Goal: Task Accomplishment & Management: Use online tool/utility

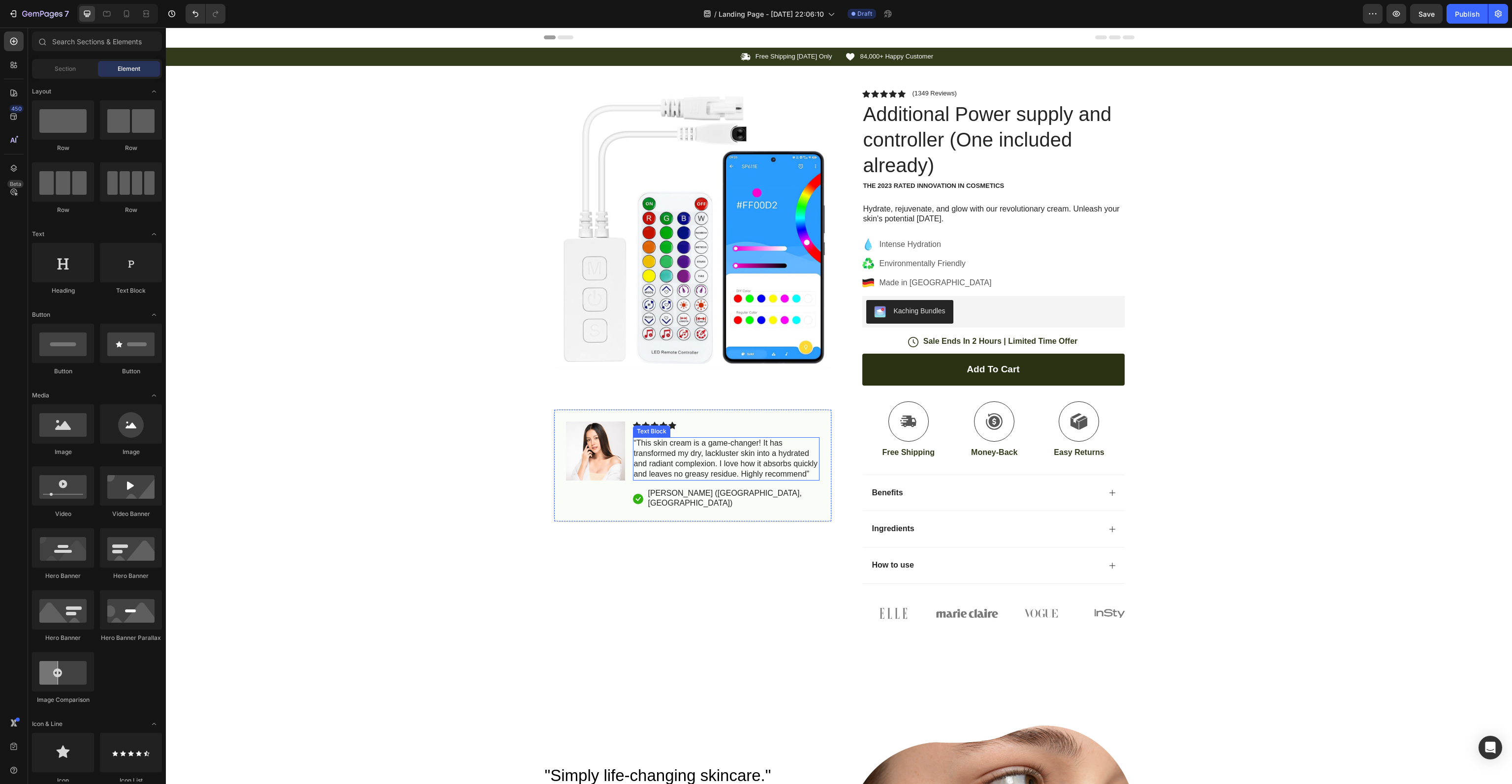
click at [676, 472] on p "“This skin cream is a game-changer! It has transformed my dry, lackluster skin …" at bounding box center [726, 458] width 185 height 41
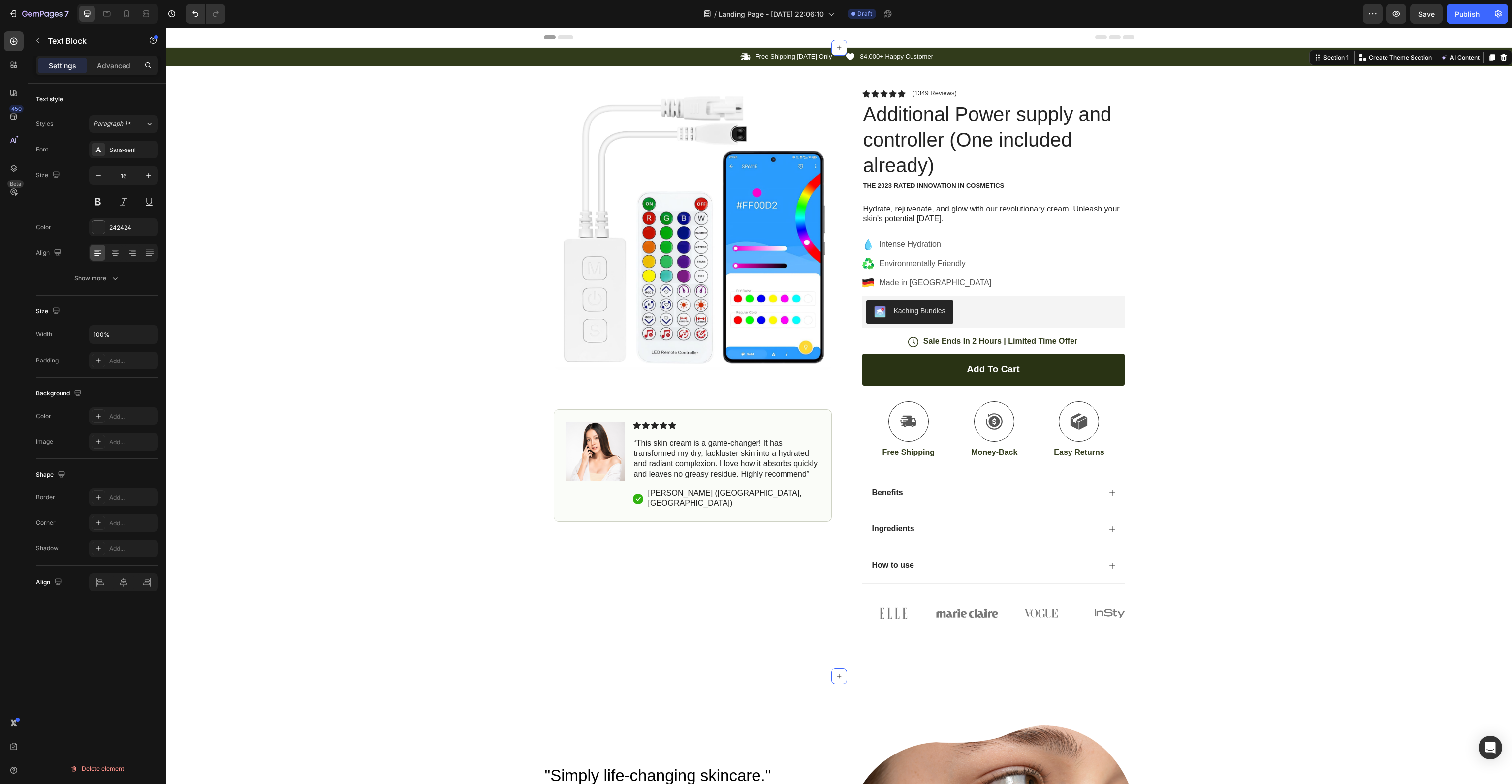
click at [482, 508] on div "Icon Free Shipping Today Only Text Block Row Icon 84,000+ Happy Customer Text B…" at bounding box center [838, 337] width 1346 height 579
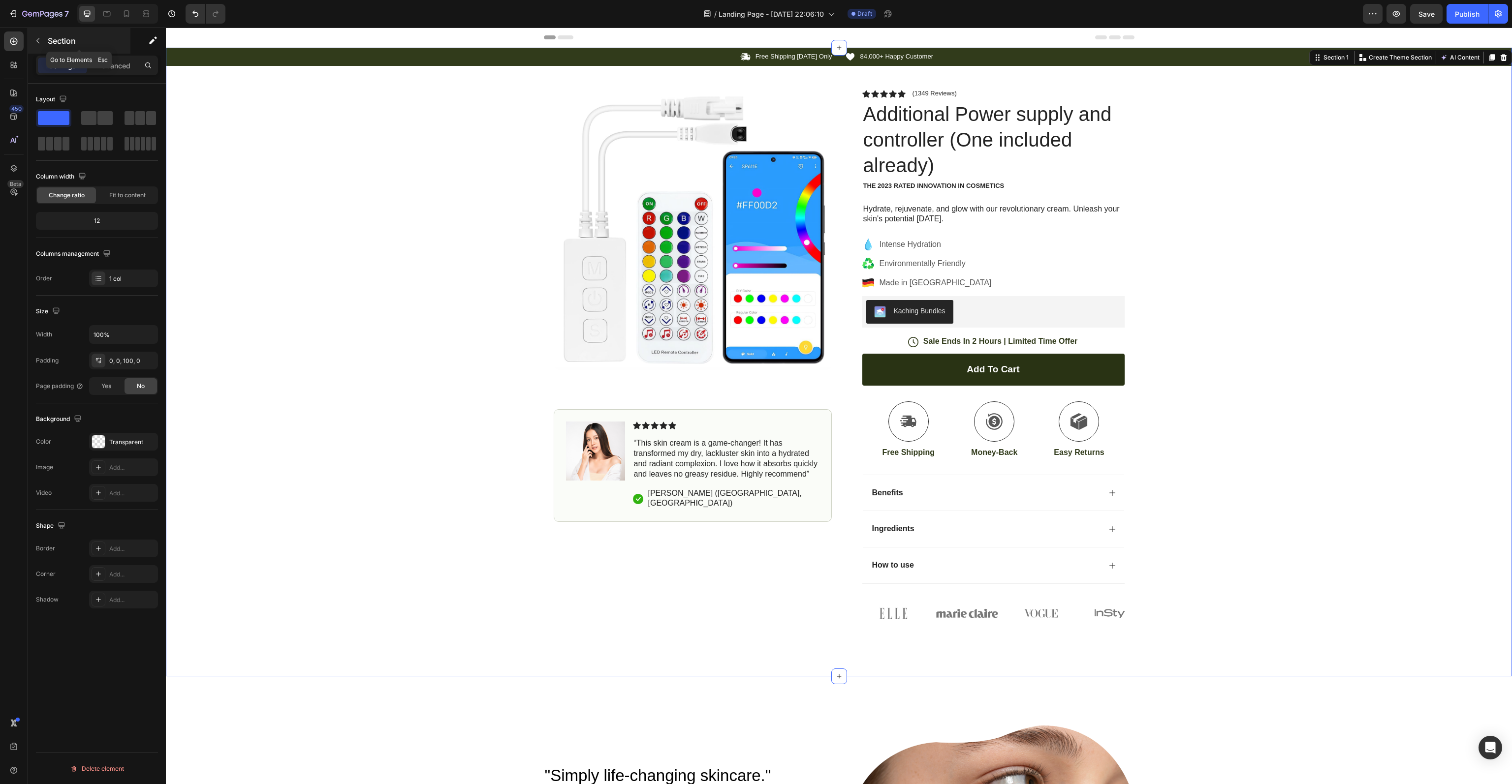
click at [38, 41] on icon "button" at bounding box center [38, 41] width 8 height 8
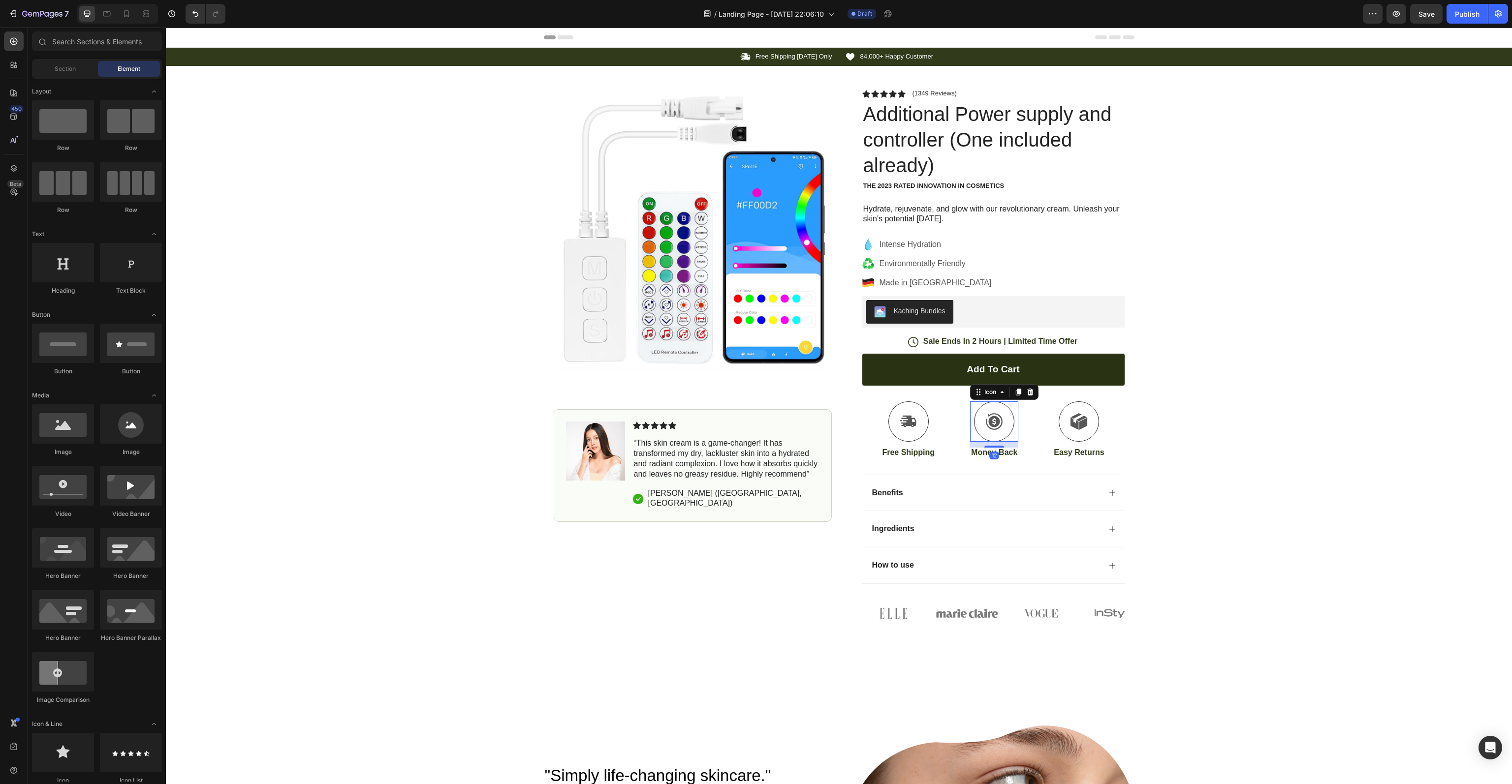
click at [993, 419] on icon at bounding box center [995, 421] width 17 height 17
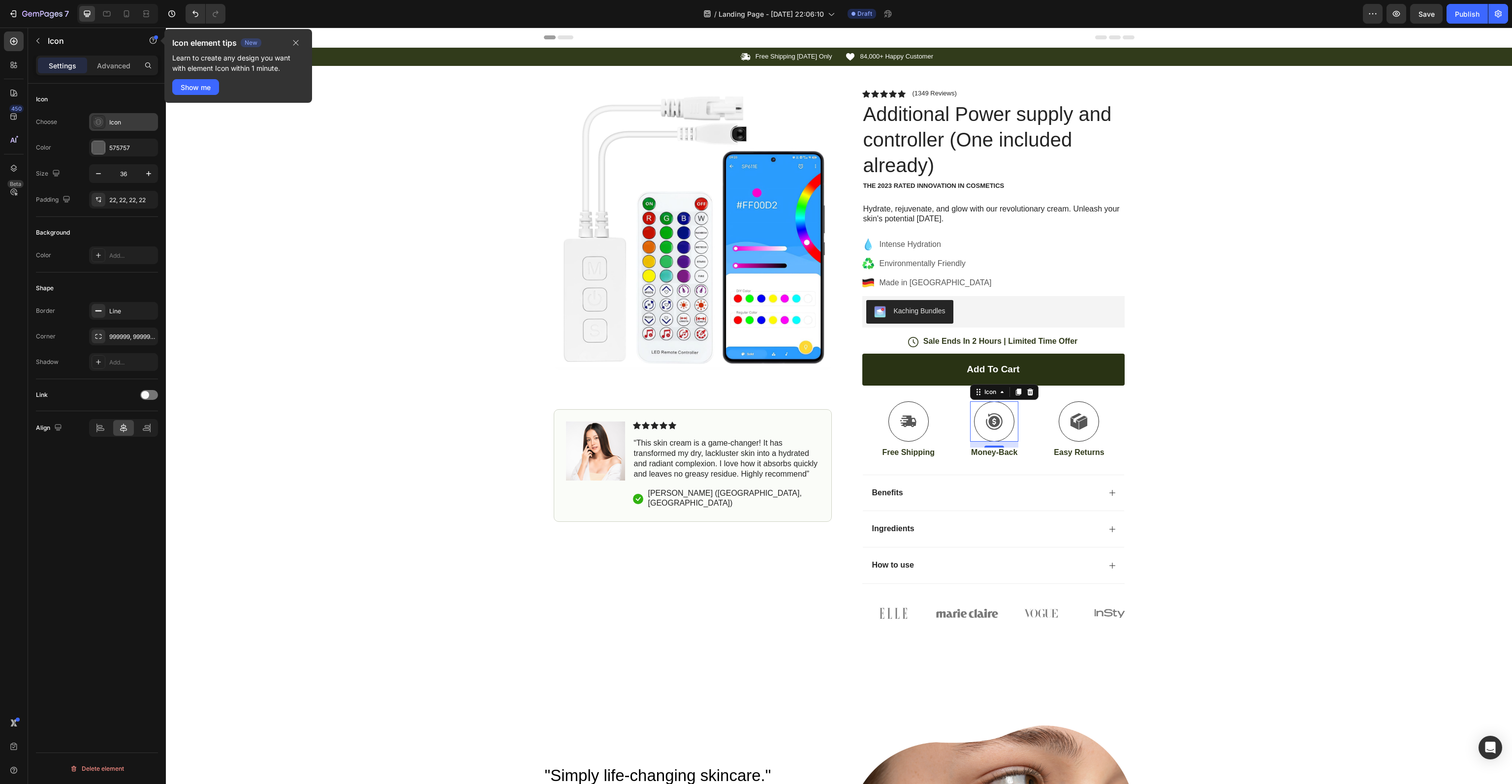
click at [123, 121] on div "Icon" at bounding box center [132, 122] width 46 height 9
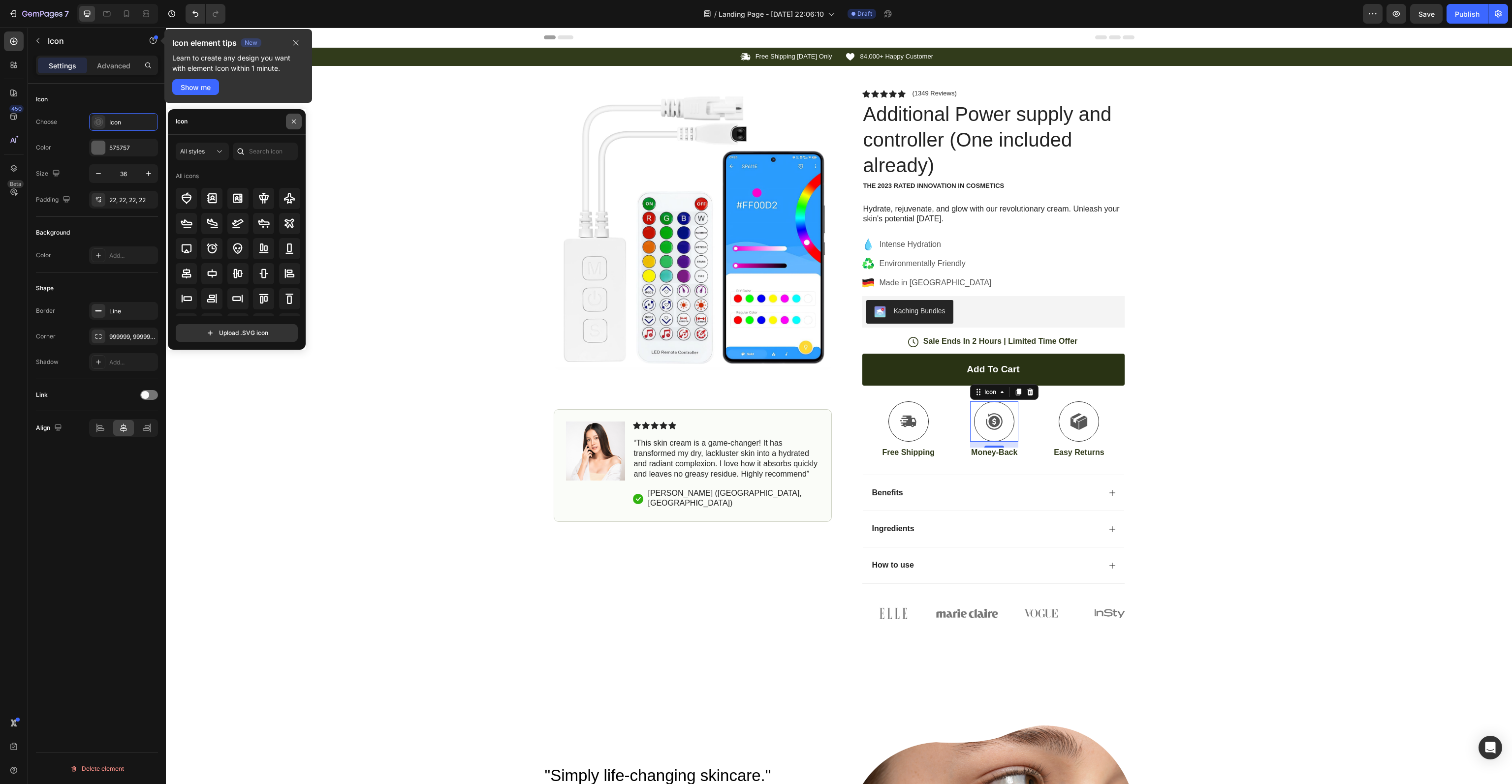
click at [294, 122] on icon "button" at bounding box center [294, 121] width 8 height 8
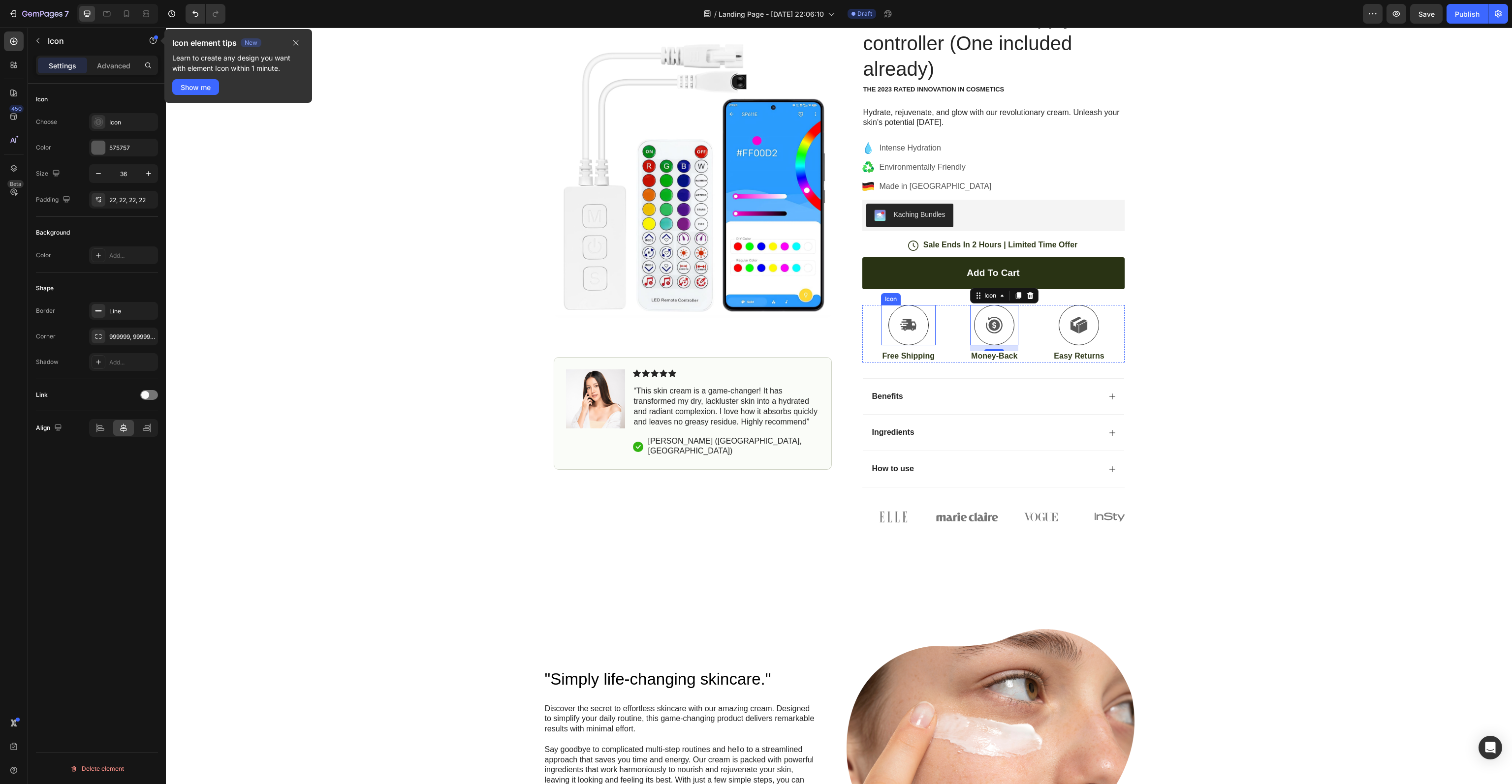
scroll to position [98, 0]
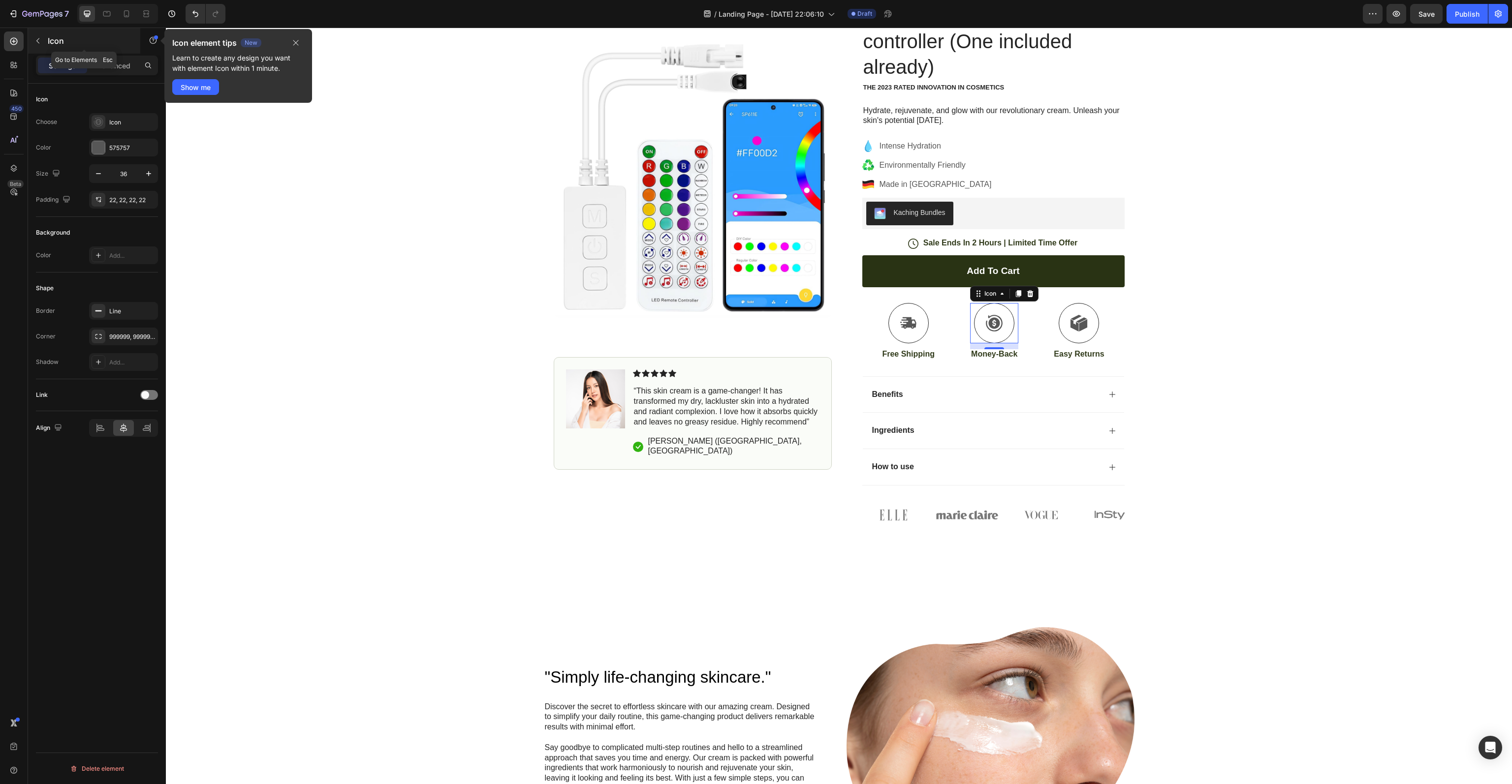
click at [48, 39] on p "Icon" at bounding box center [89, 41] width 83 height 11
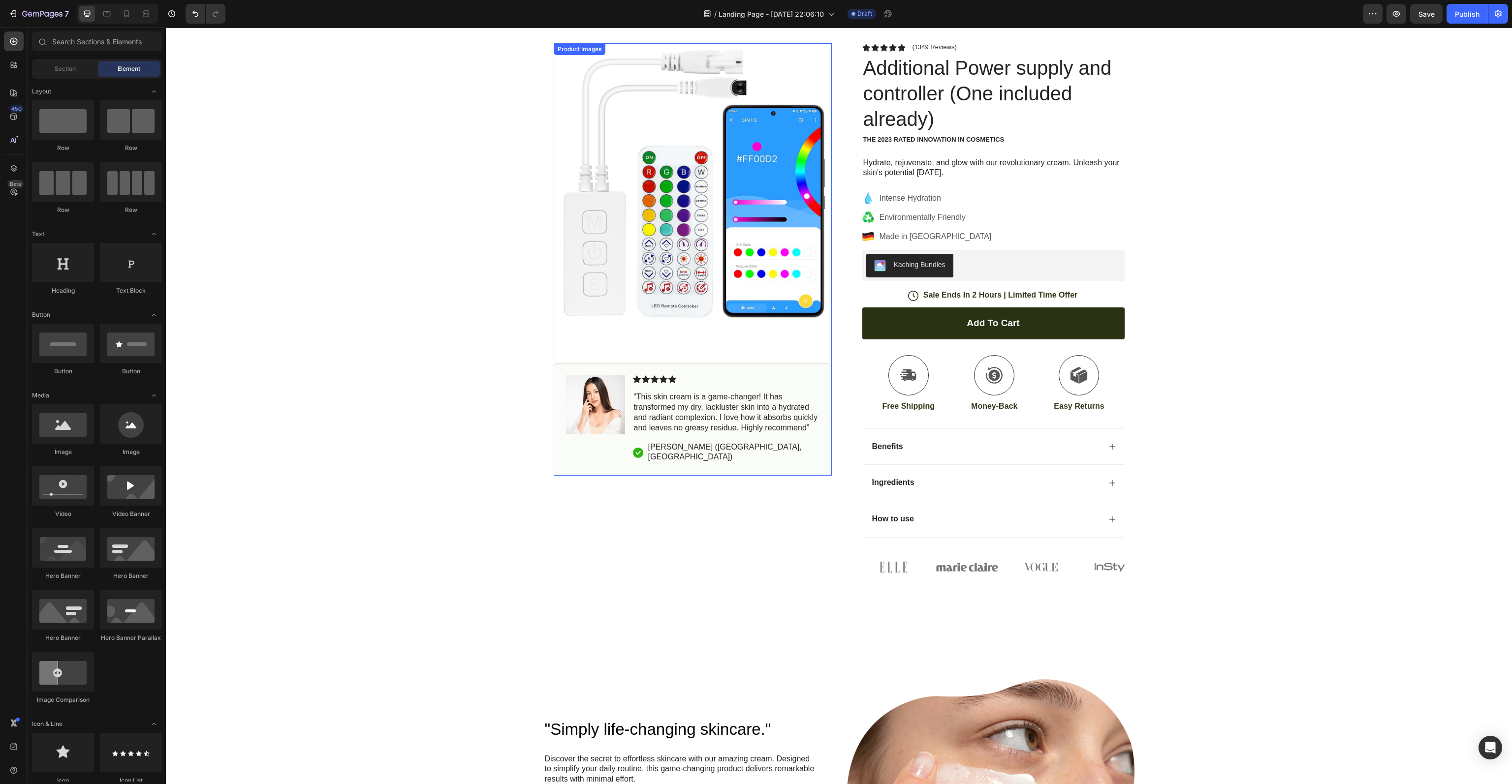
scroll to position [0, 0]
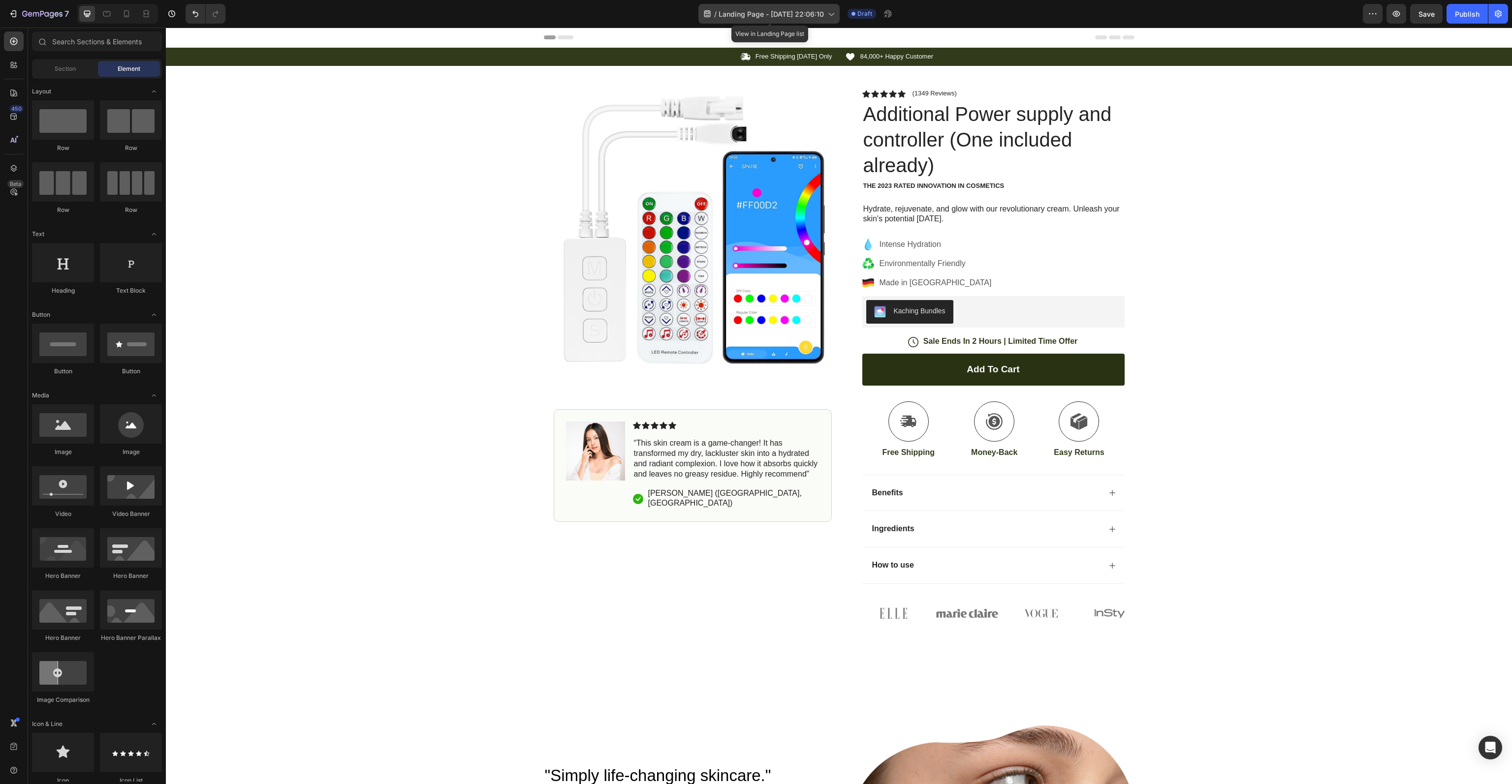
click at [830, 14] on icon at bounding box center [831, 13] width 9 height 9
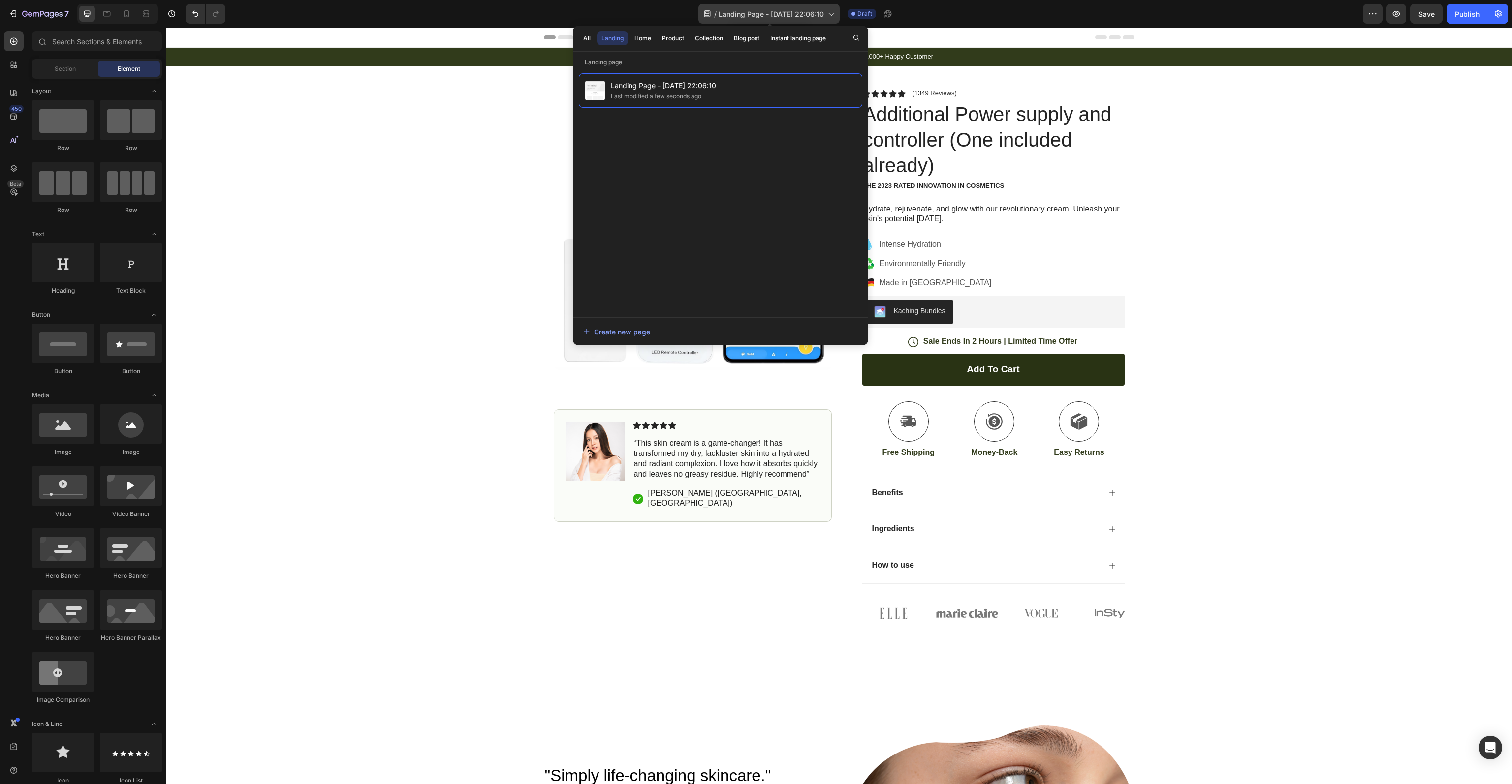
click at [830, 14] on icon at bounding box center [831, 13] width 9 height 9
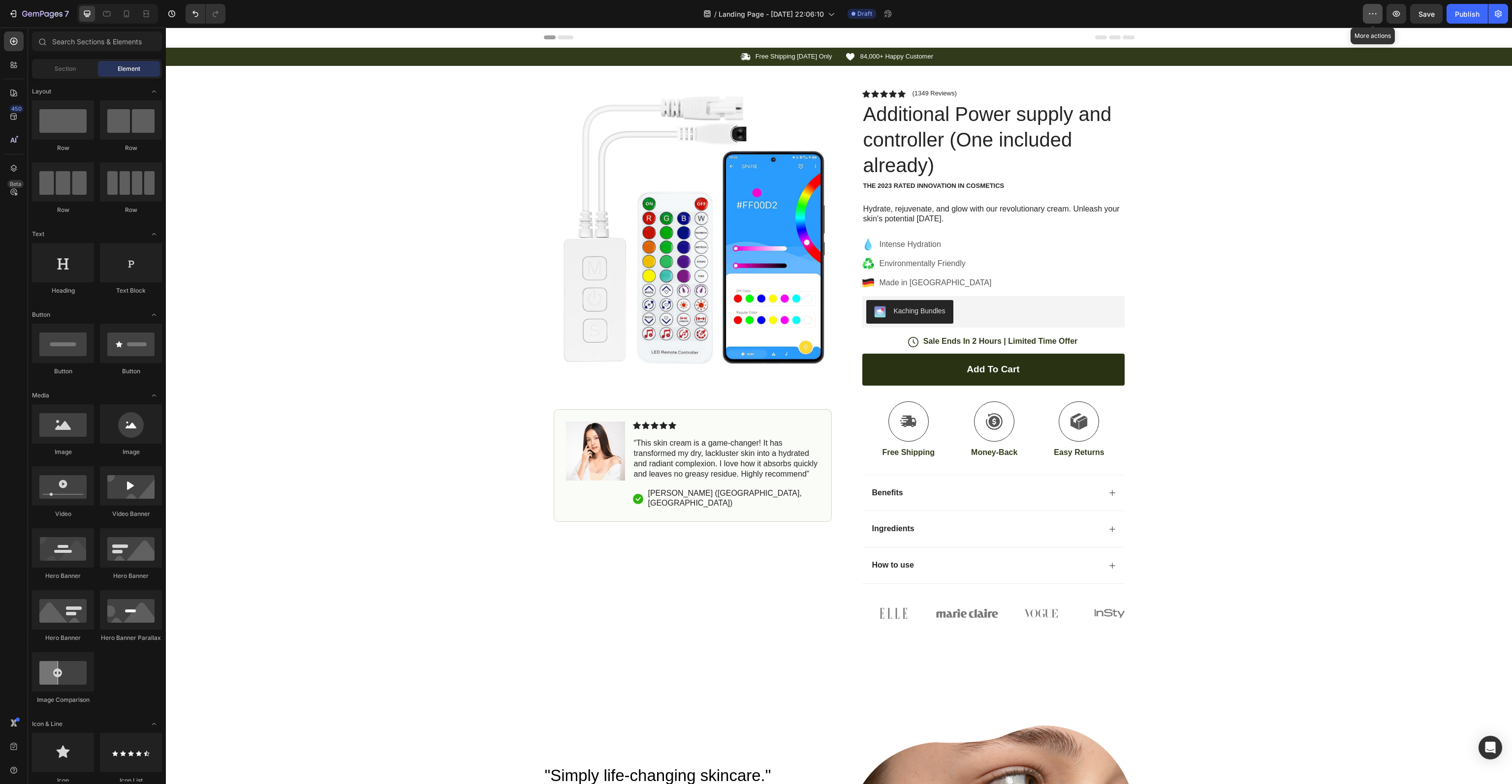
click at [1370, 16] on icon "button" at bounding box center [1373, 13] width 9 height 9
click at [36, 18] on icon "button" at bounding box center [42, 14] width 41 height 9
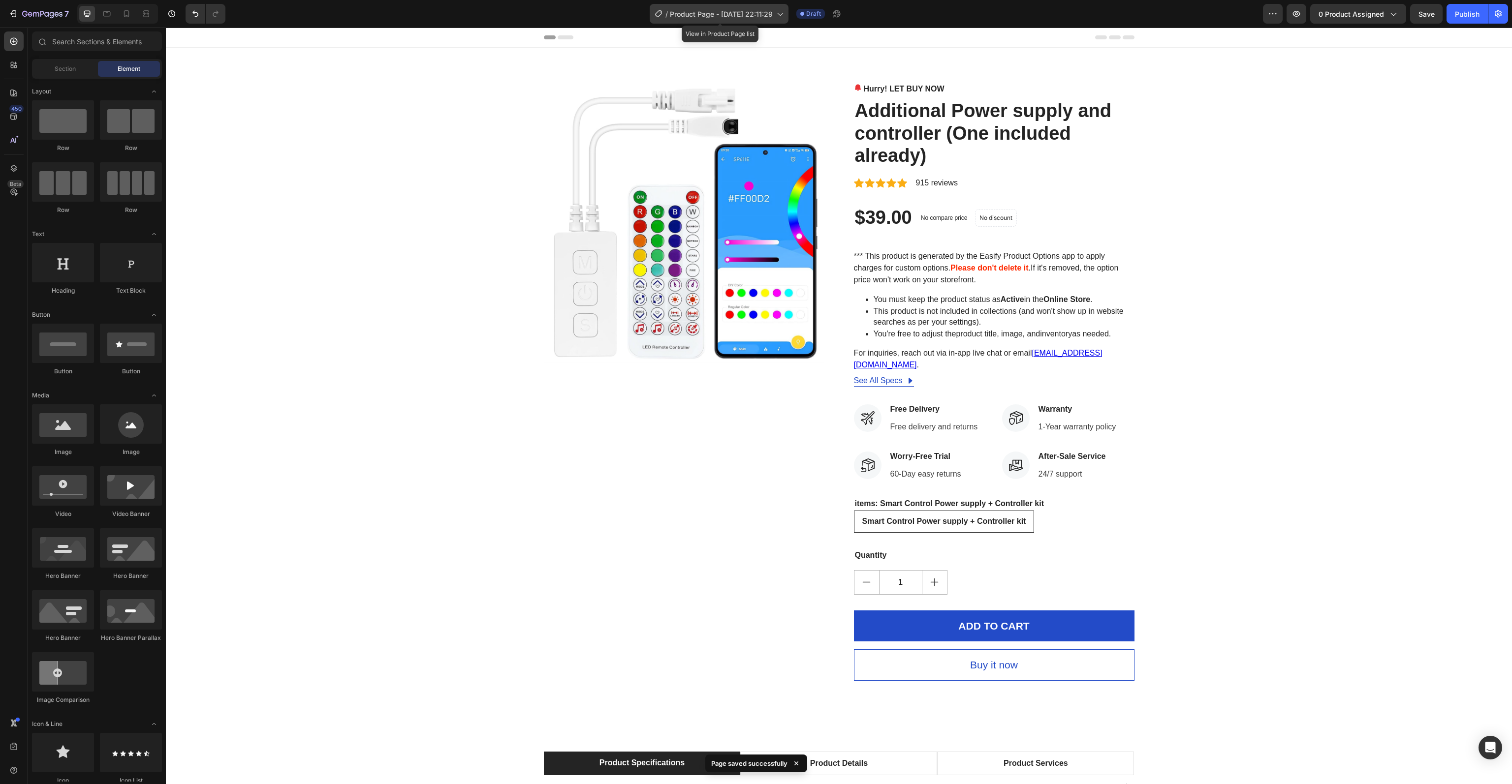
click at [729, 14] on span "Product Page - [DATE] 22:11:29" at bounding box center [721, 13] width 103 height 10
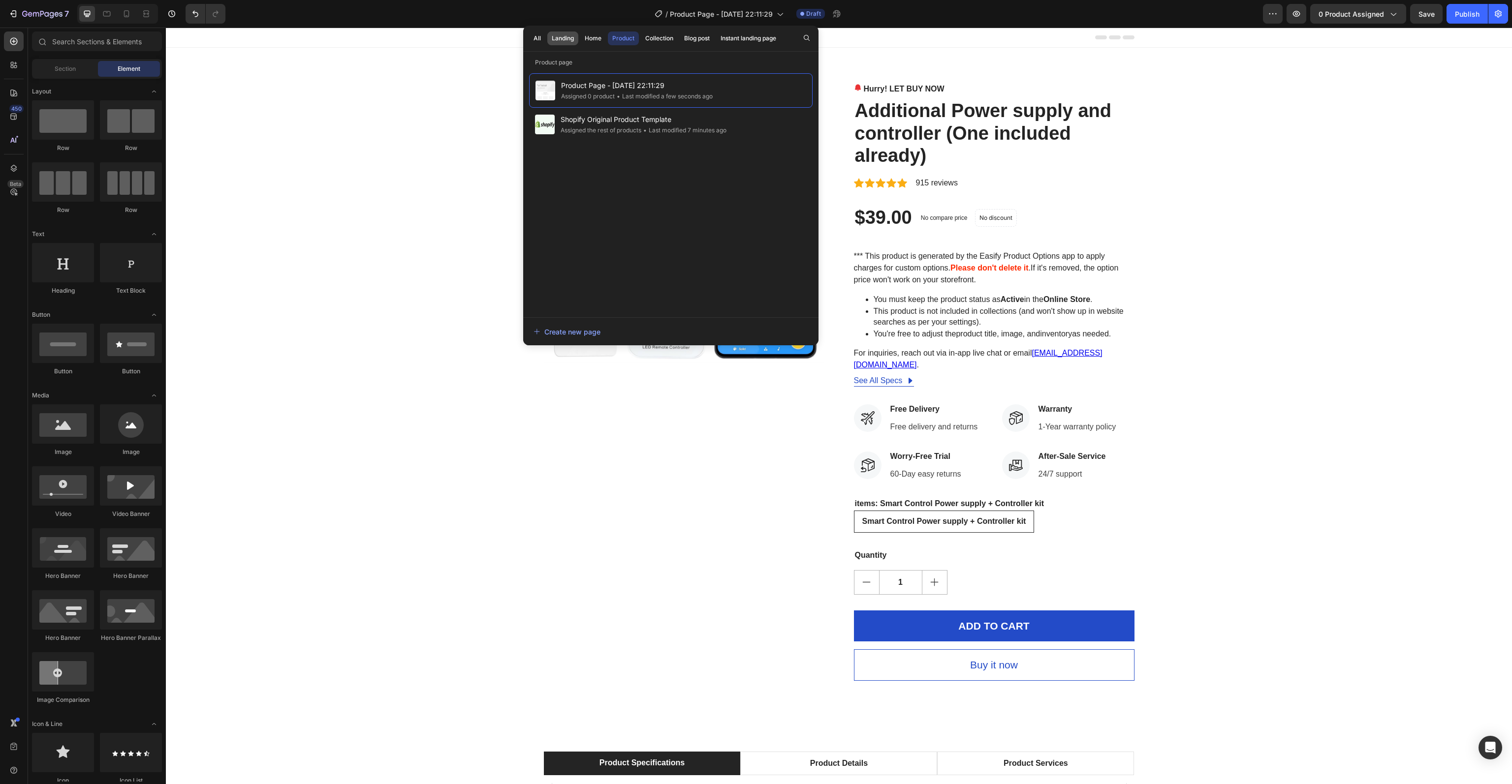
click at [561, 39] on div "Landing" at bounding box center [562, 38] width 22 height 9
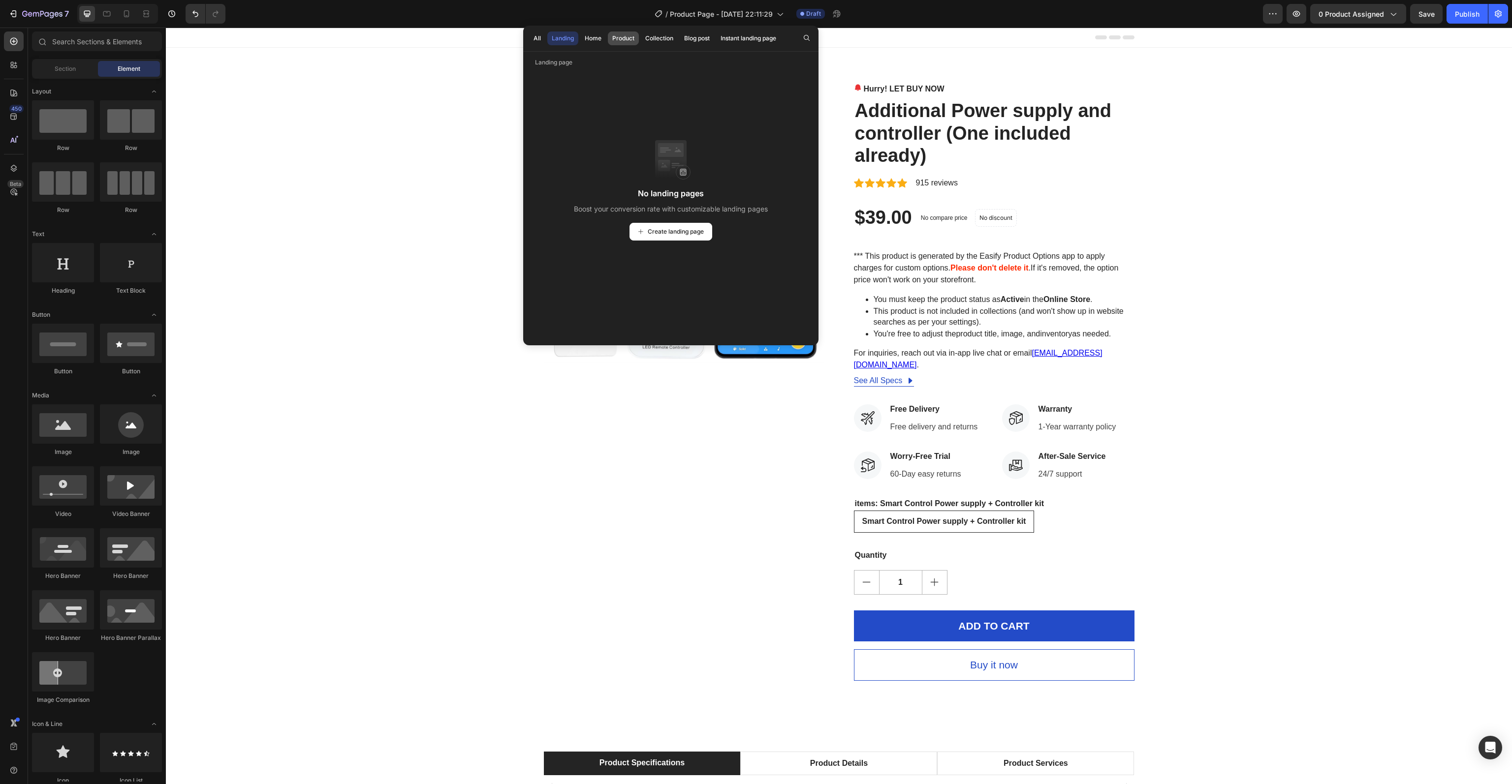
click at [633, 38] on div "Product" at bounding box center [622, 38] width 22 height 9
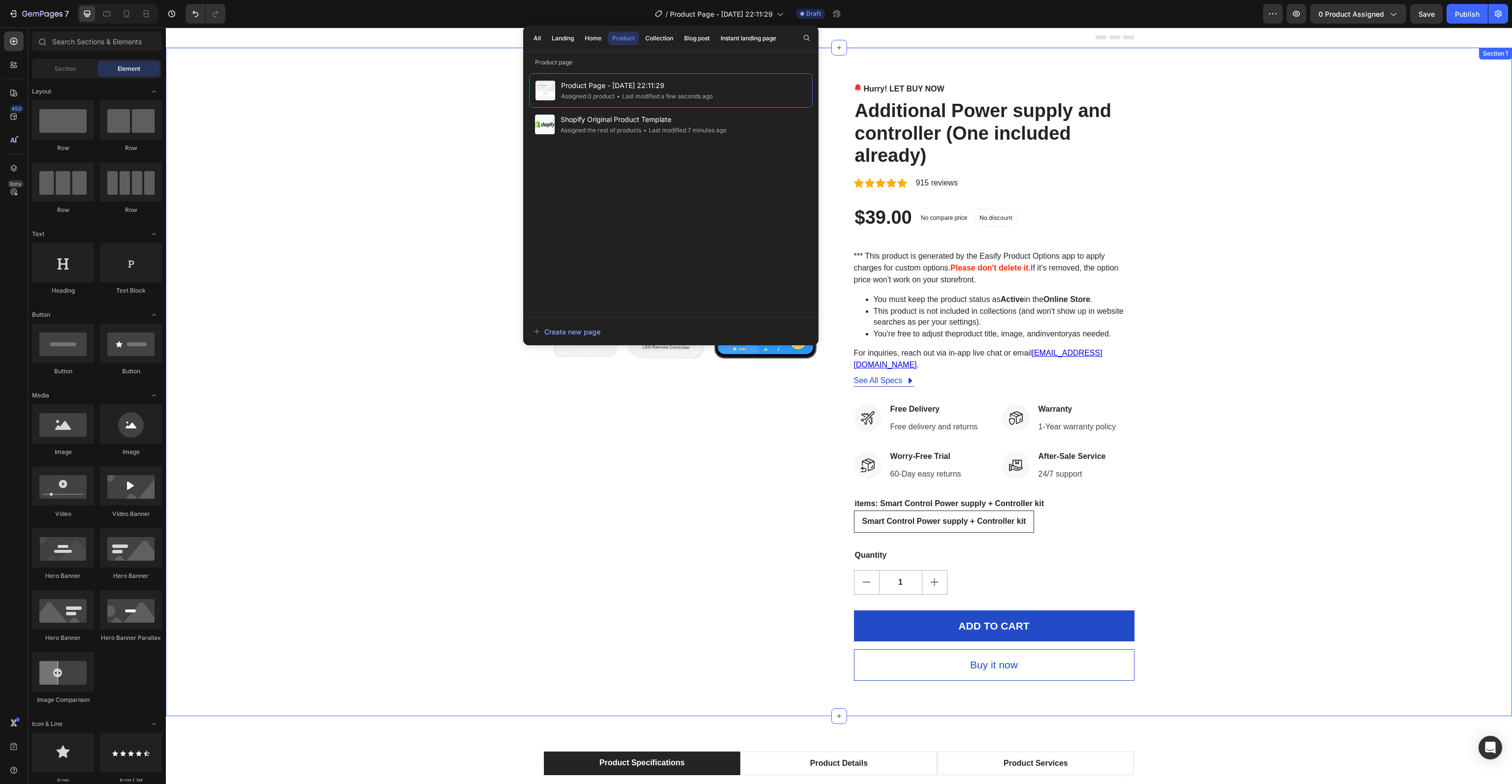
click at [1231, 217] on div "Product Images Hurry! LET BUY NOW Stock Counter Additional Power supply and con…" at bounding box center [838, 382] width 1331 height 597
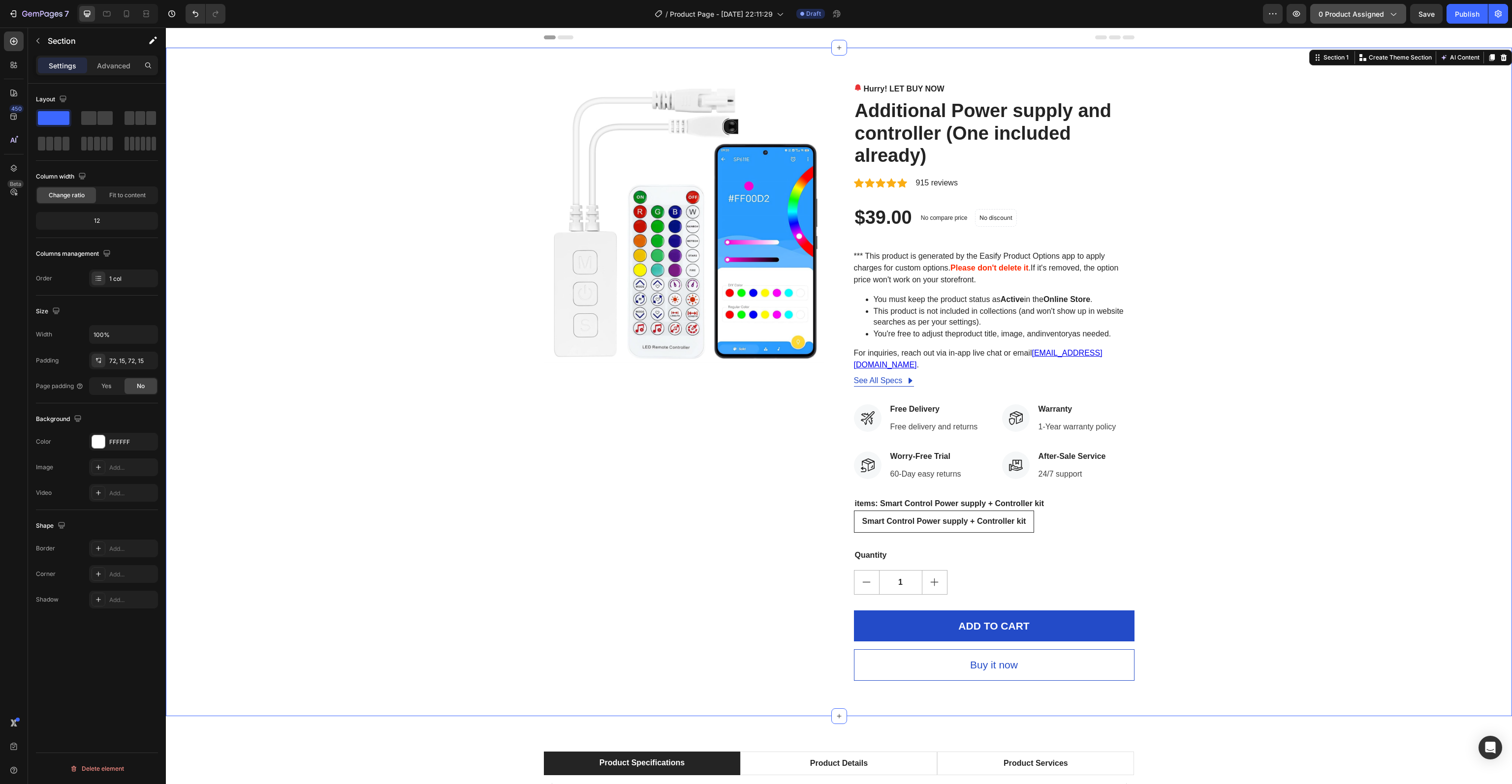
click at [1395, 14] on icon "button" at bounding box center [1394, 14] width 6 height 3
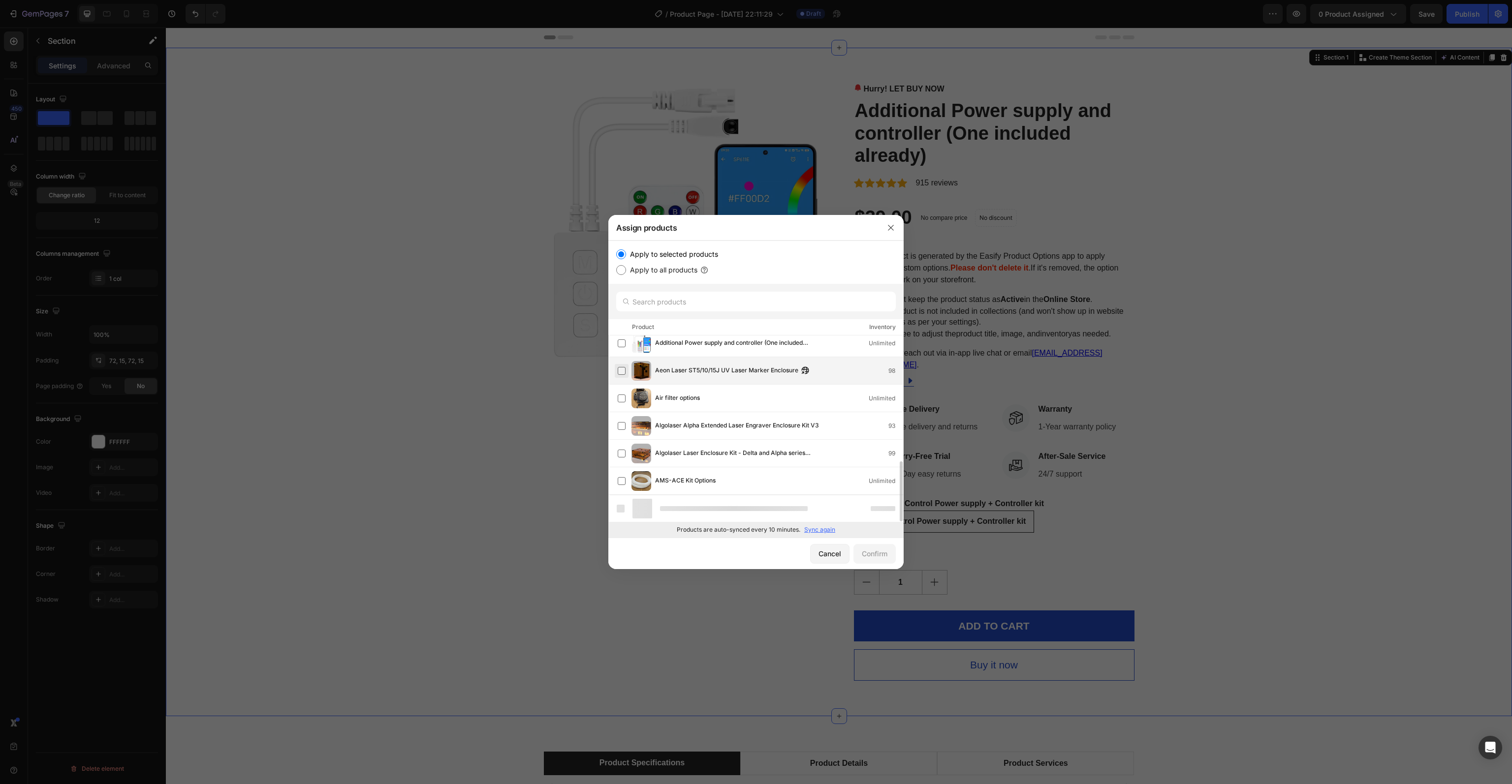
scroll to position [364, 0]
click at [666, 308] on input "text" at bounding box center [755, 301] width 279 height 20
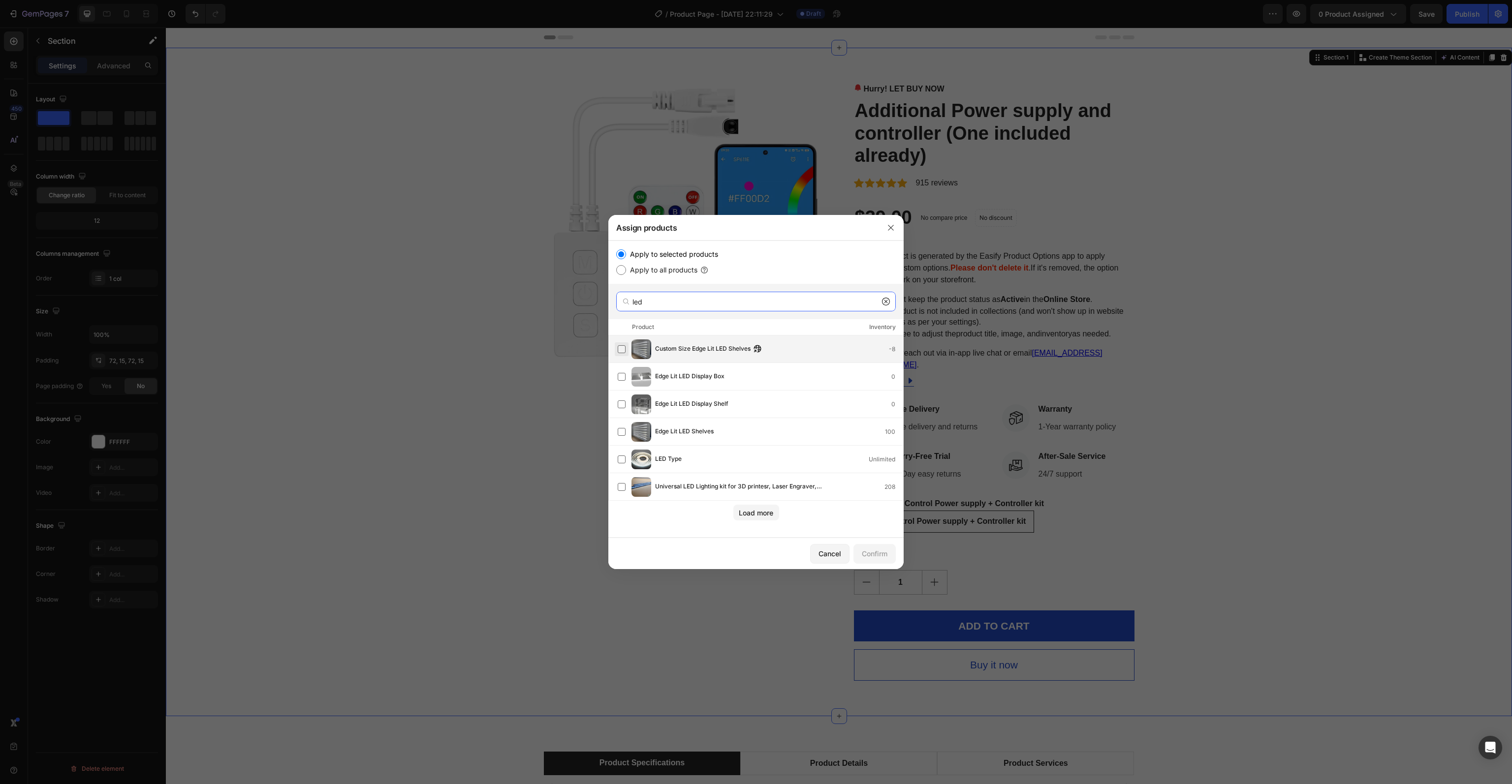
type input "led"
click at [623, 347] on label at bounding box center [621, 349] width 8 height 8
click at [620, 428] on label at bounding box center [621, 432] width 8 height 8
click at [619, 405] on label at bounding box center [621, 404] width 8 height 8
click at [619, 377] on label at bounding box center [621, 377] width 8 height 8
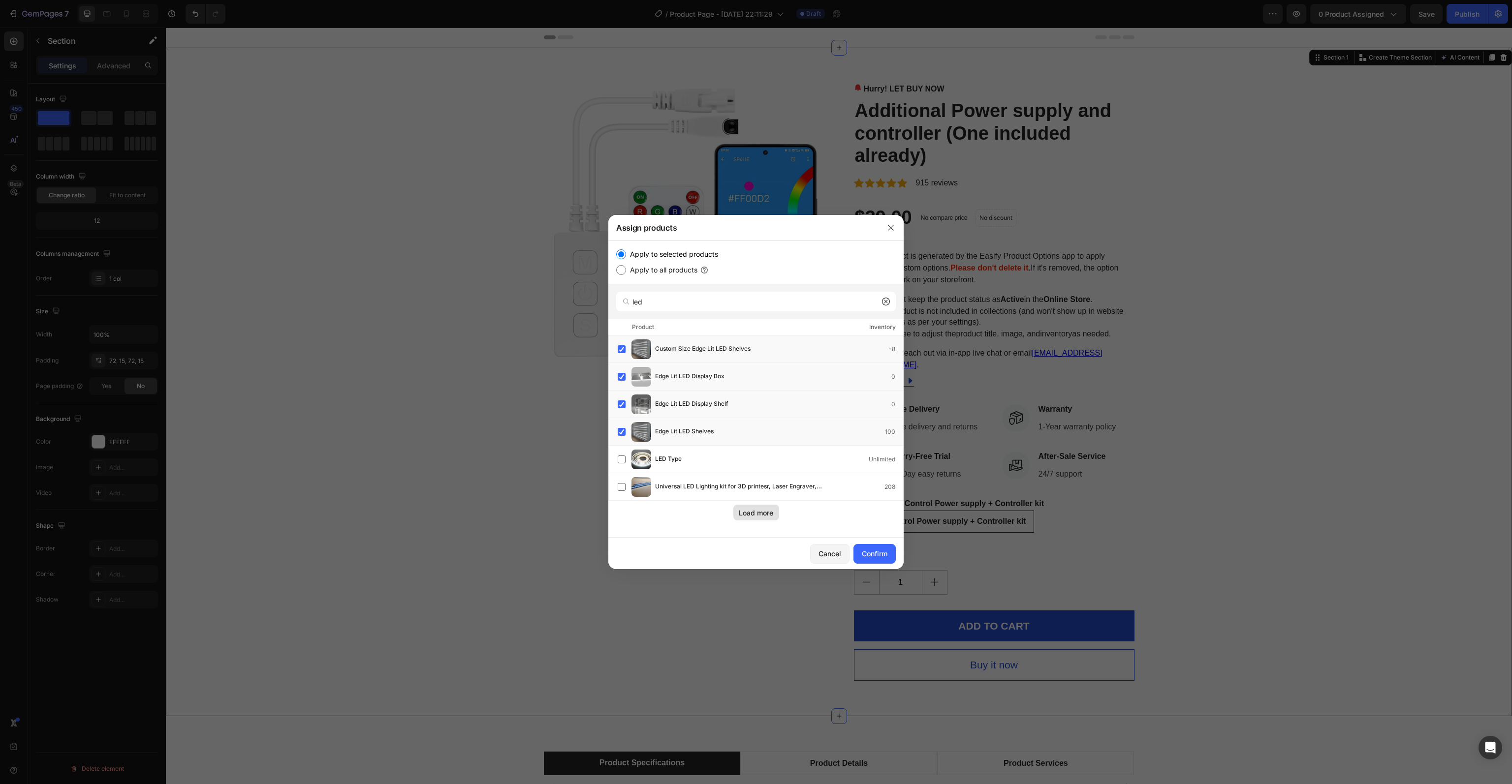
click at [765, 516] on div "Load more" at bounding box center [756, 512] width 34 height 10
click at [874, 554] on div "Confirm" at bounding box center [874, 553] width 26 height 10
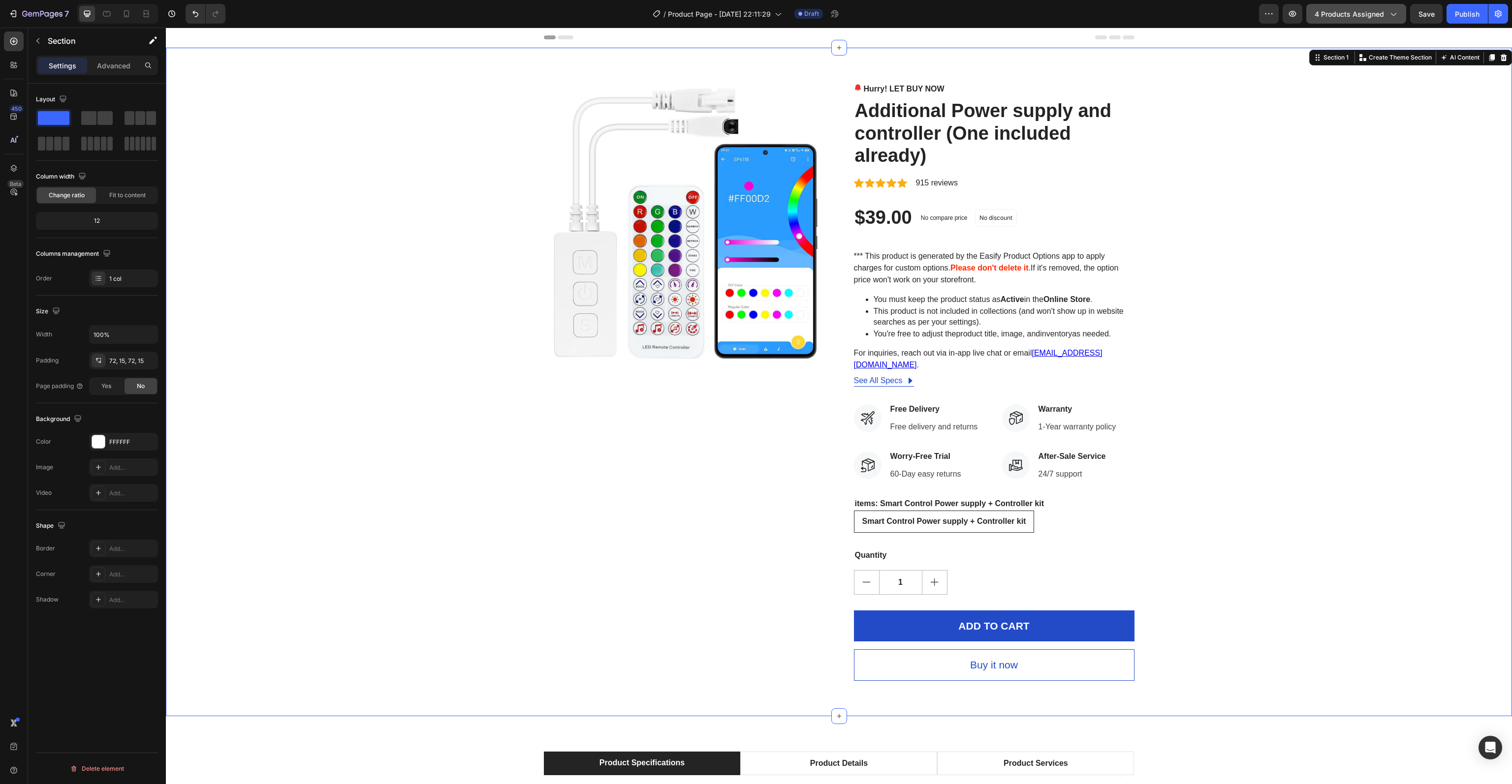
click at [1376, 15] on span "4 products assigned" at bounding box center [1349, 13] width 69 height 10
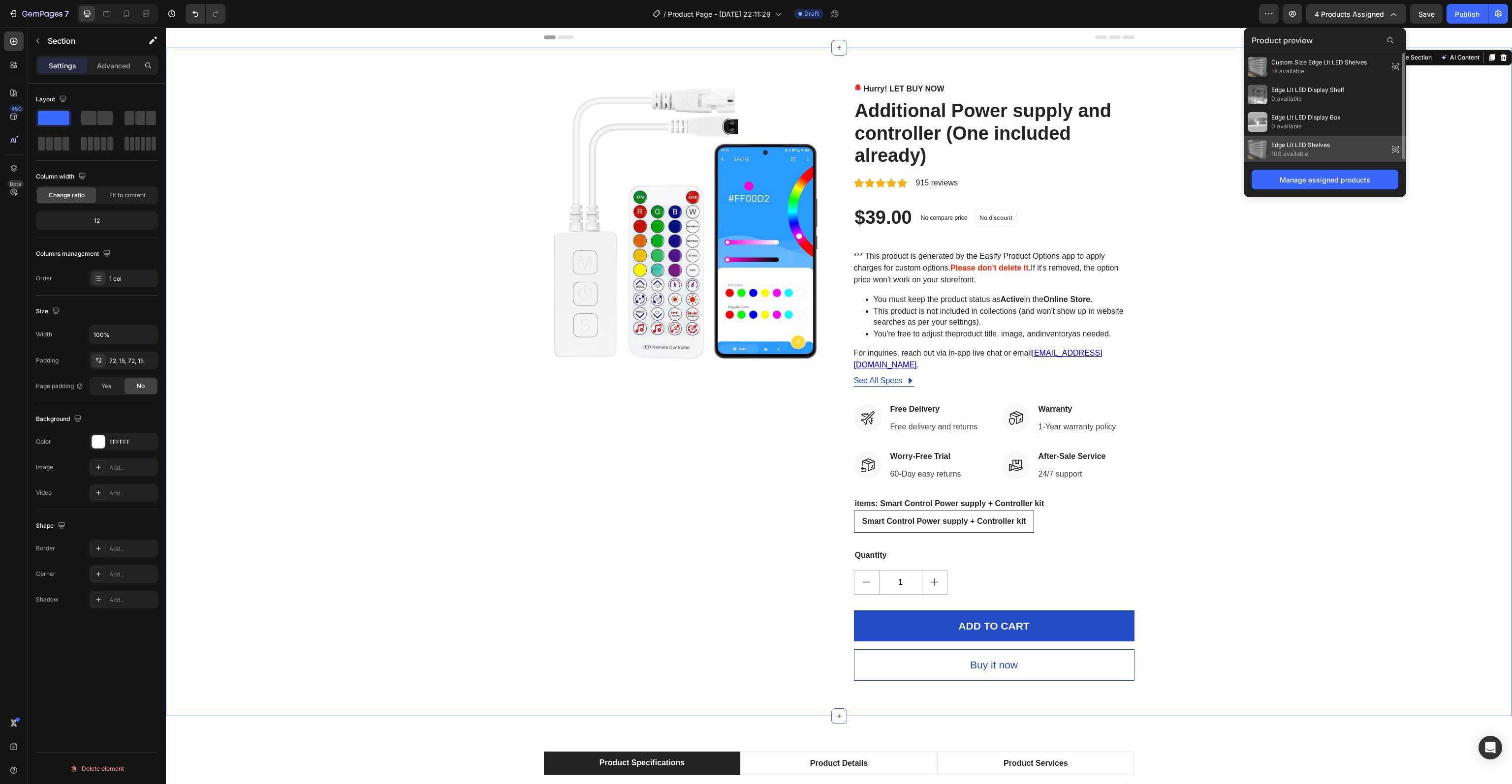
click at [1313, 145] on span "Edge Lit LED Shelves" at bounding box center [1301, 145] width 59 height 9
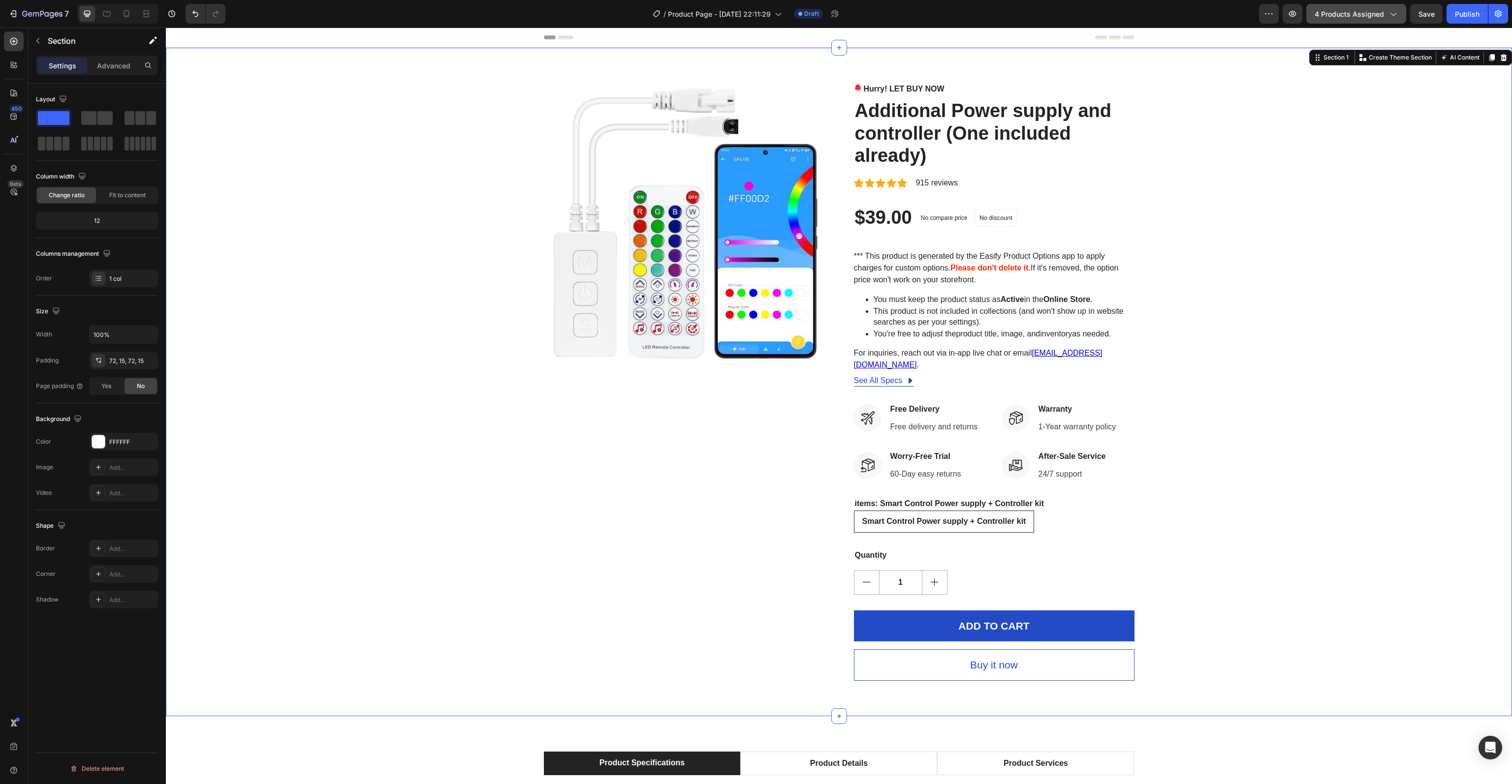
click at [1377, 14] on span "4 products assigned" at bounding box center [1349, 13] width 69 height 10
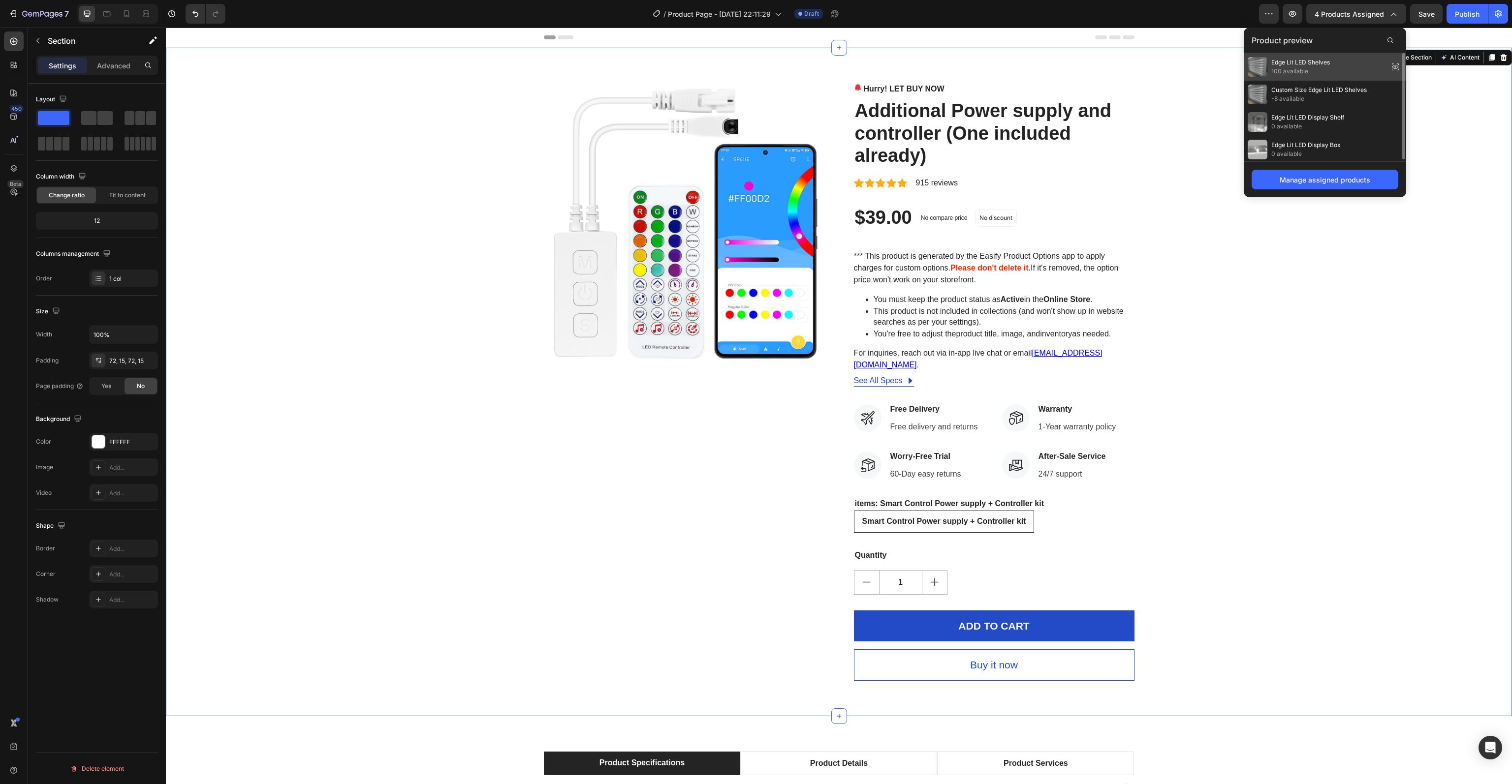
click at [1397, 66] on icon at bounding box center [1395, 66] width 14 height 14
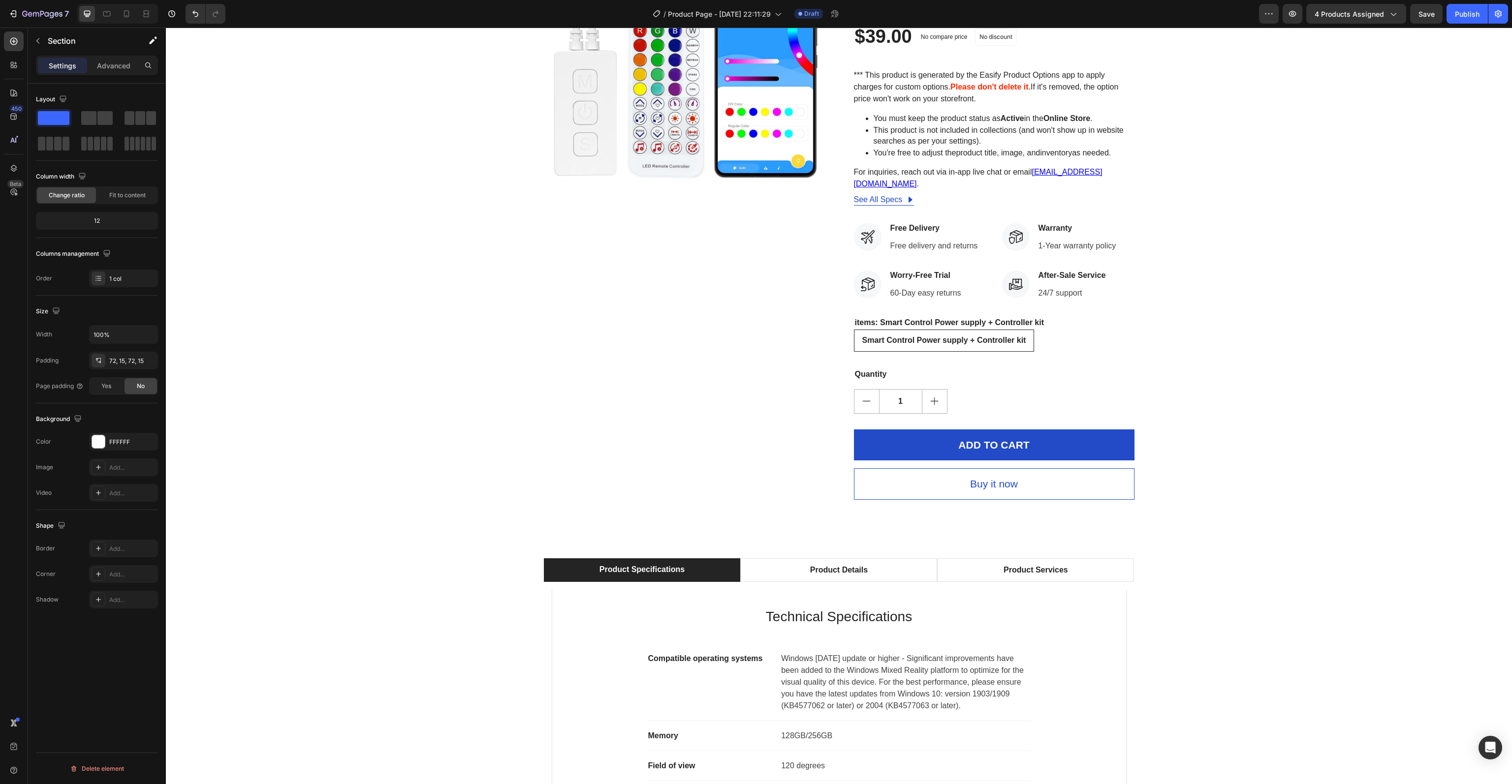
scroll to position [0, 0]
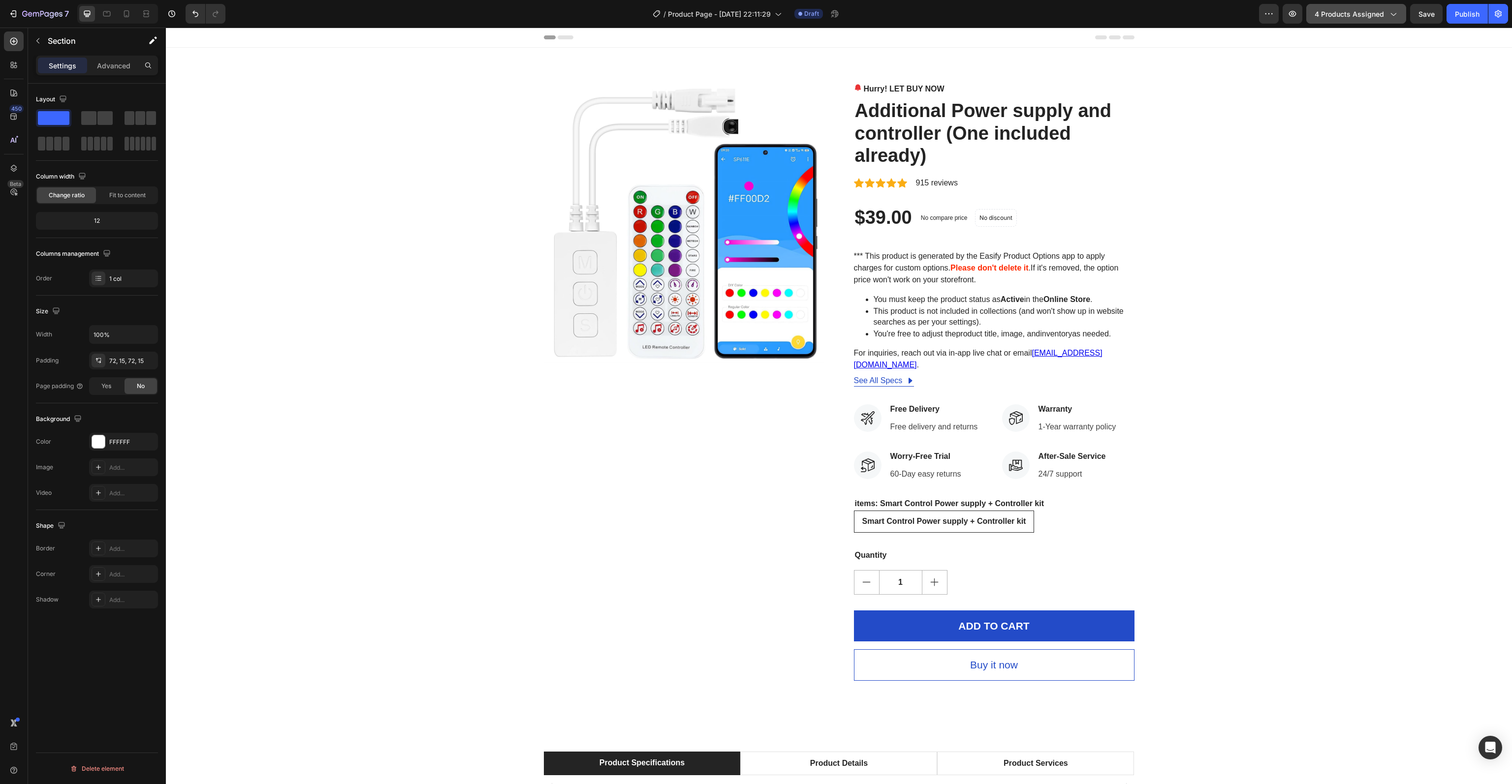
click at [1343, 16] on span "4 products assigned" at bounding box center [1349, 13] width 69 height 10
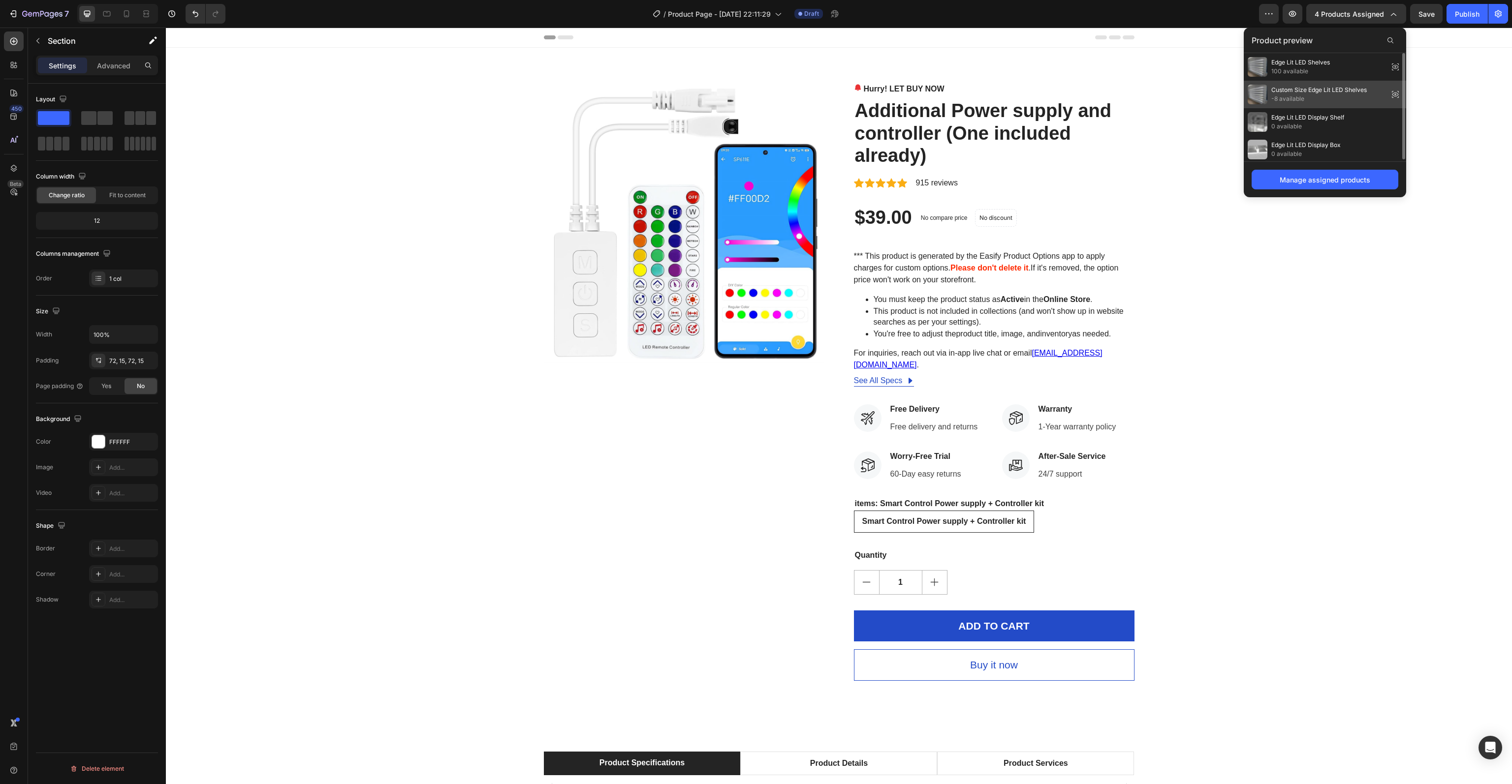
click at [1284, 90] on span "Custom Size Edge Lit LED Shelves" at bounding box center [1319, 89] width 96 height 9
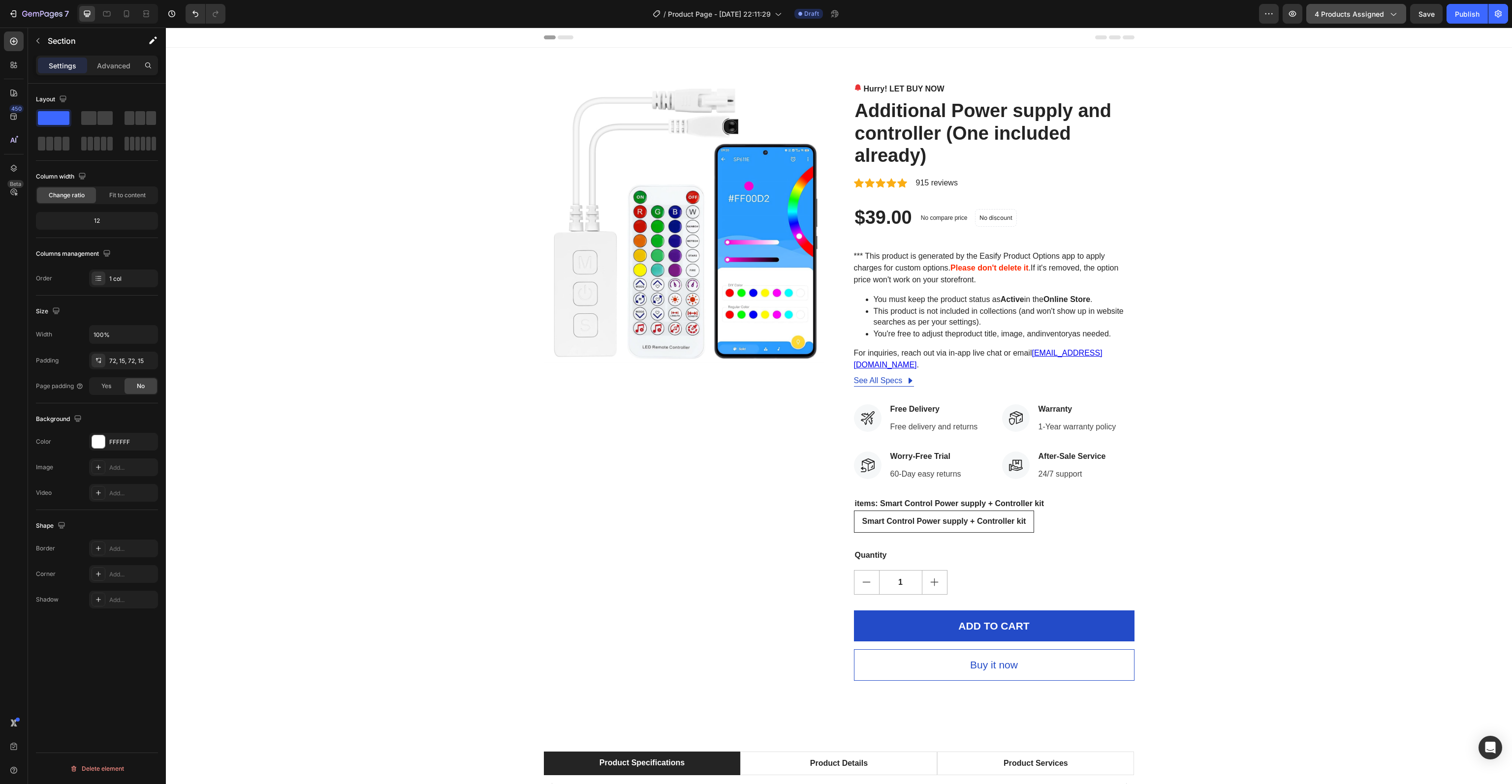
click at [1365, 9] on span "4 products assigned" at bounding box center [1349, 13] width 69 height 10
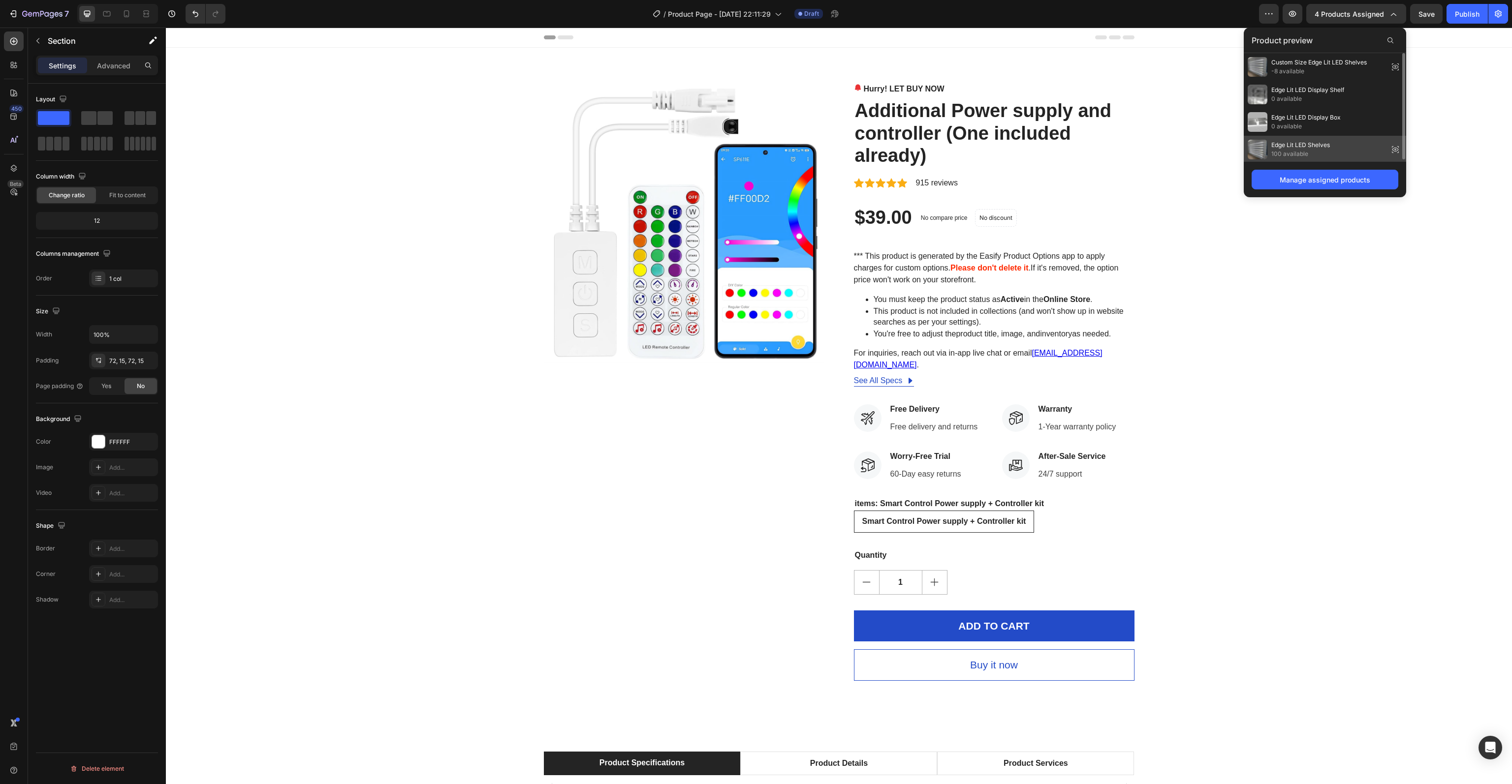
click at [1305, 144] on span "Edge Lit LED Shelves" at bounding box center [1301, 145] width 59 height 9
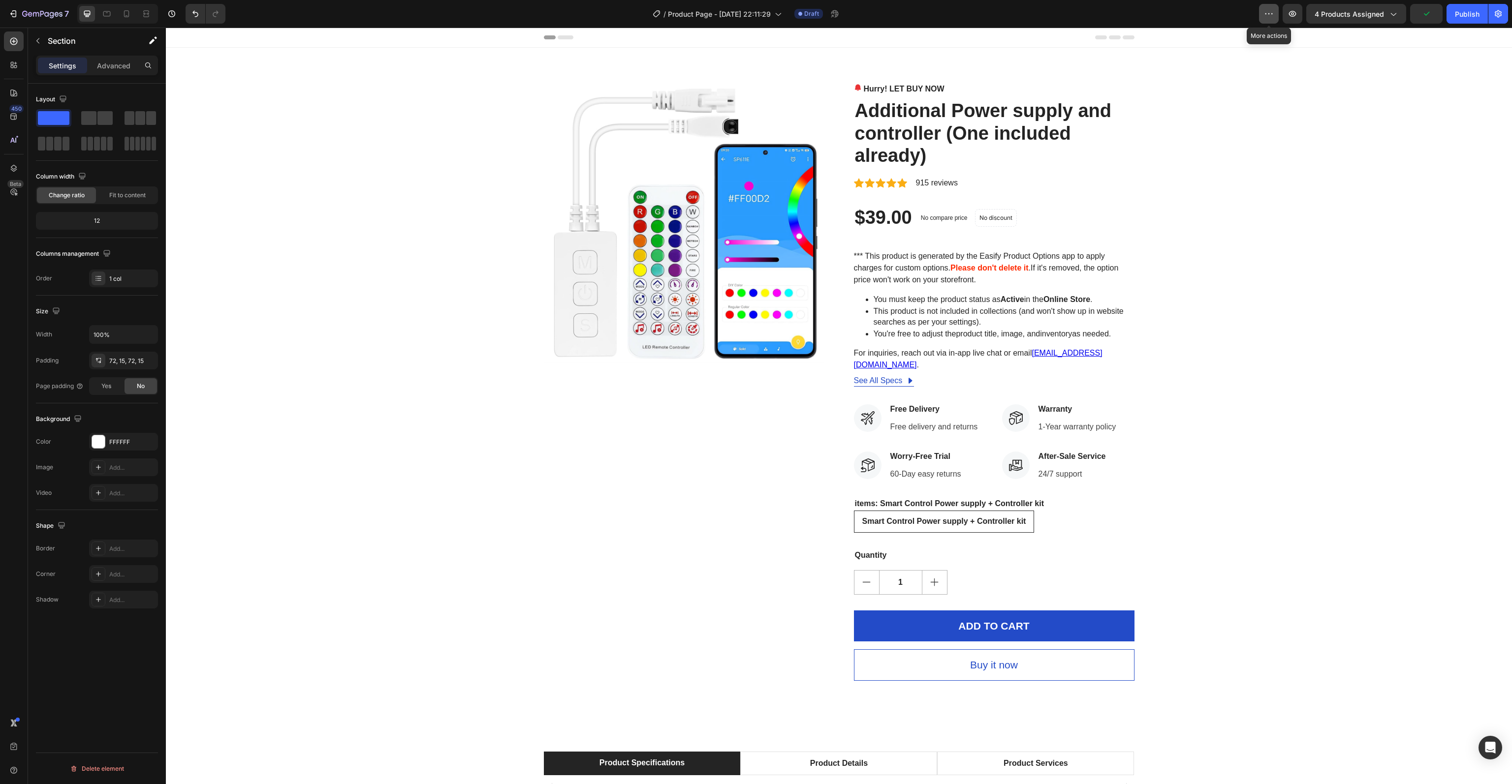
click at [1271, 19] on button "button" at bounding box center [1269, 13] width 20 height 20
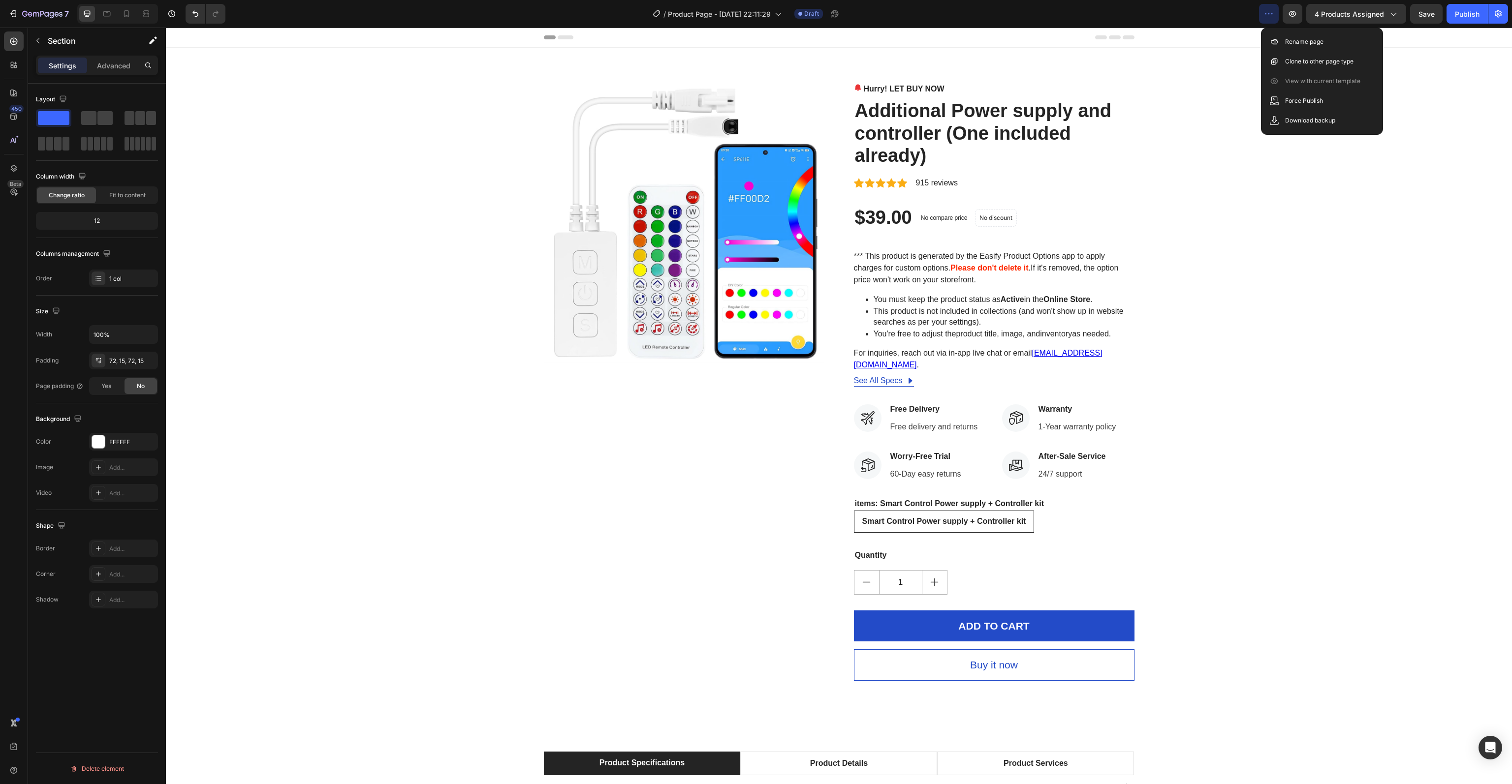
click at [1274, 10] on icon "button" at bounding box center [1269, 13] width 9 height 9
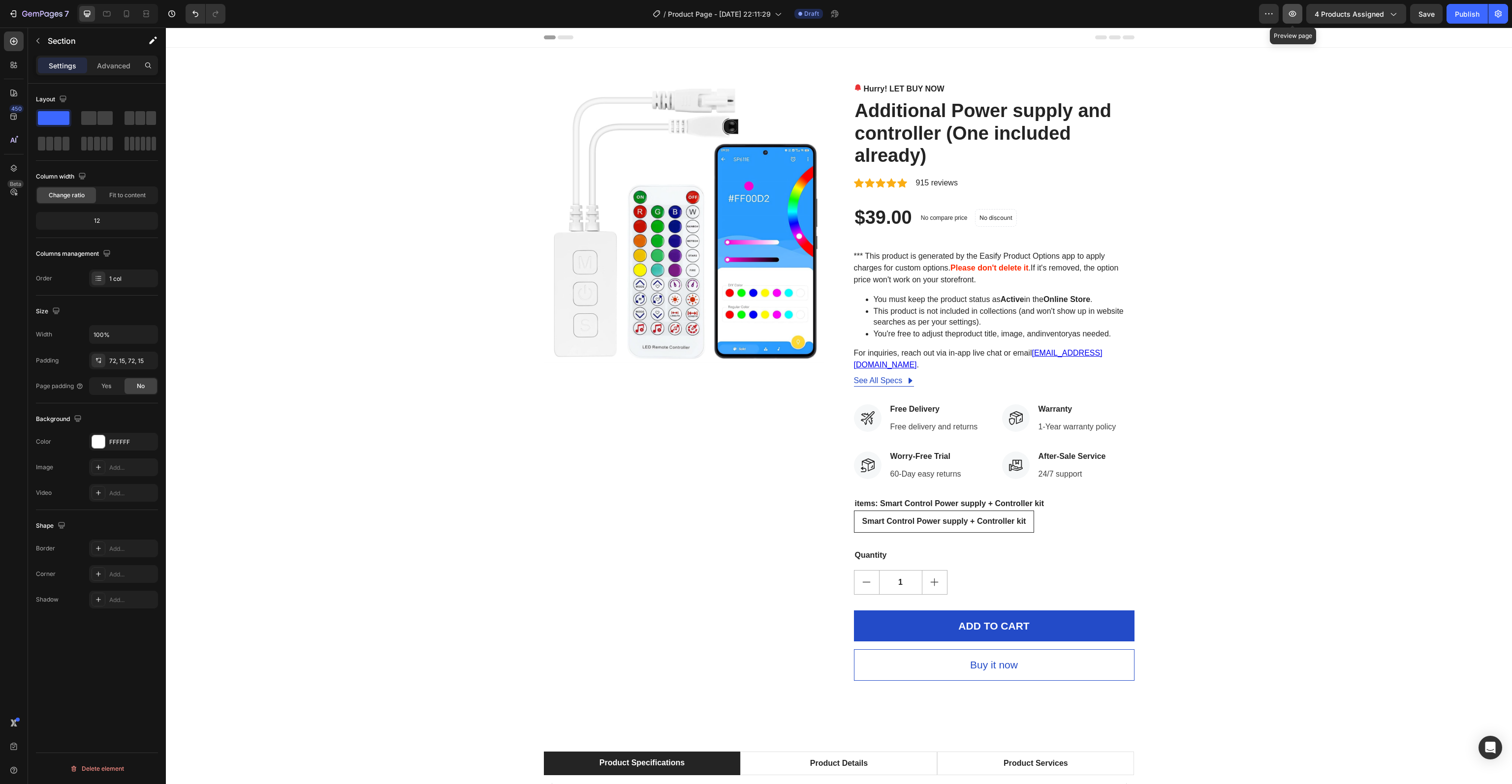
click at [1293, 10] on icon "button" at bounding box center [1293, 13] width 8 height 6
click at [15, 62] on icon at bounding box center [15, 62] width 3 height 3
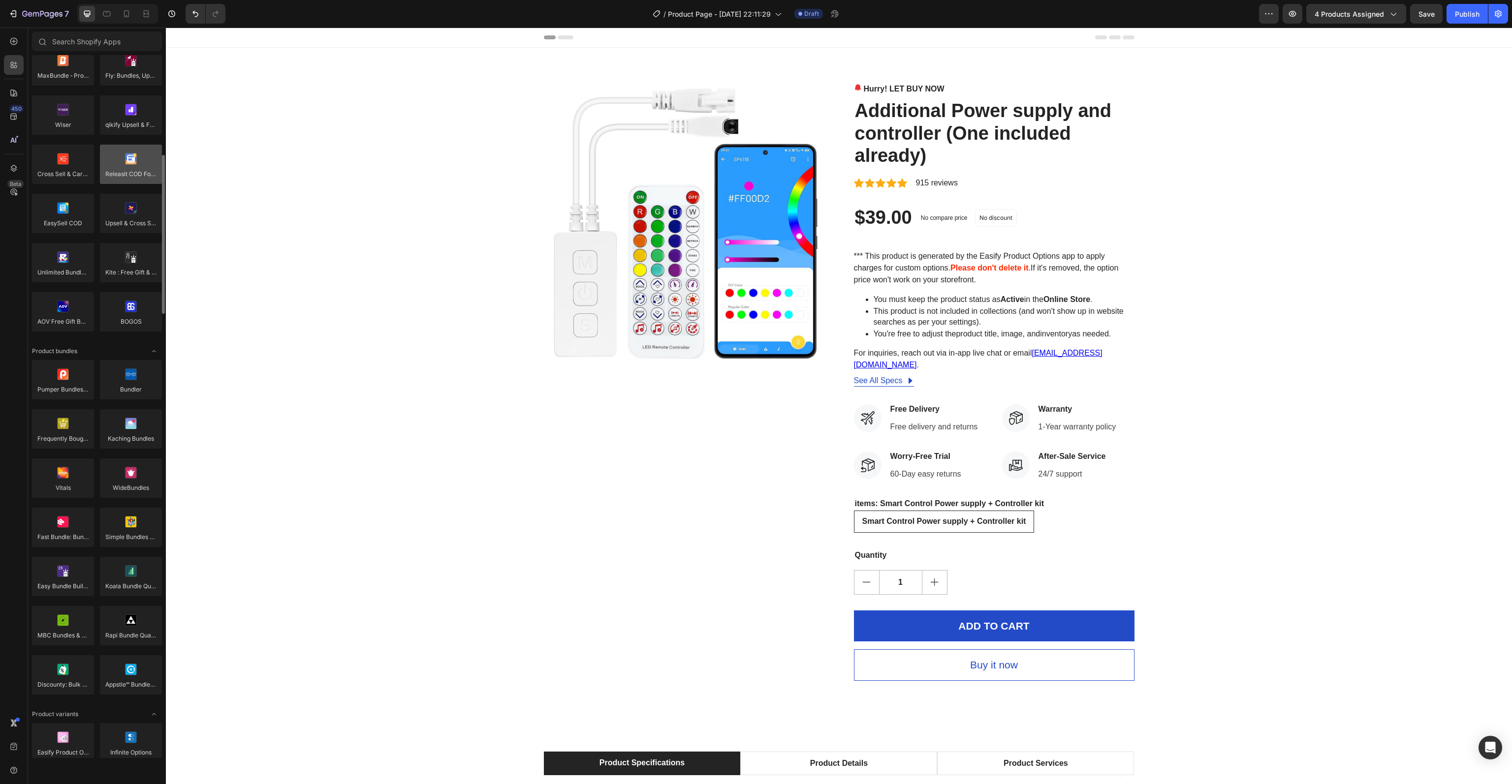
scroll to position [542, 0]
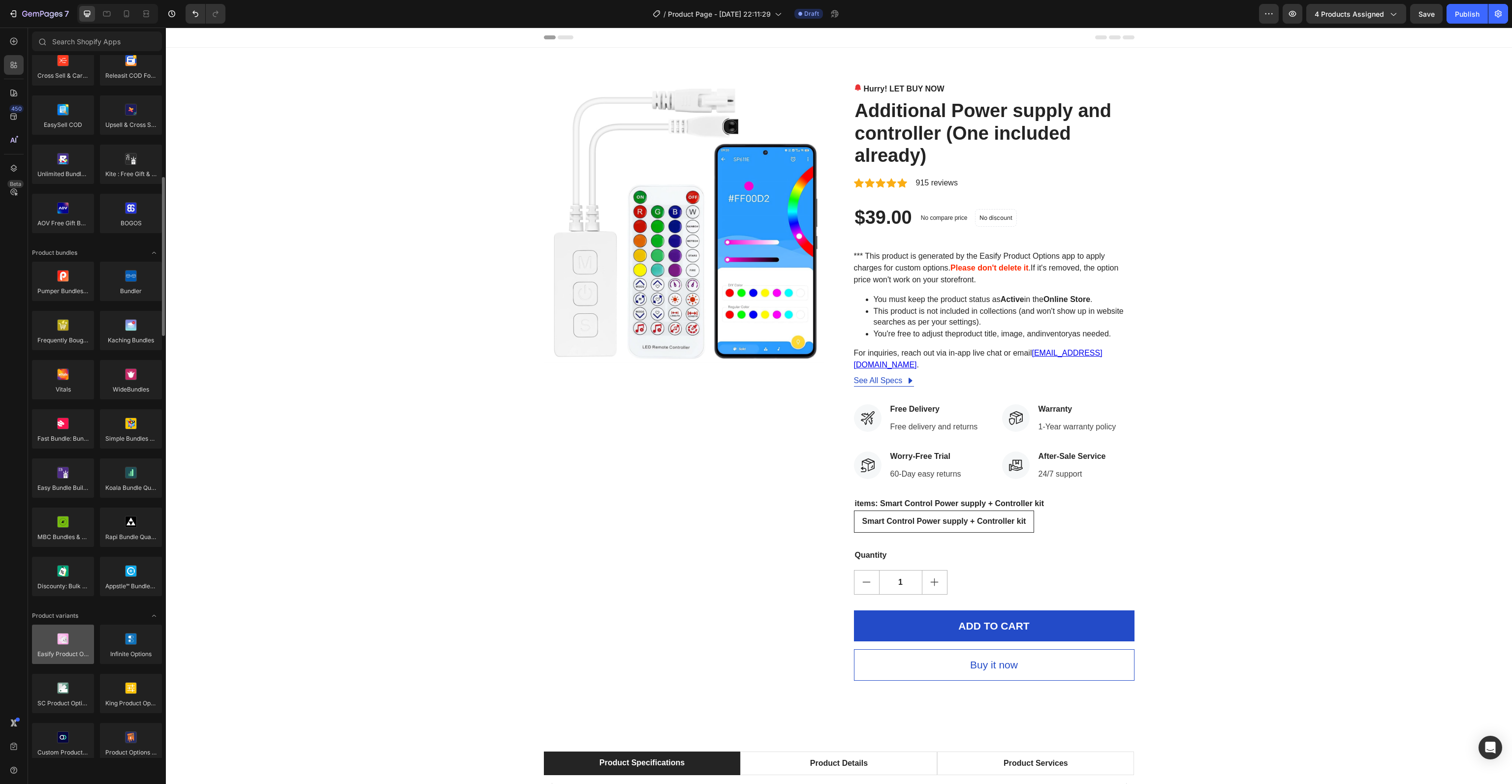
click at [68, 646] on div at bounding box center [63, 645] width 62 height 40
drag, startPoint x: 234, startPoint y: 674, endPoint x: 886, endPoint y: 195, distance: 809.0
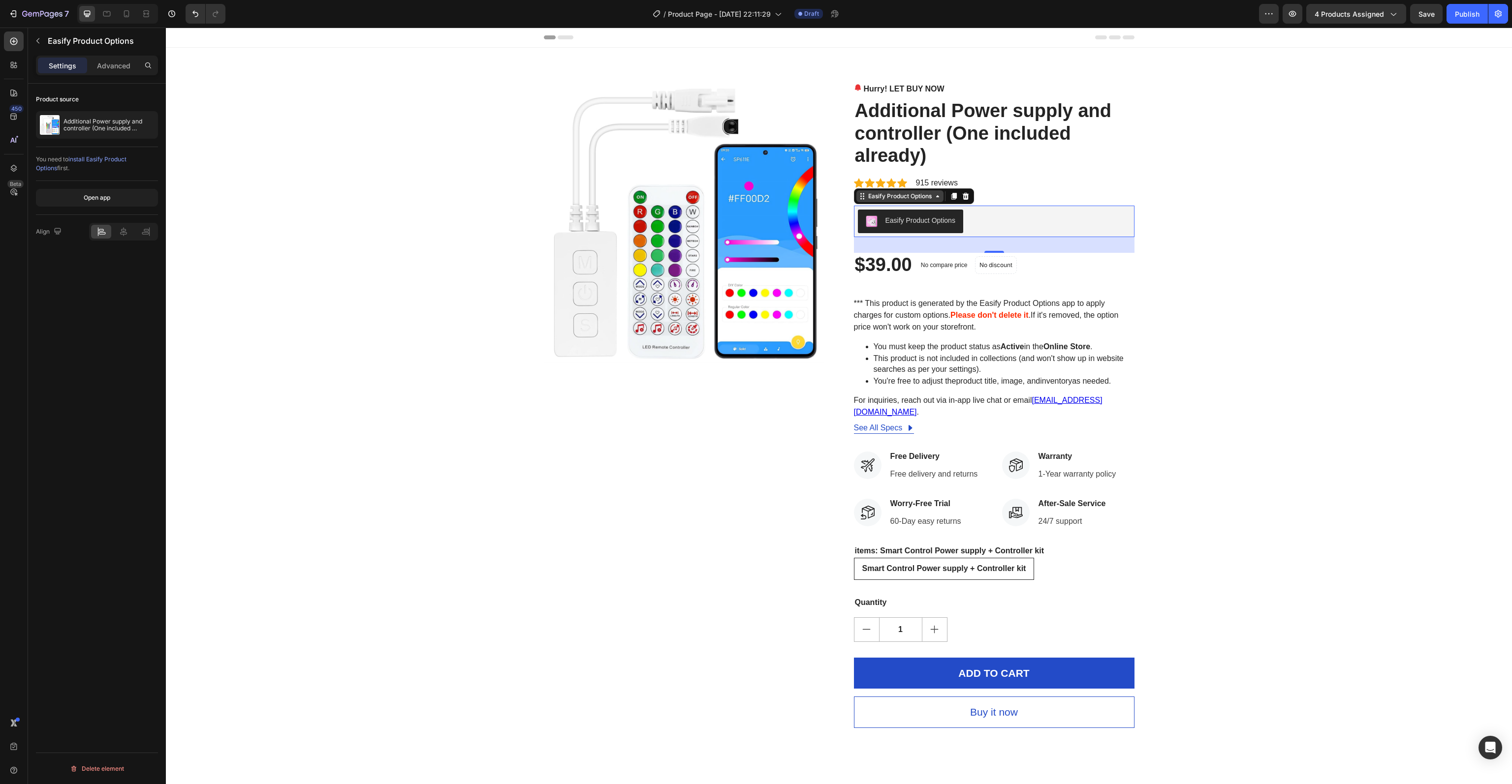
click at [924, 199] on div "Easify Product Options" at bounding box center [899, 196] width 67 height 9
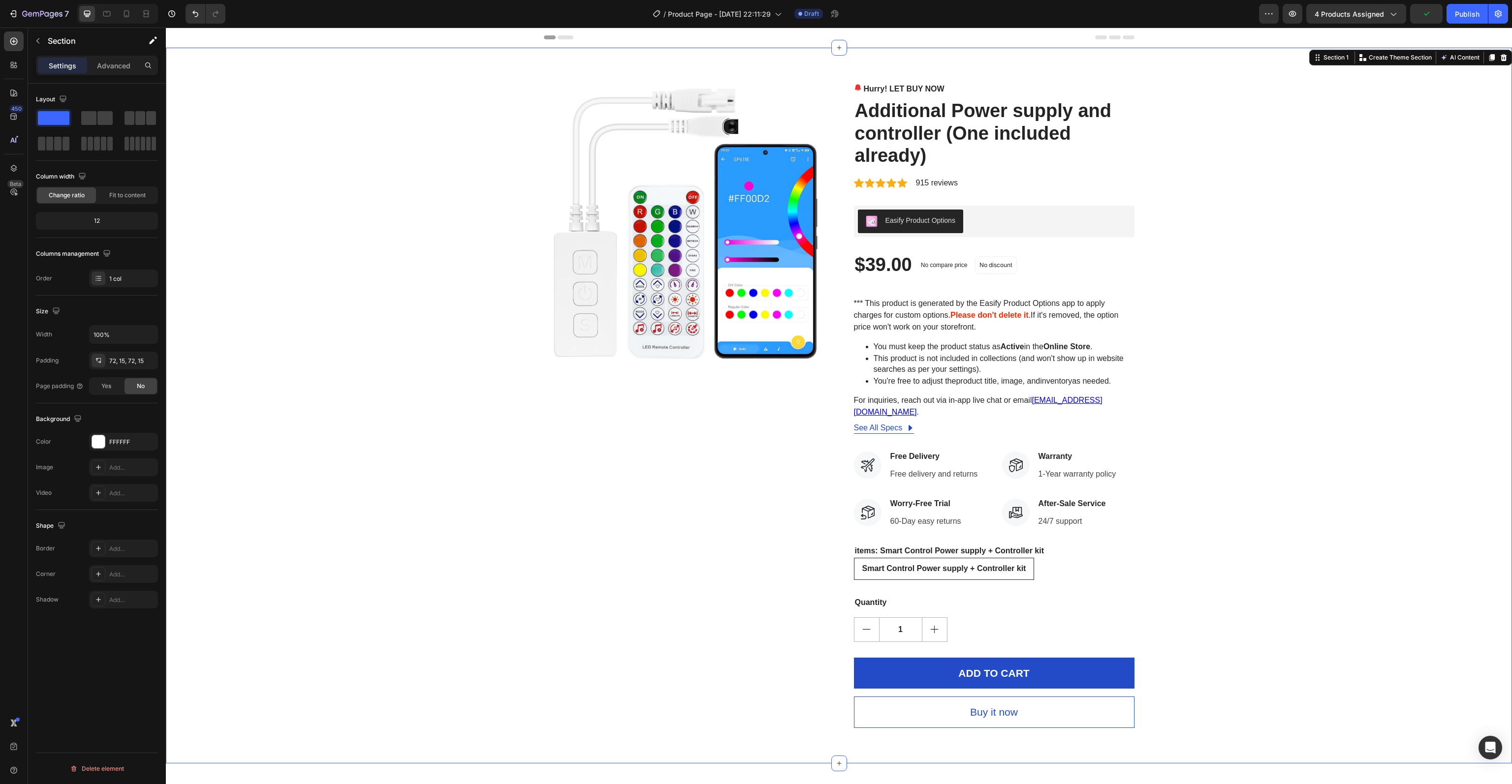
click at [1315, 229] on div "Product Images Hurry! LET BUY NOW Stock Counter Additional Power supply and con…" at bounding box center [838, 405] width 1331 height 645
click at [11, 69] on icon at bounding box center [13, 64] width 9 height 9
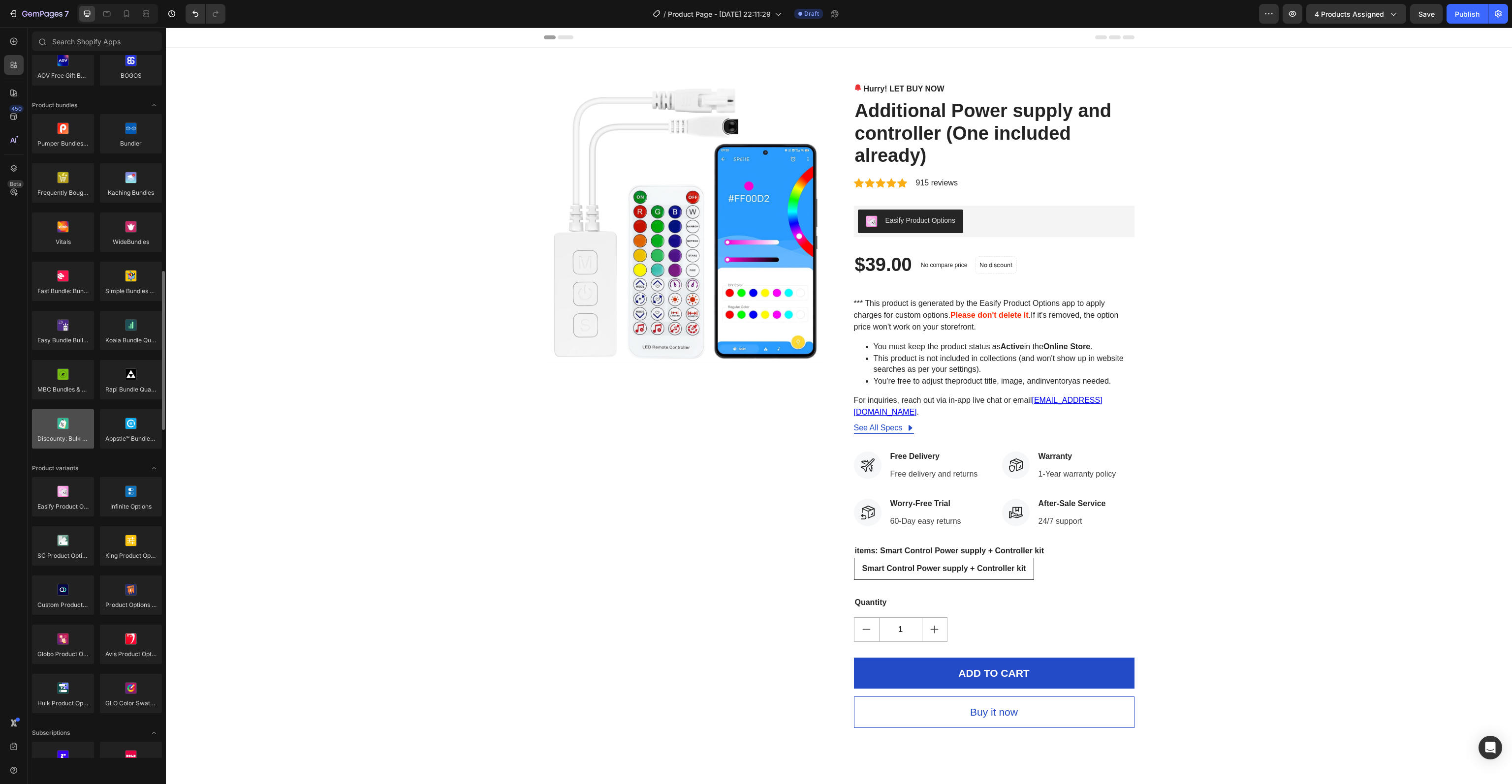
scroll to position [738, 0]
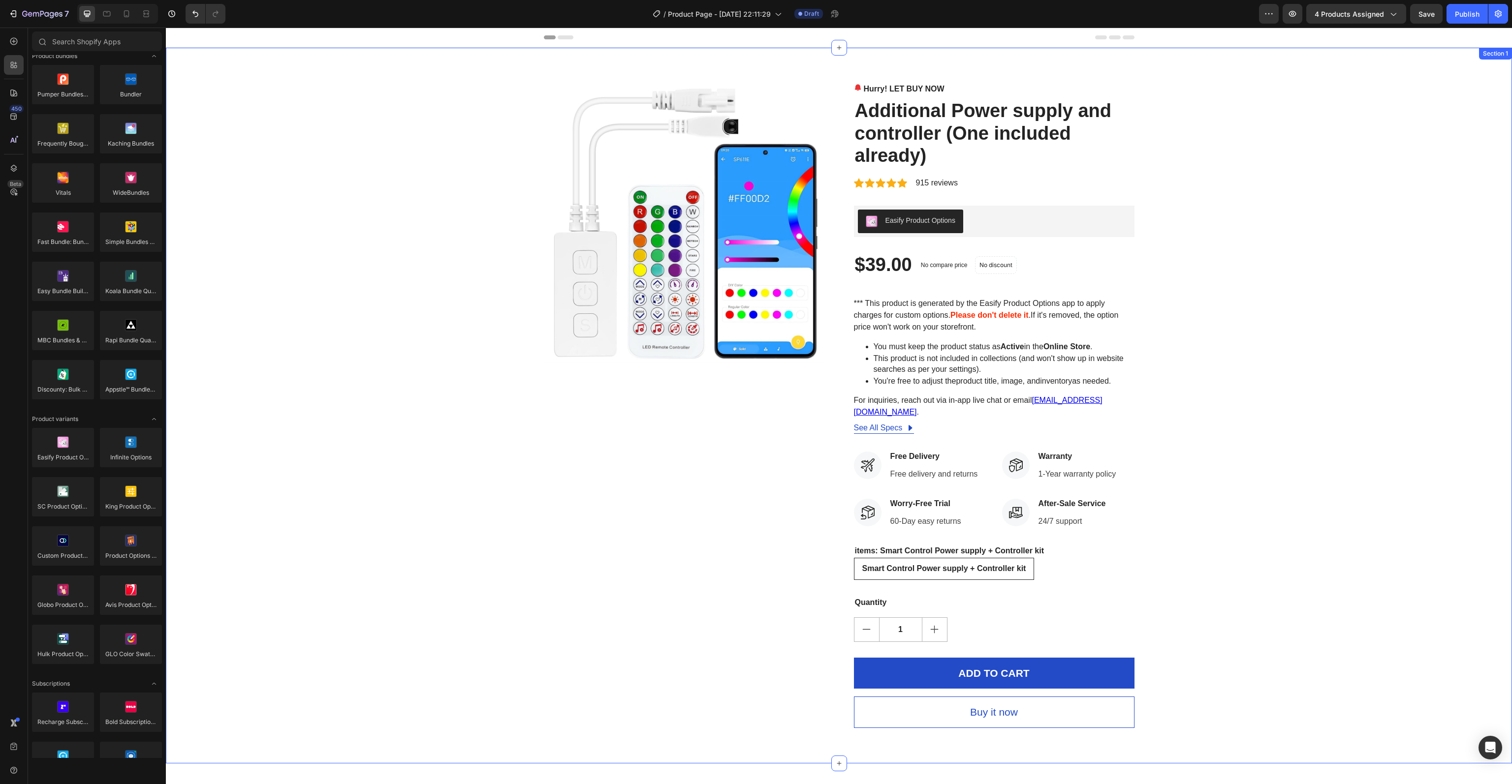
click at [488, 533] on div "Product Images Hurry! LET BUY NOW Stock Counter Additional Power supply and con…" at bounding box center [838, 405] width 1331 height 645
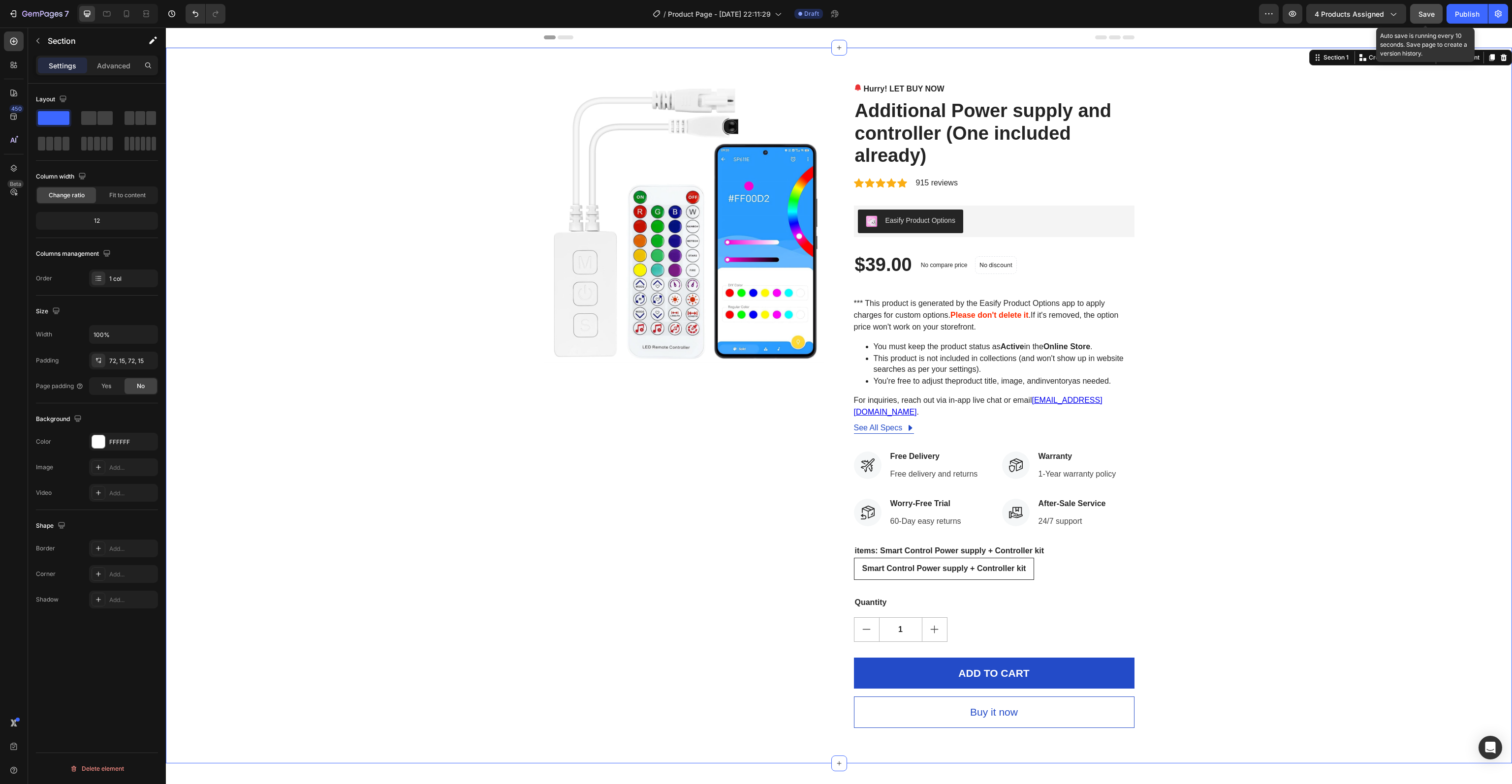
click at [1428, 11] on span "Save" at bounding box center [1426, 13] width 16 height 9
click at [1293, 15] on icon "button" at bounding box center [1292, 13] width 9 height 9
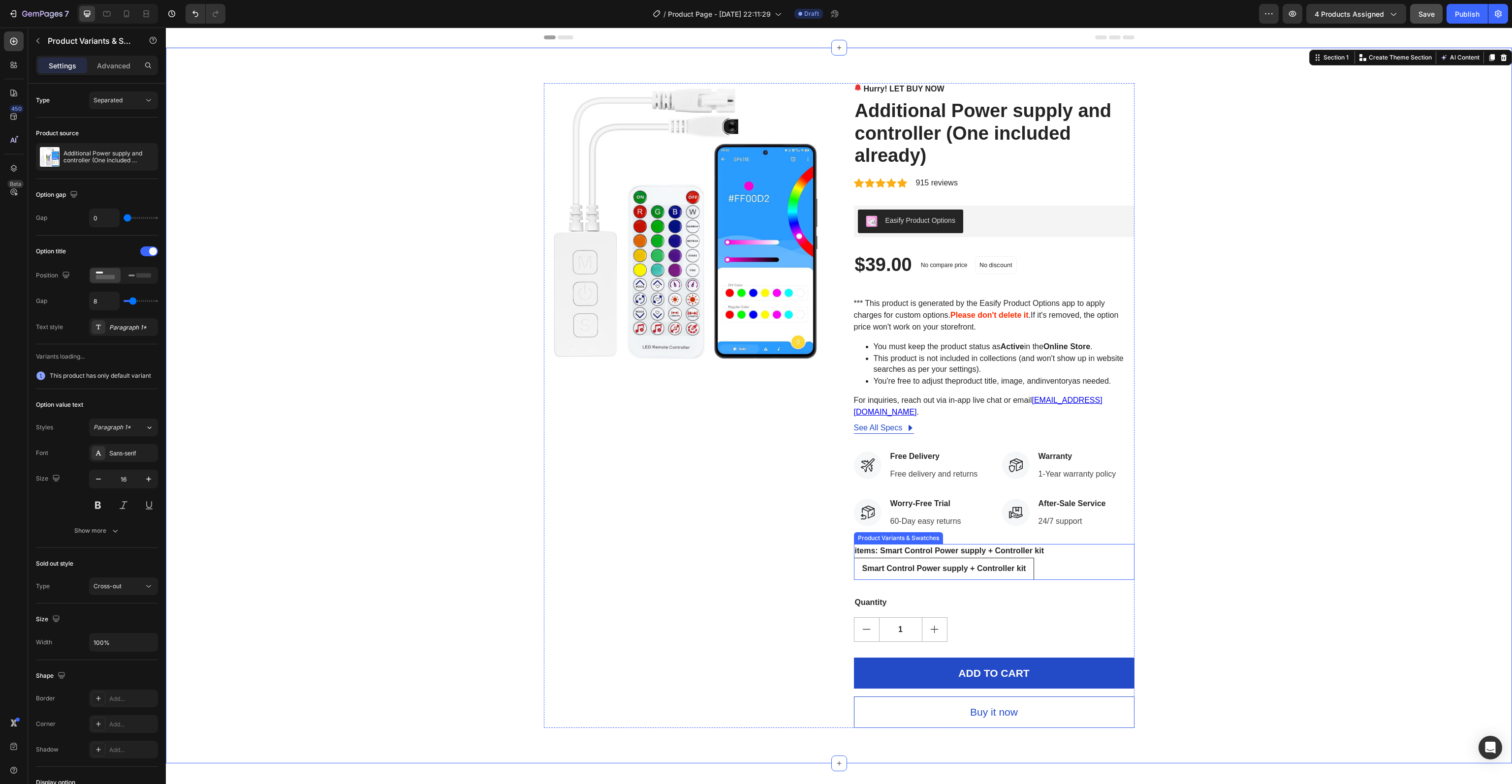
click at [939, 559] on div "Smart Control Power supply + Controller kit" at bounding box center [945, 568] width 180 height 20
click at [854, 558] on input "Smart Control Power supply + Controller kit Smart Control Power supply + Contro…" at bounding box center [854, 558] width 1 height 1
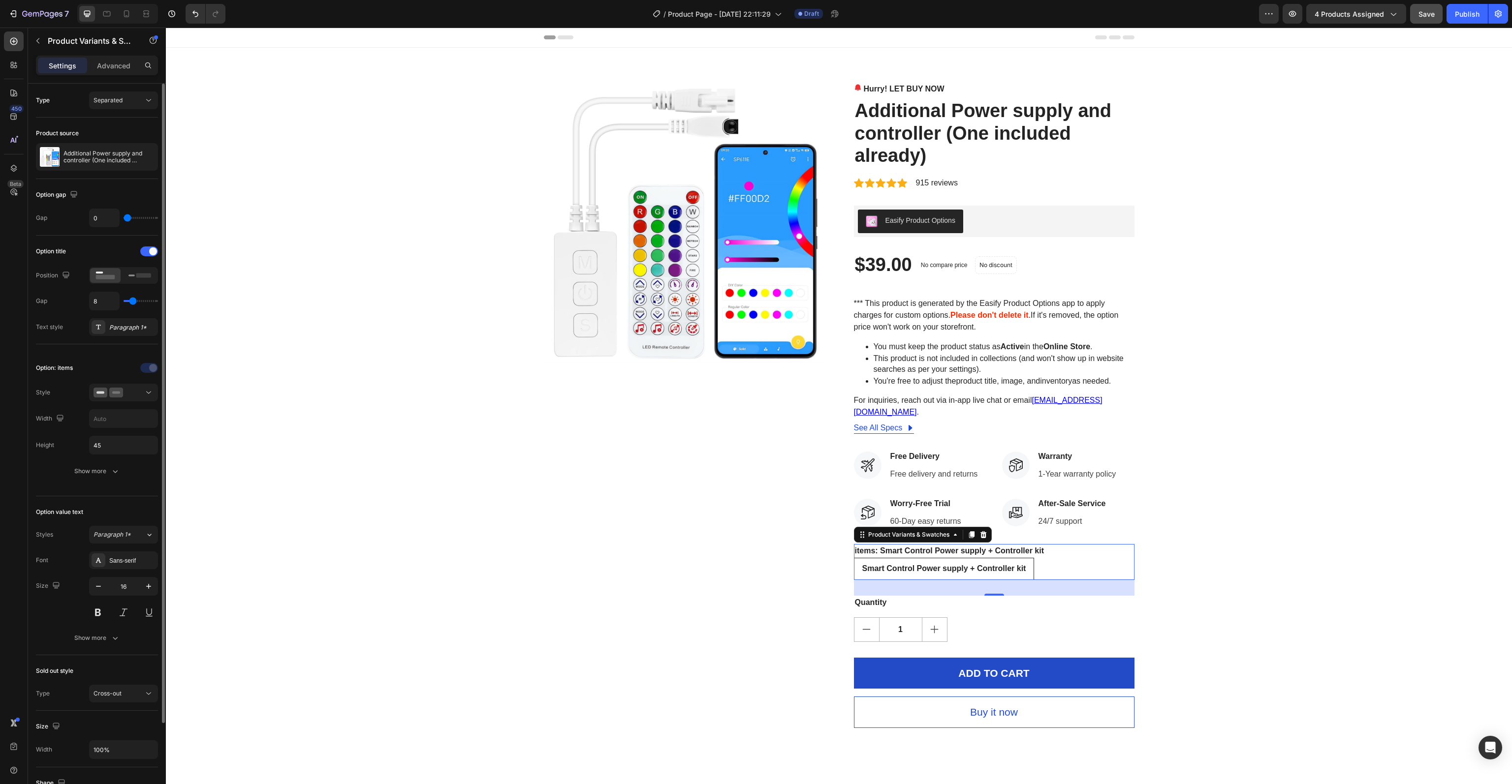
scroll to position [242, 0]
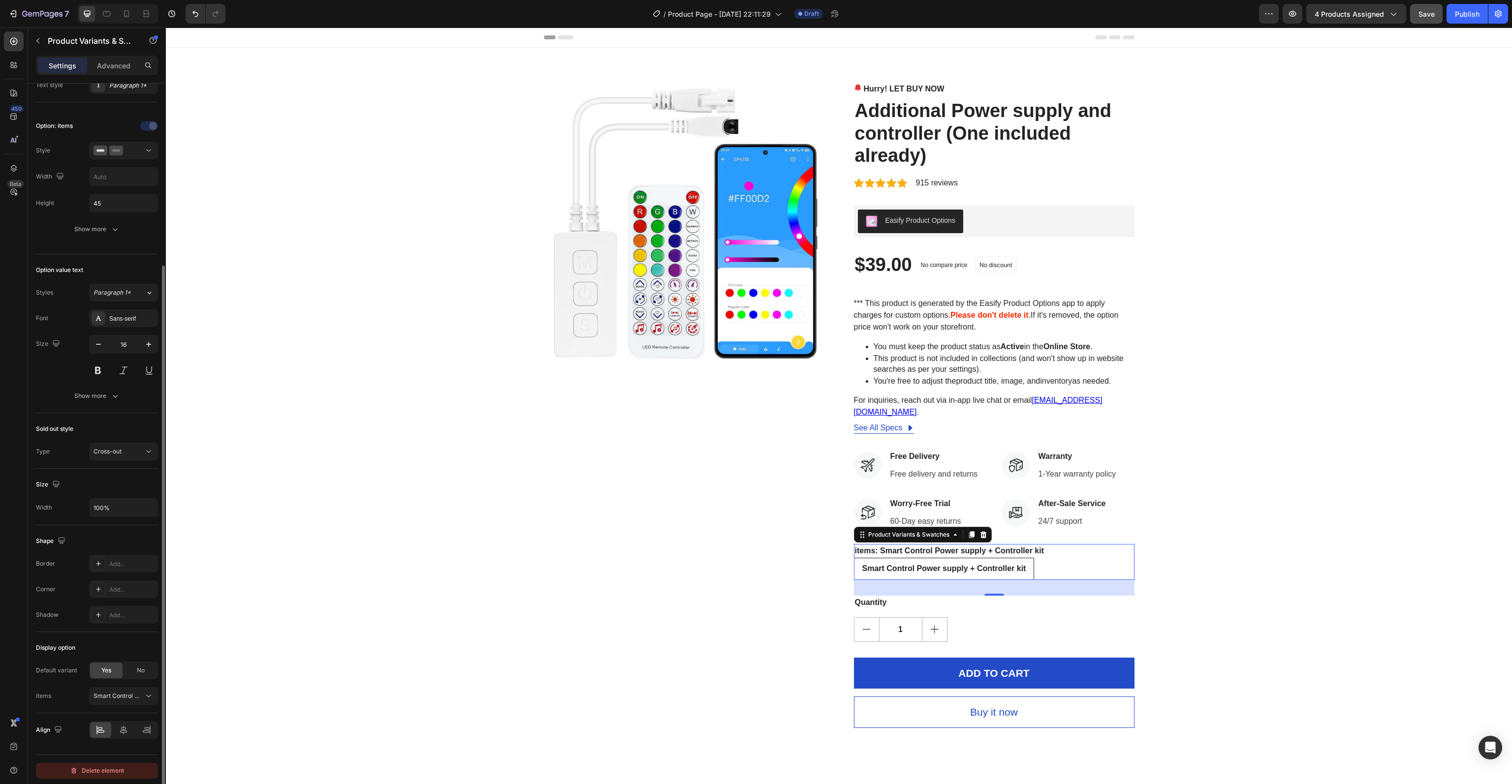
click at [108, 770] on div "Delete element" at bounding box center [97, 771] width 54 height 11
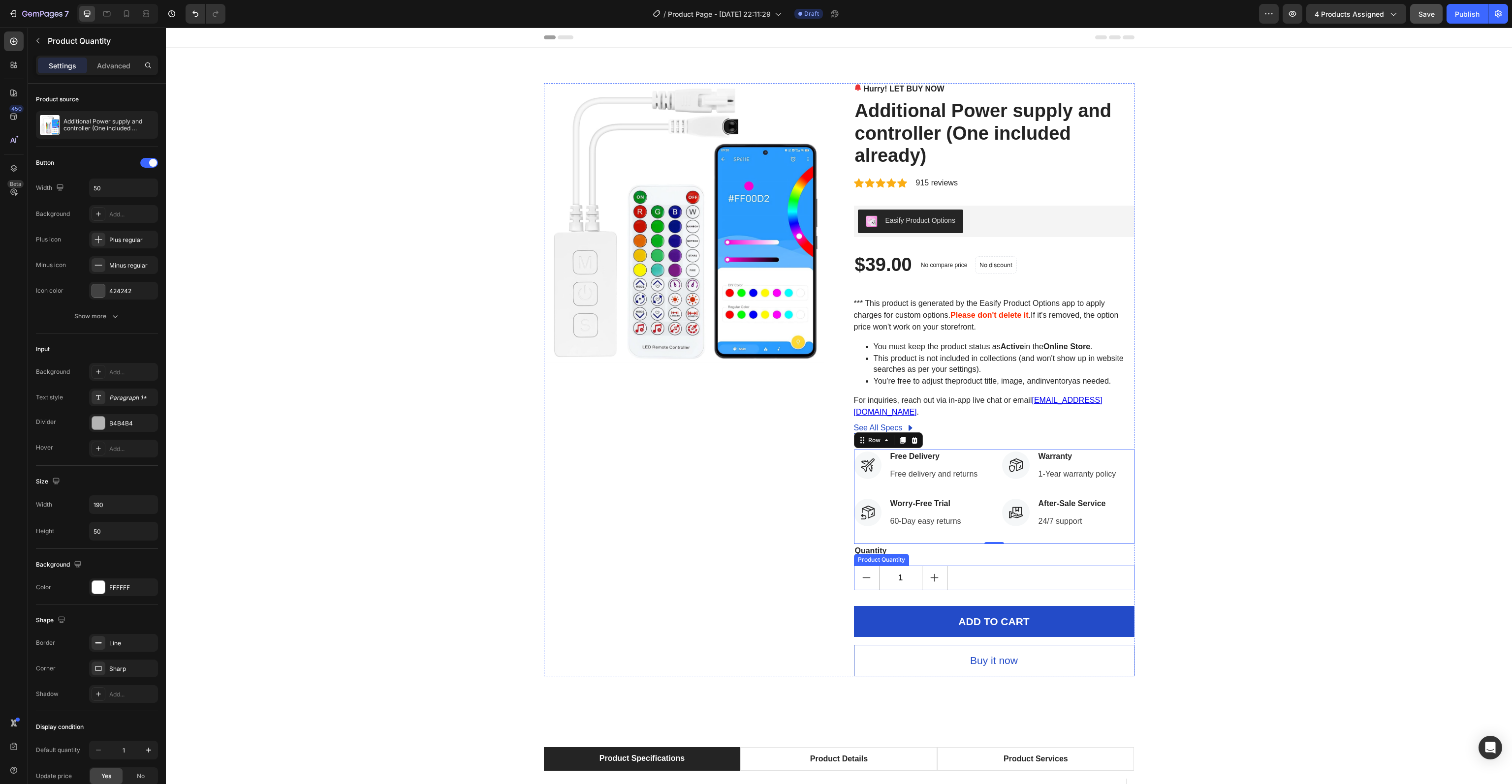
click at [885, 566] on input "1" at bounding box center [901, 578] width 44 height 24
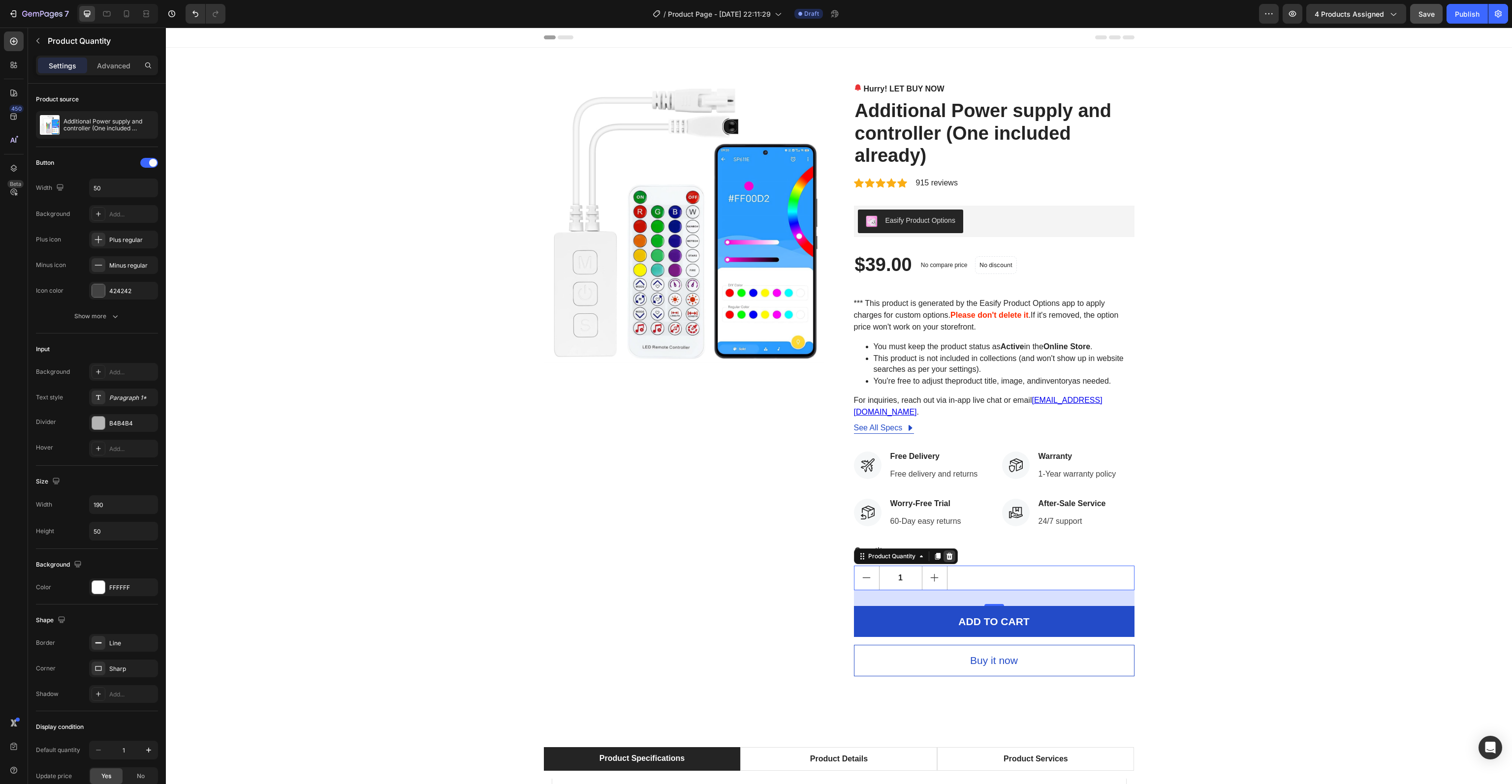
click at [946, 552] on icon at bounding box center [949, 556] width 8 height 8
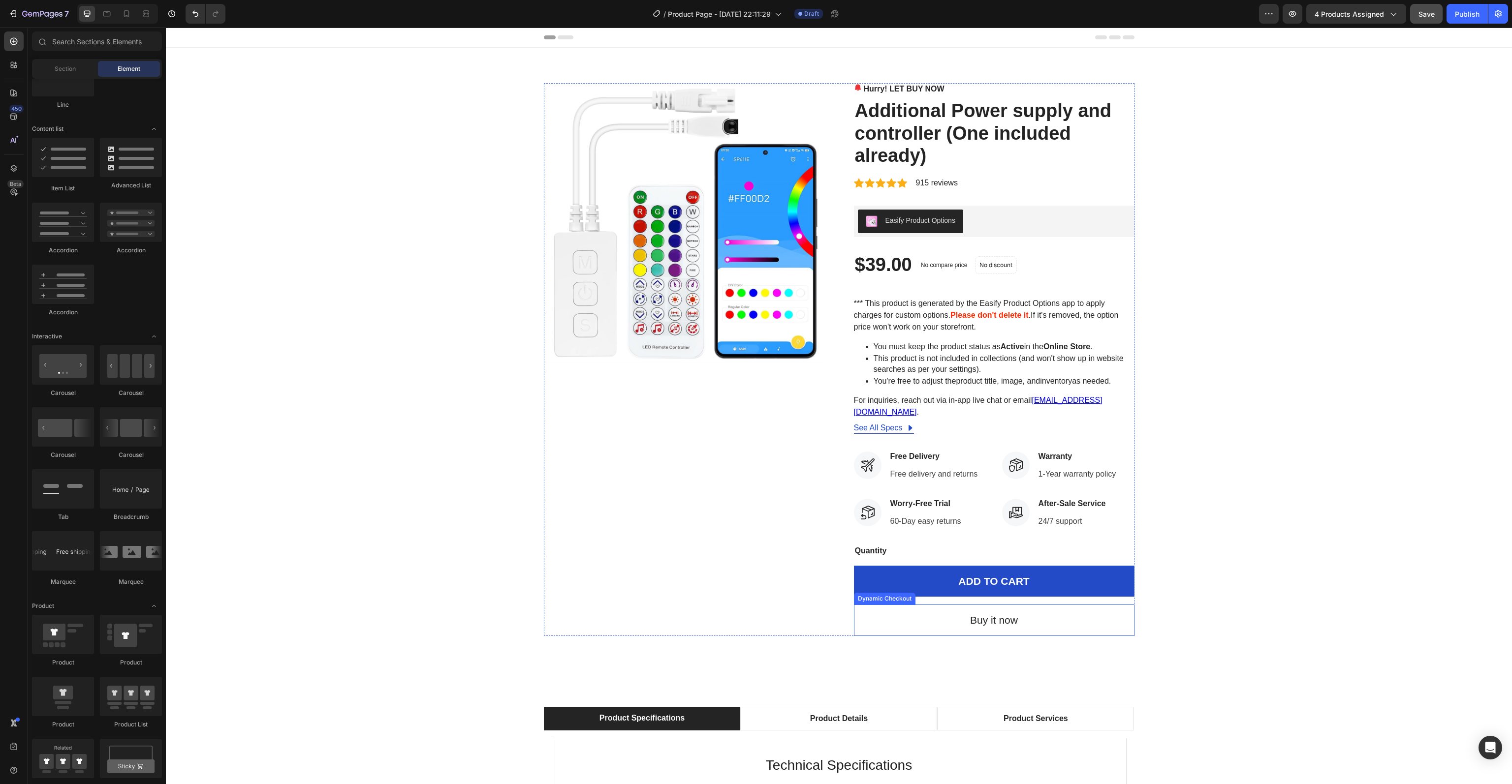
click at [935, 615] on button "Buy it now" at bounding box center [994, 620] width 280 height 31
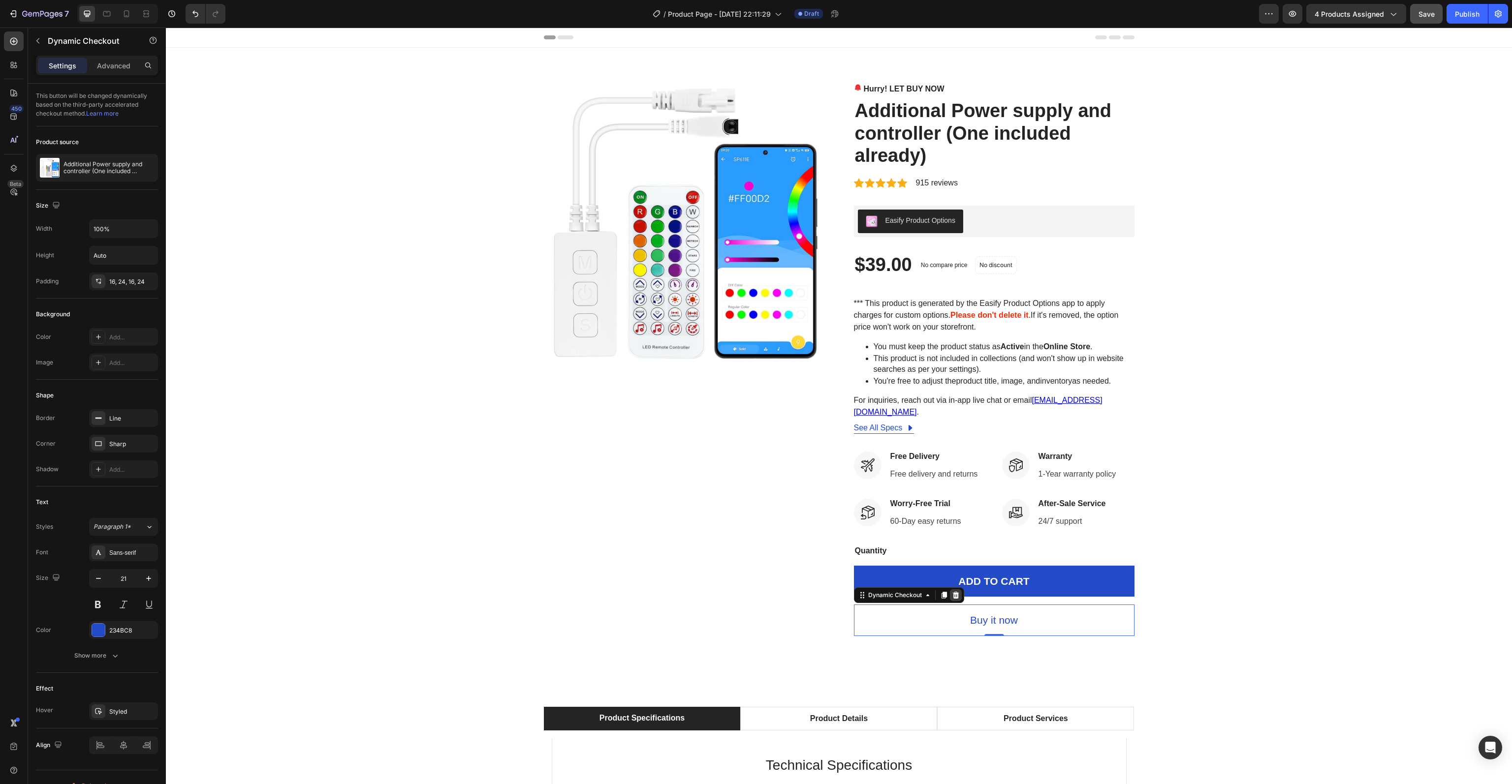
click at [952, 592] on icon at bounding box center [955, 595] width 7 height 7
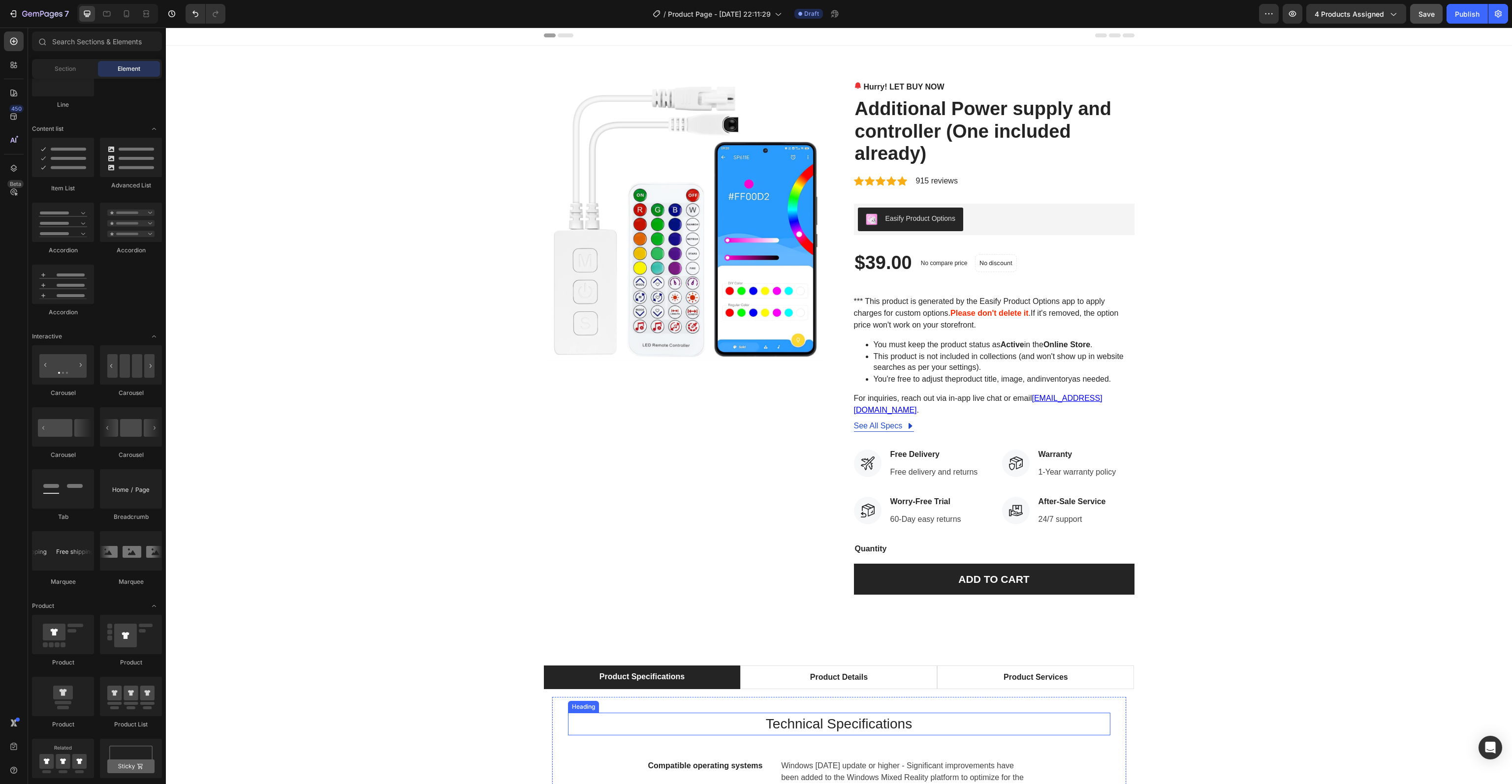
scroll to position [0, 0]
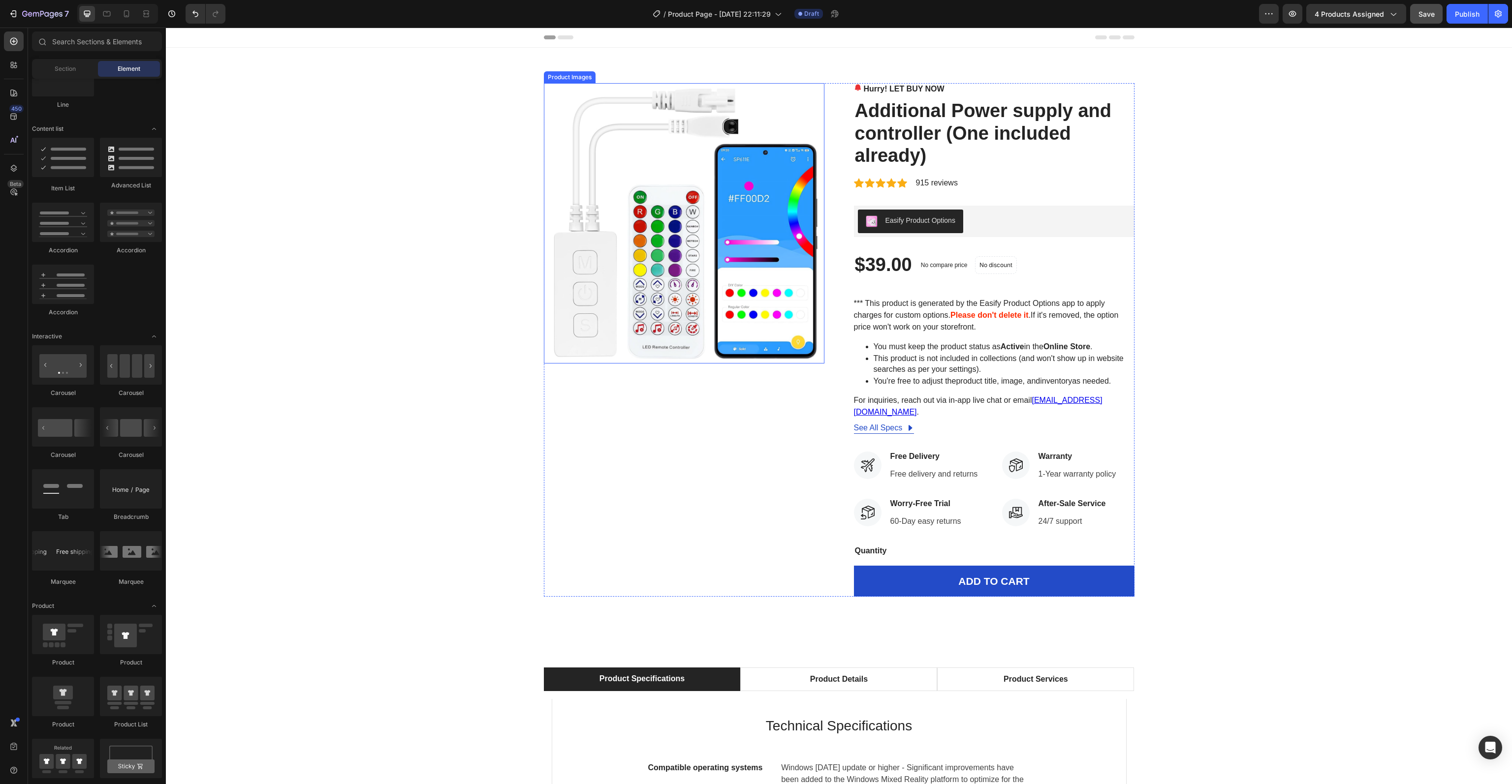
click at [729, 291] on img at bounding box center [684, 223] width 280 height 280
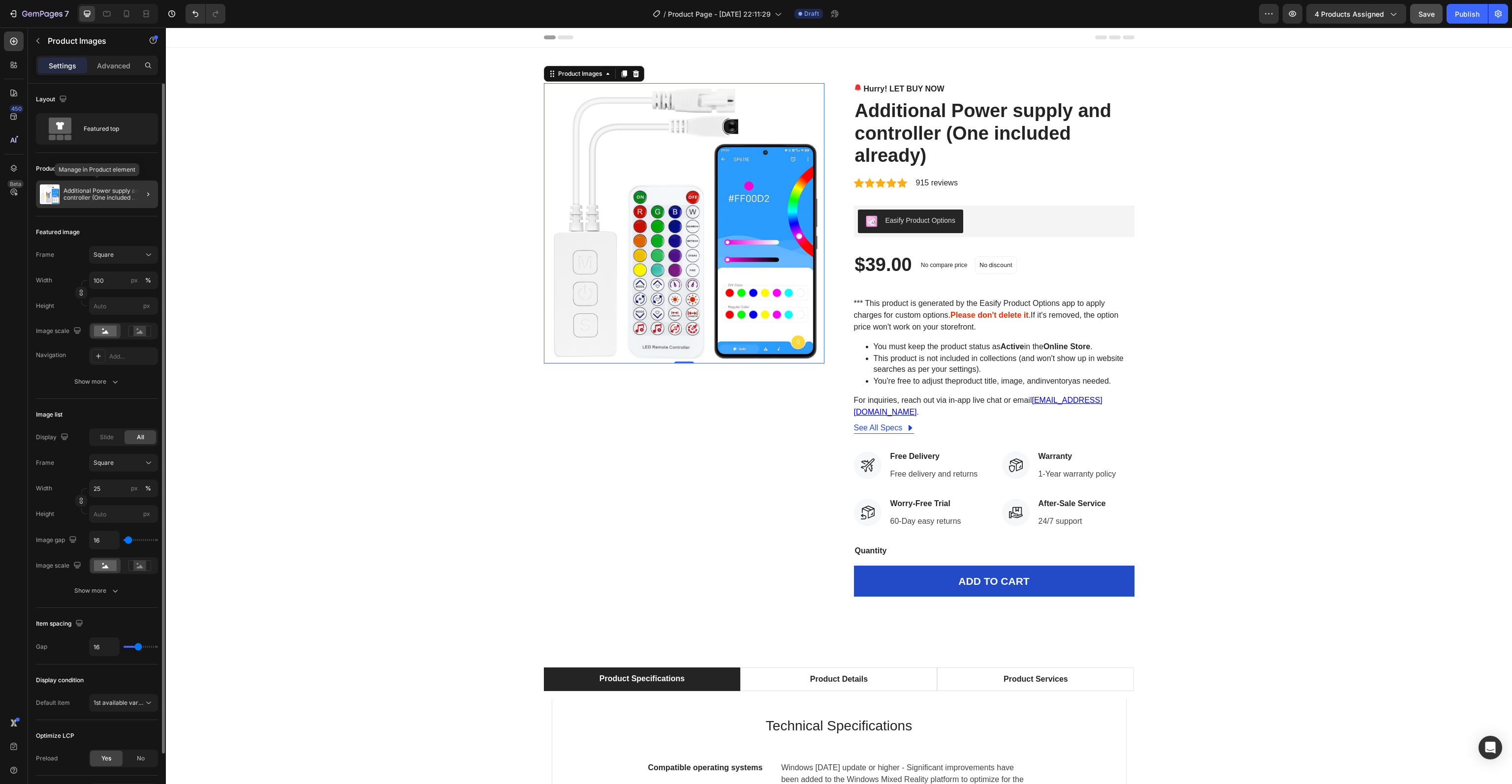
click at [70, 198] on p "Additional Power supply and controller (One included already)" at bounding box center [109, 194] width 91 height 14
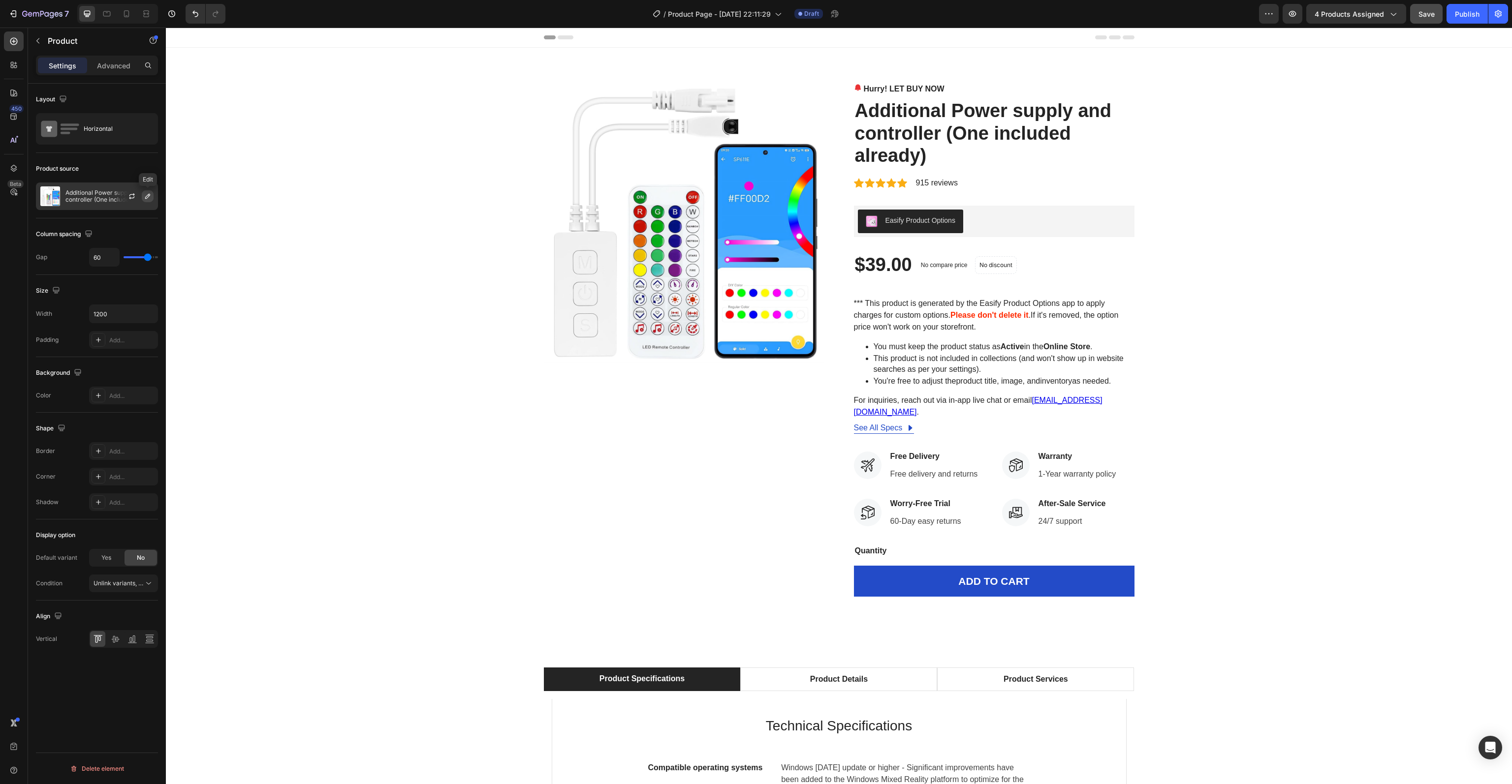
click at [148, 197] on icon "button" at bounding box center [148, 196] width 8 height 8
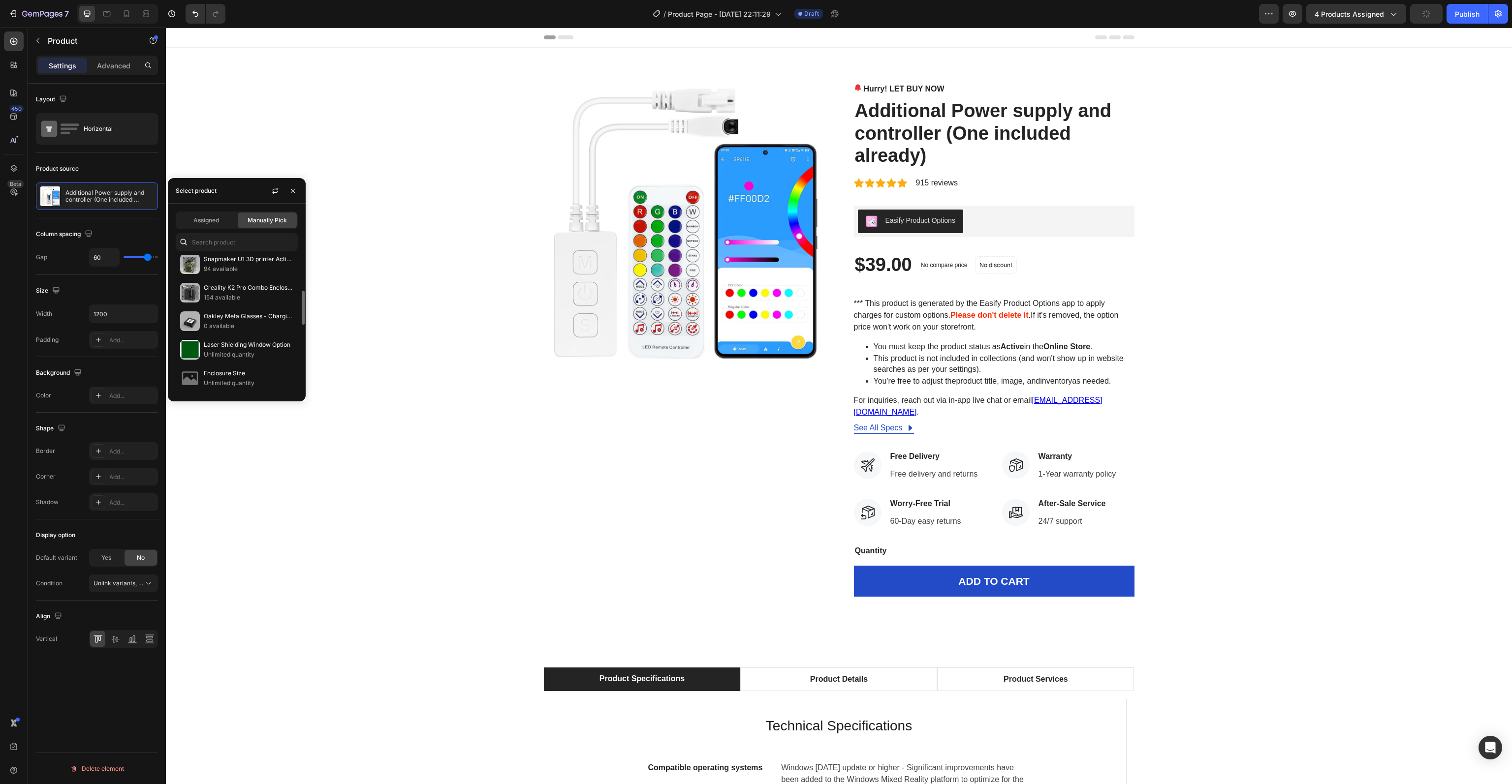
scroll to position [197, 0]
click at [212, 221] on span "Assigned" at bounding box center [206, 220] width 26 height 9
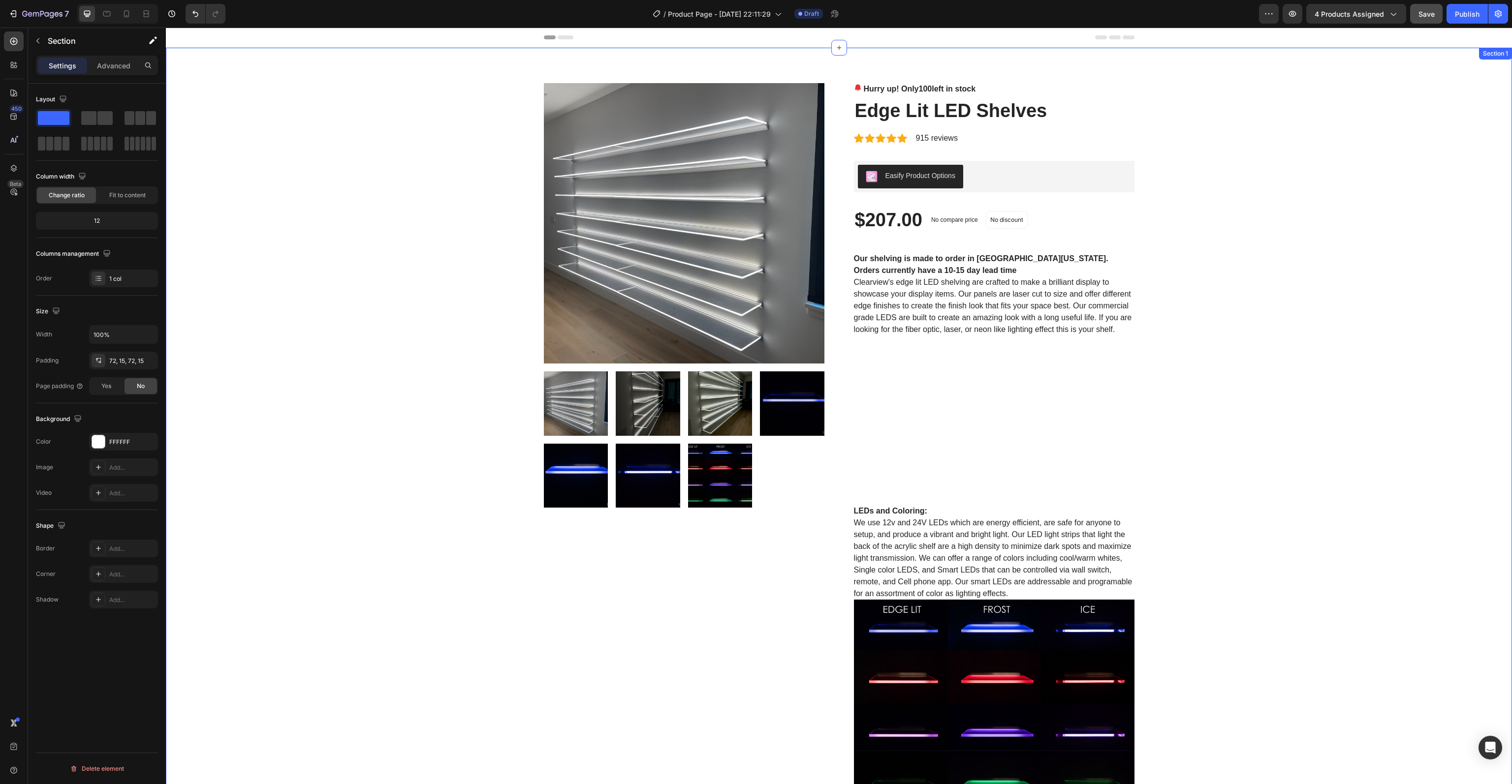
click at [1429, 15] on span "Save" at bounding box center [1426, 13] width 16 height 9
click at [916, 140] on p "915 reviews" at bounding box center [937, 138] width 42 height 11
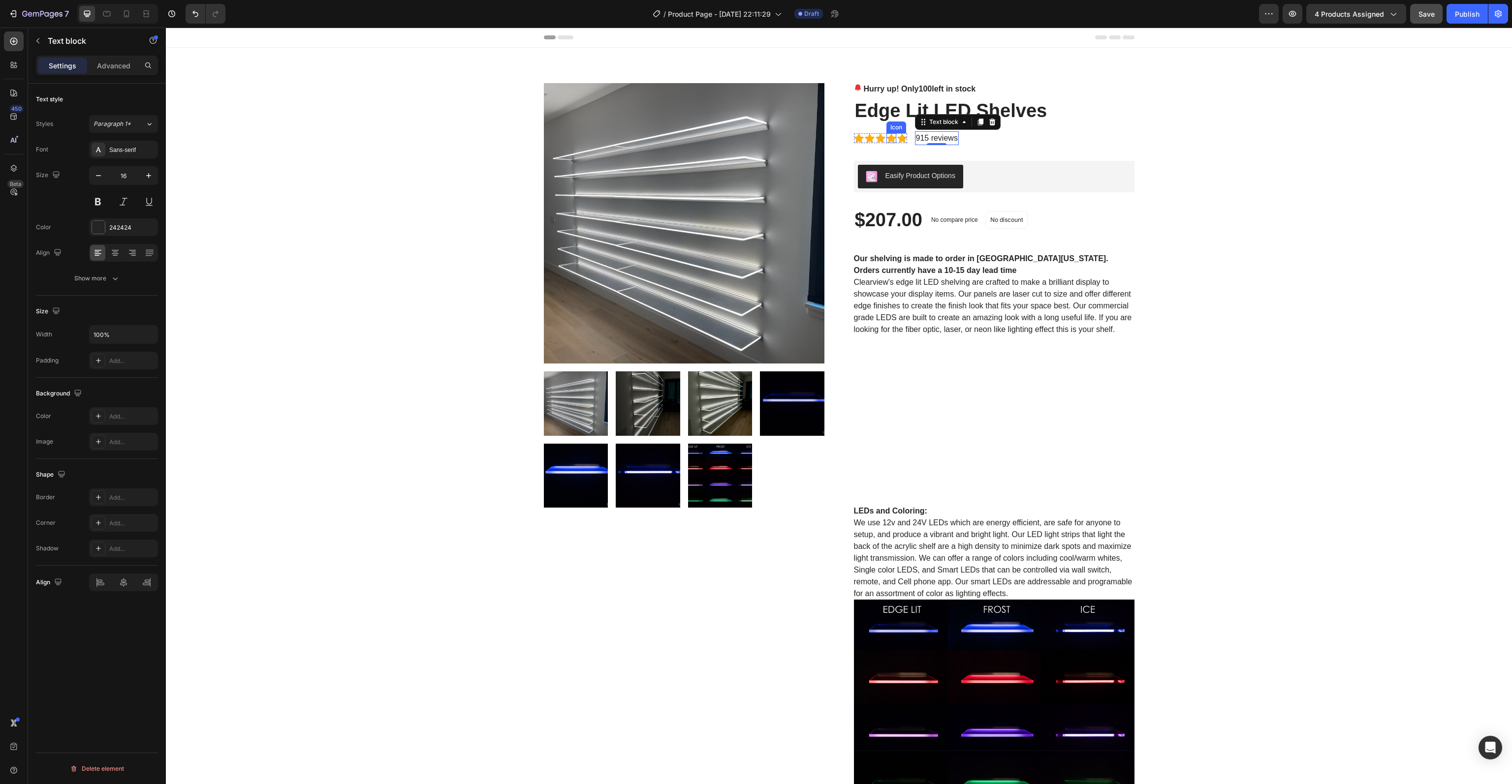
click at [891, 139] on div "Icon" at bounding box center [891, 138] width 9 height 9
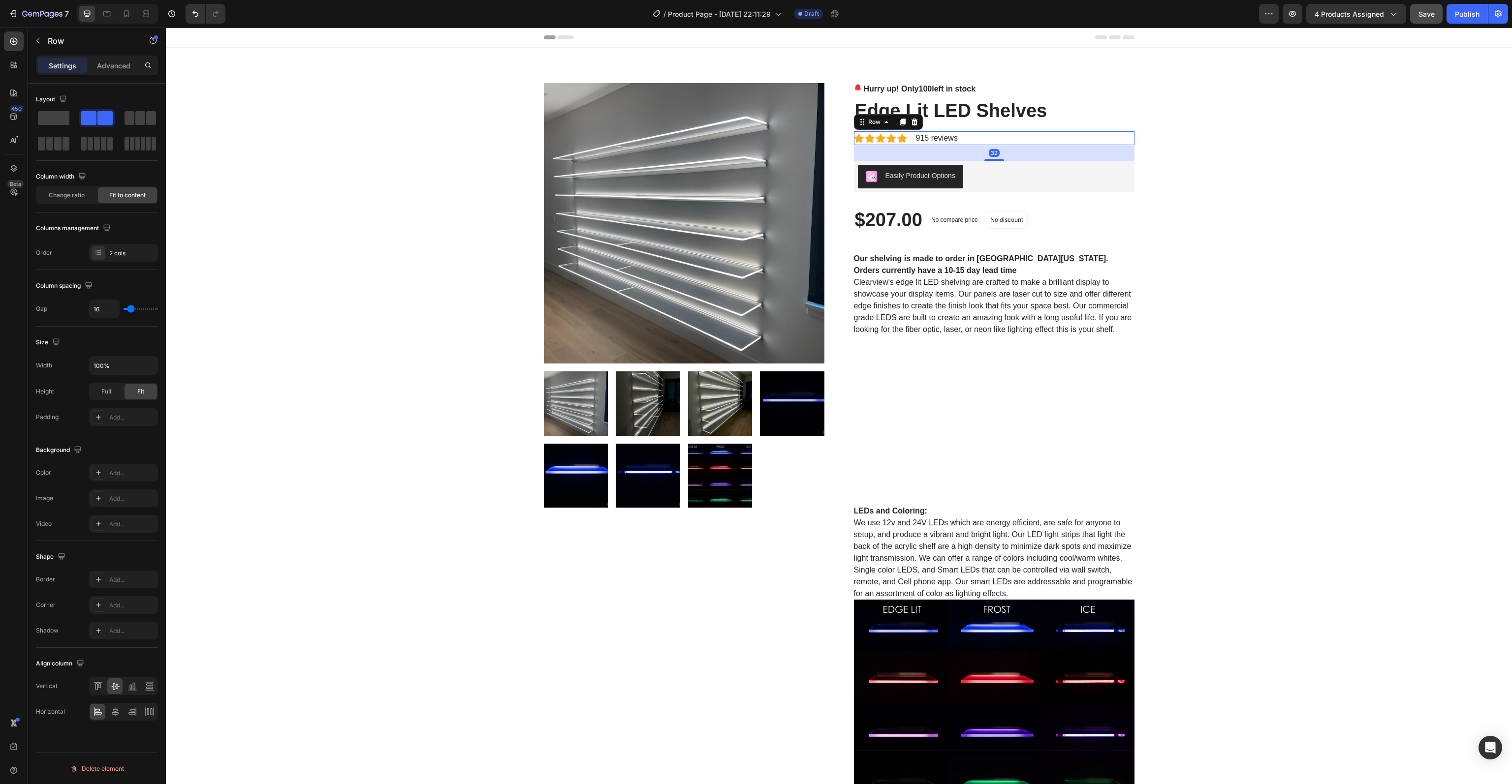
click at [997, 139] on div "Icon Icon Icon Icon Icon Icon List Hoz 915 reviews Text block Row 32" at bounding box center [994, 138] width 280 height 14
click at [1009, 134] on div "Icon Icon Icon Icon Icon Icon List Hoz 915 reviews Text block Row 32" at bounding box center [994, 138] width 280 height 14
click at [1013, 132] on div "Icon Icon Icon Icon Icon Icon List Hoz 915 reviews Text block Row 32" at bounding box center [994, 138] width 280 height 14
click at [915, 124] on div at bounding box center [914, 122] width 11 height 11
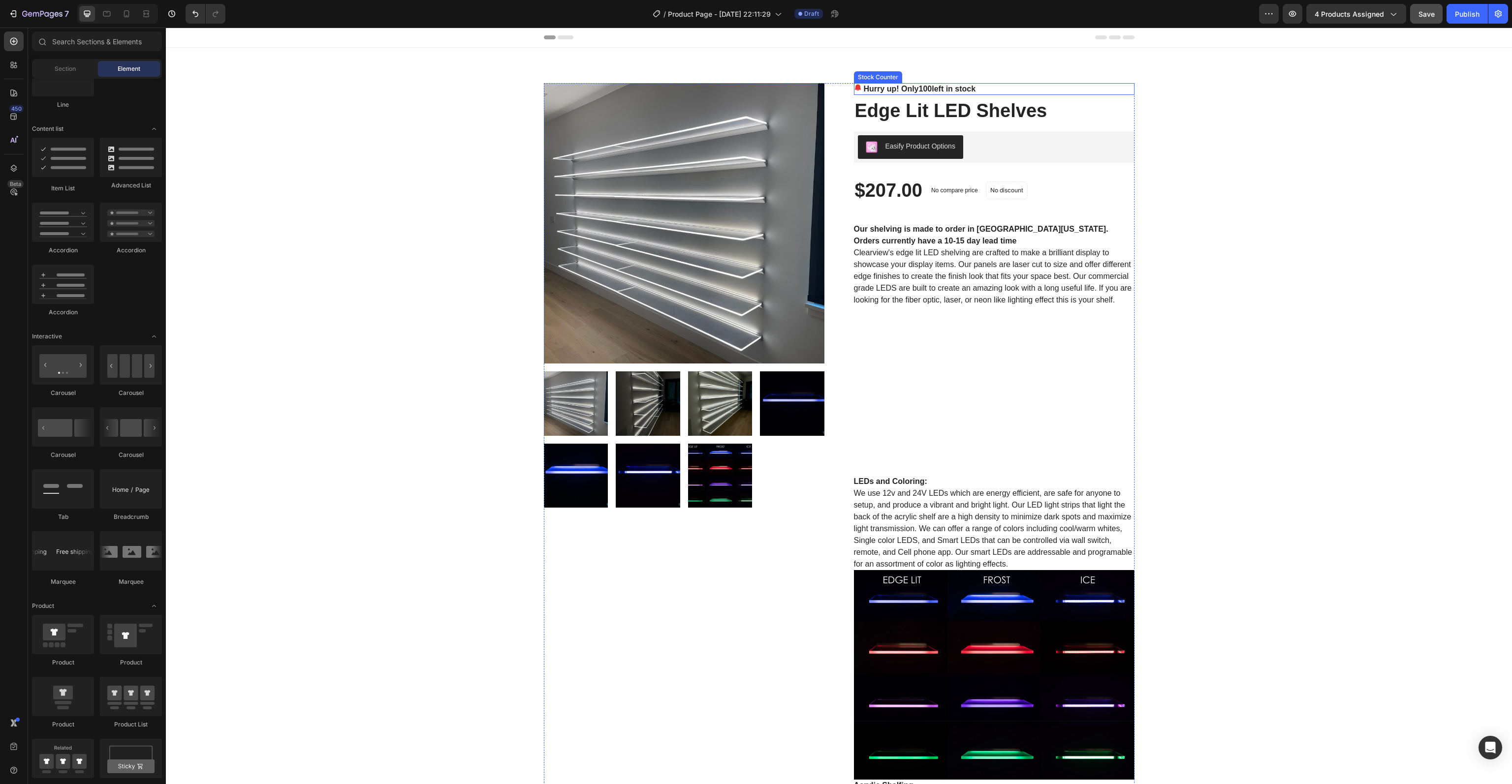
click at [960, 89] on p "Hurry up! Only 100 left in stock" at bounding box center [920, 89] width 112 height 11
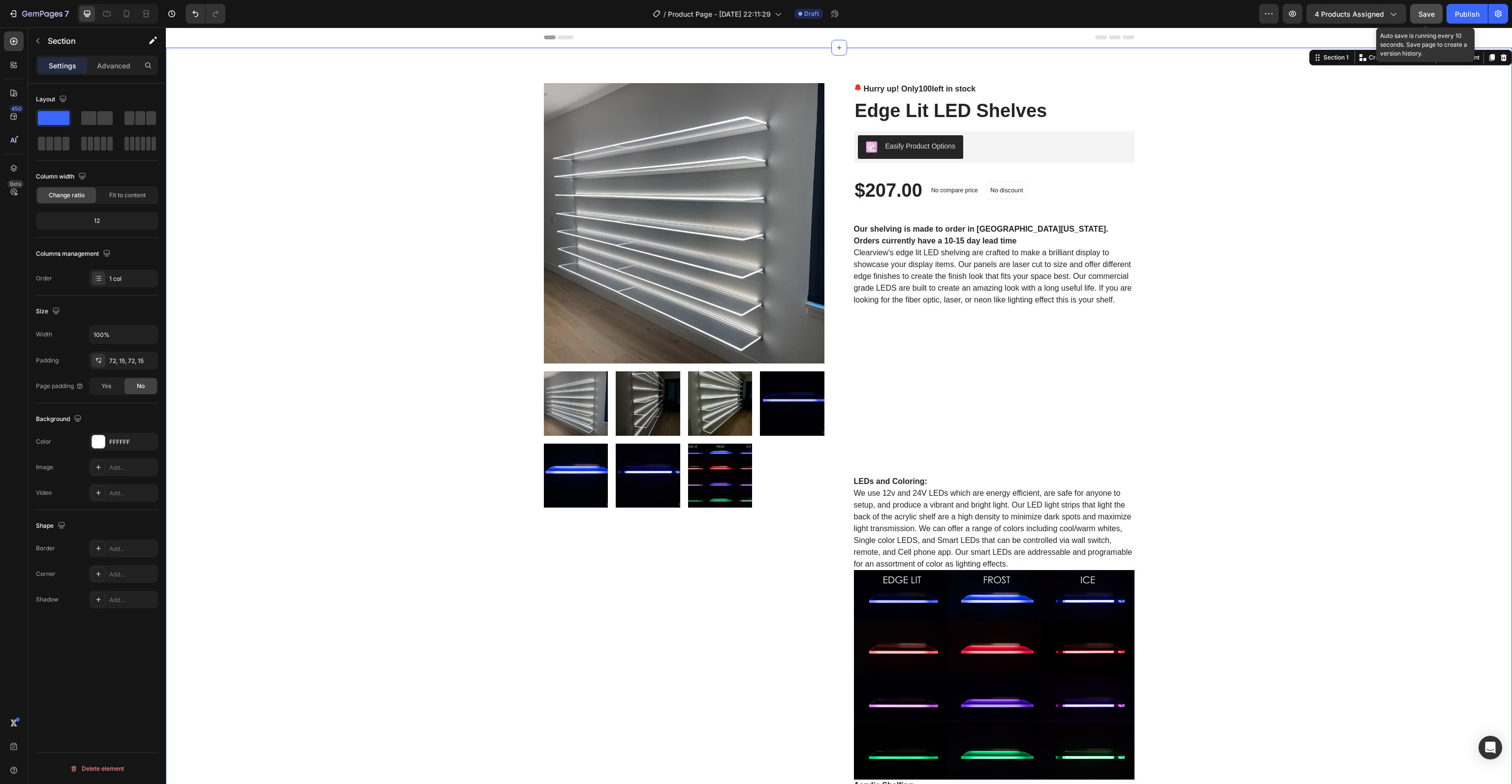
click at [1422, 15] on span "Save" at bounding box center [1426, 13] width 16 height 9
click at [1298, 16] on icon "button" at bounding box center [1292, 13] width 9 height 9
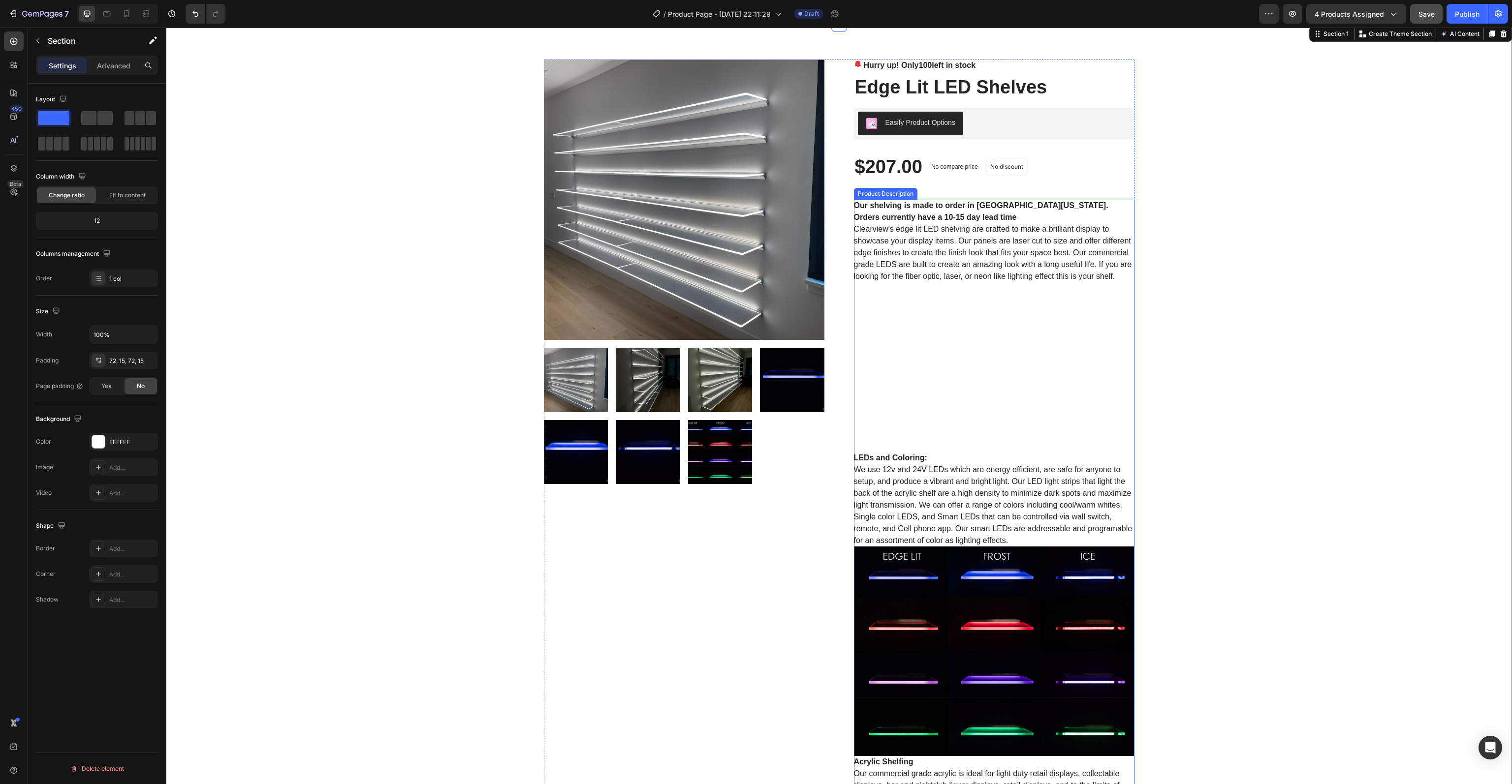
scroll to position [0, 0]
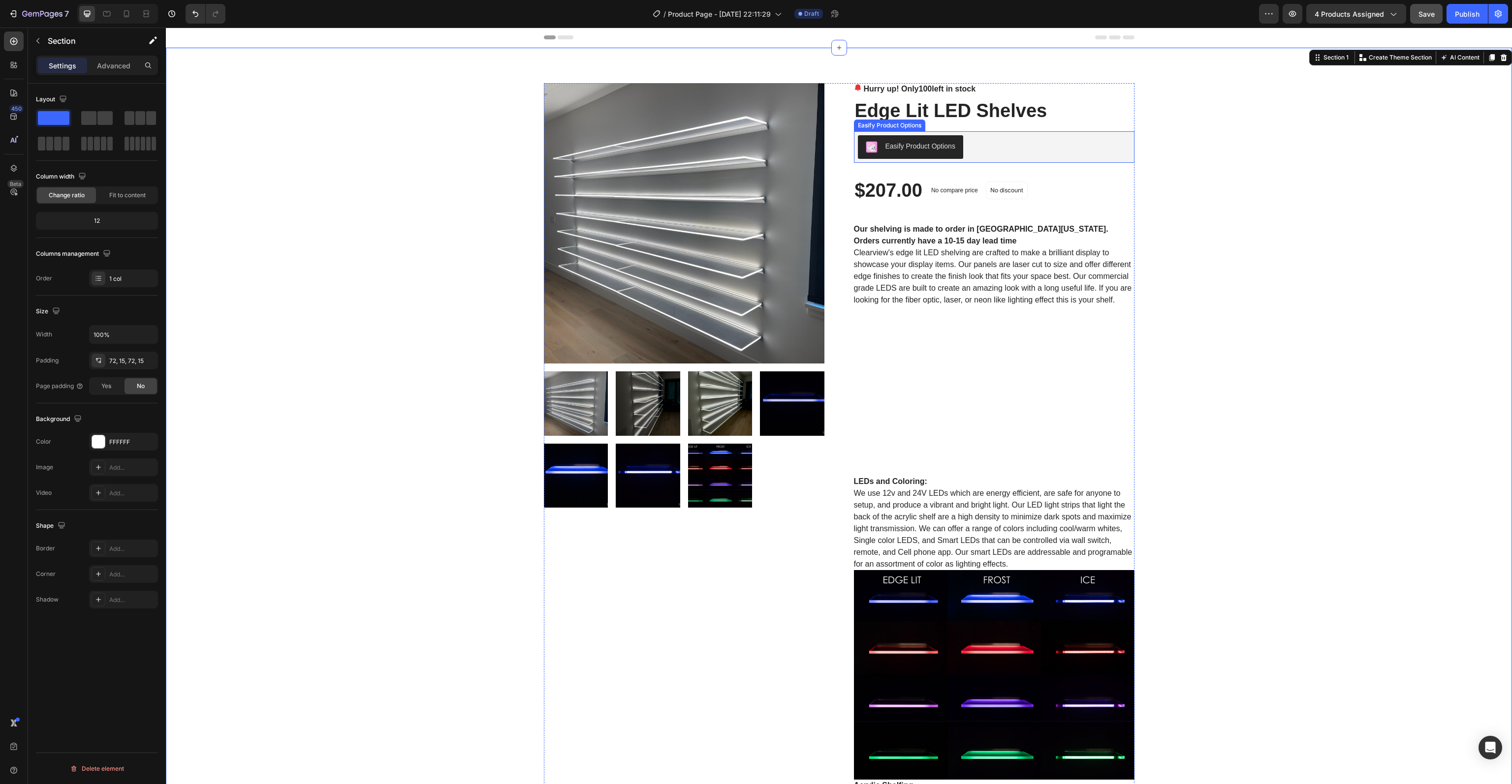
click at [923, 143] on div "Easify Product Options" at bounding box center [921, 146] width 70 height 10
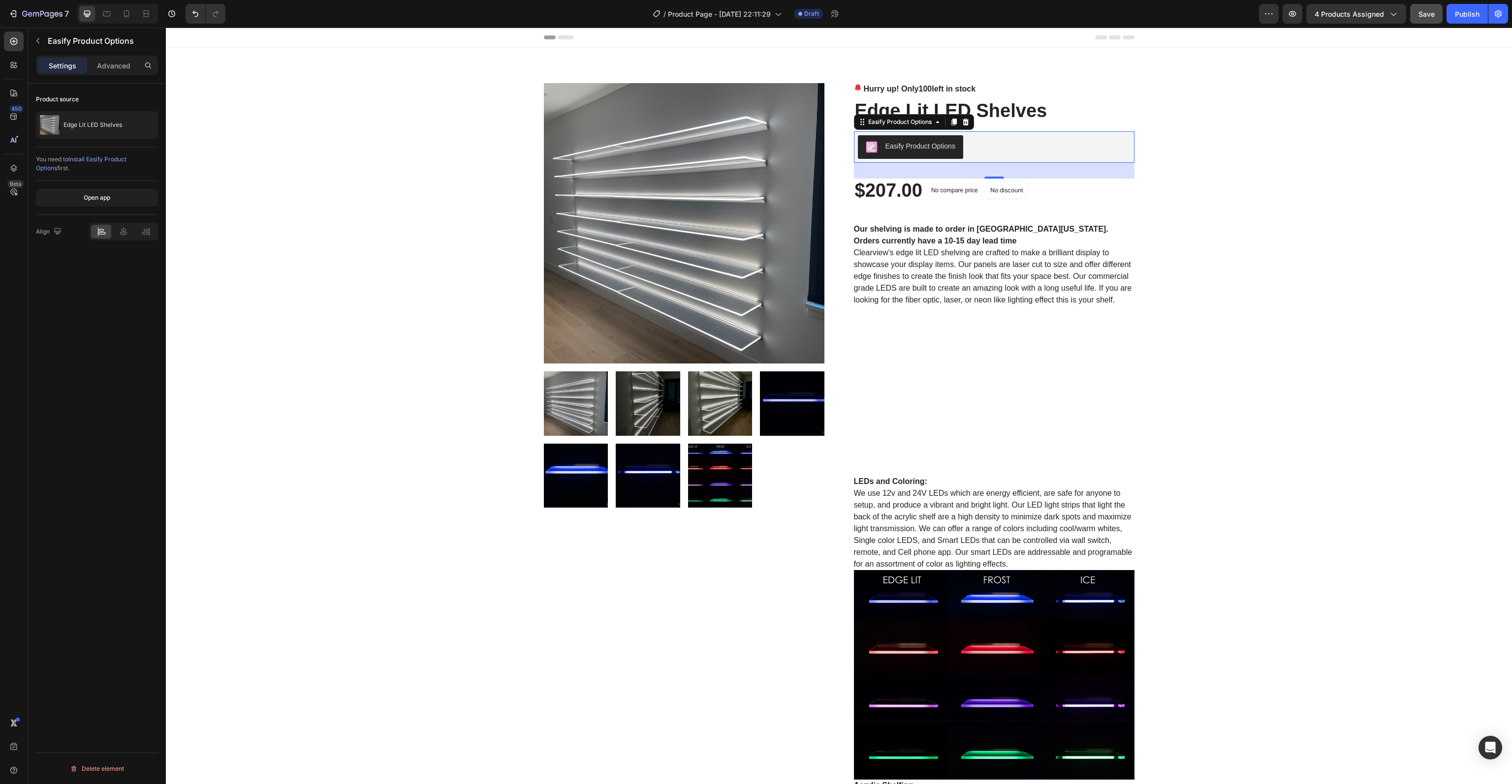
click at [99, 158] on span "install Easify Product Options" at bounding box center [81, 163] width 91 height 16
click at [103, 205] on button "Open app" at bounding box center [97, 198] width 122 height 18
click at [29, 14] on icon "button" at bounding box center [42, 14] width 41 height 9
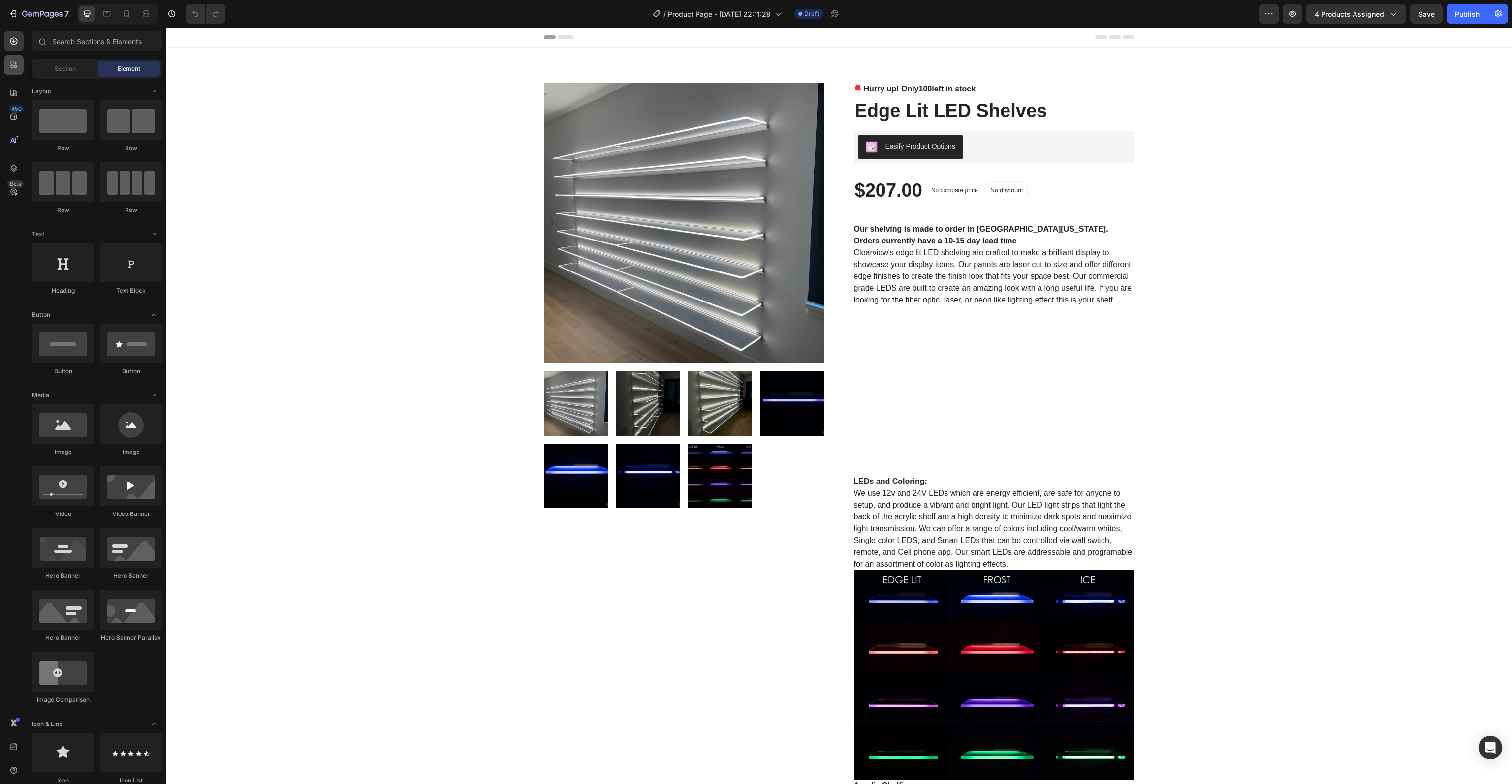
click at [8, 66] on div at bounding box center [13, 64] width 20 height 20
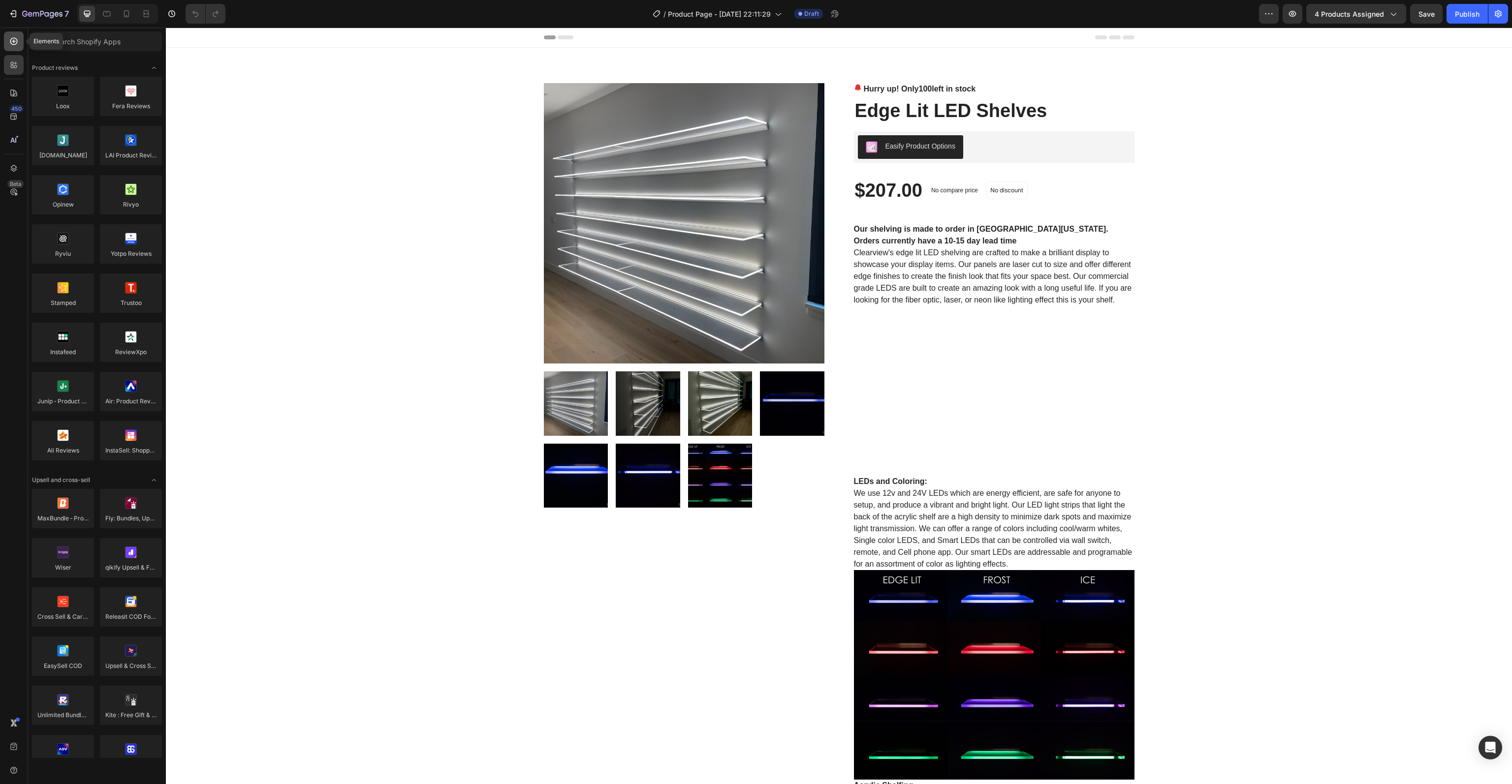
click at [15, 41] on icon at bounding box center [13, 41] width 9 height 9
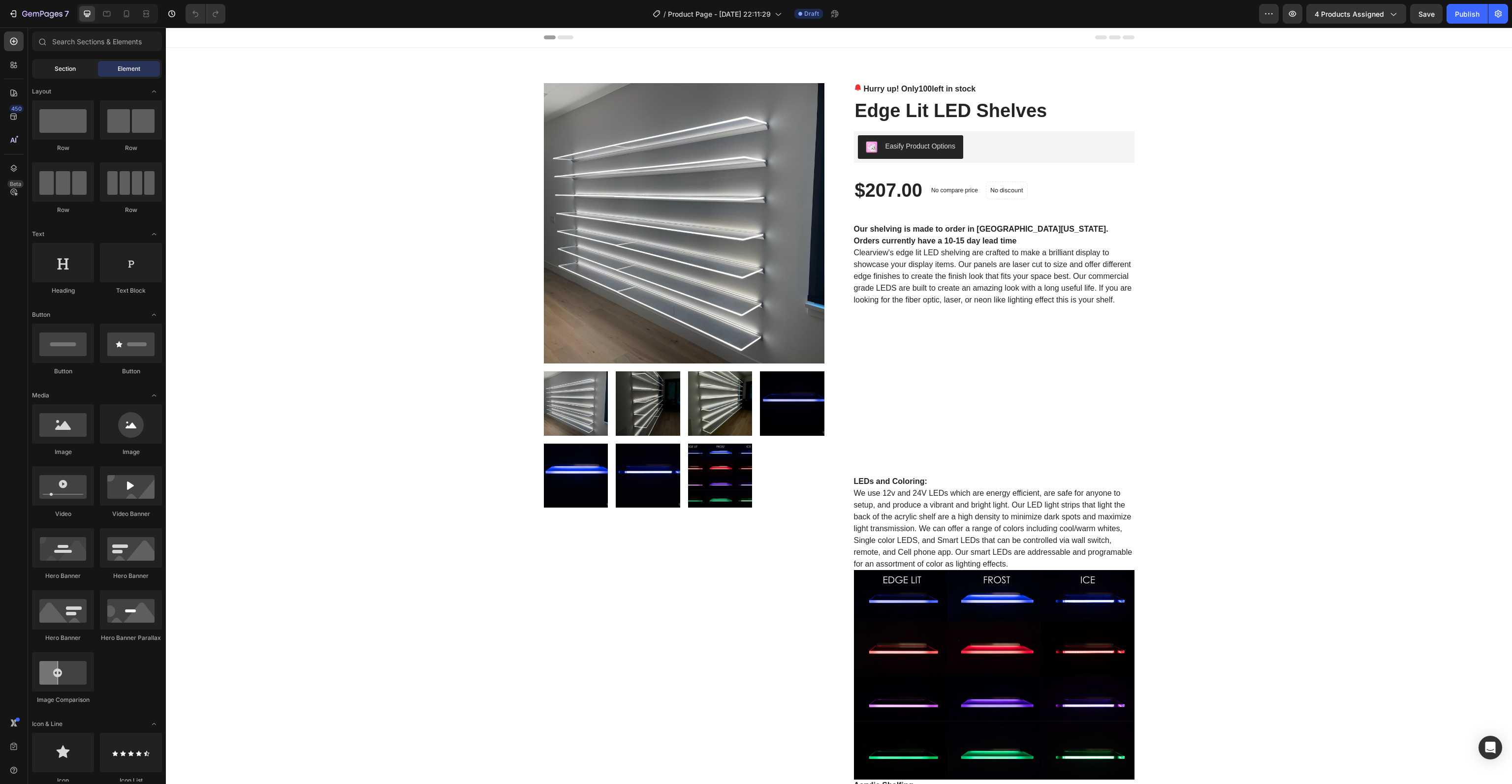
click at [62, 69] on span "Section" at bounding box center [65, 68] width 21 height 9
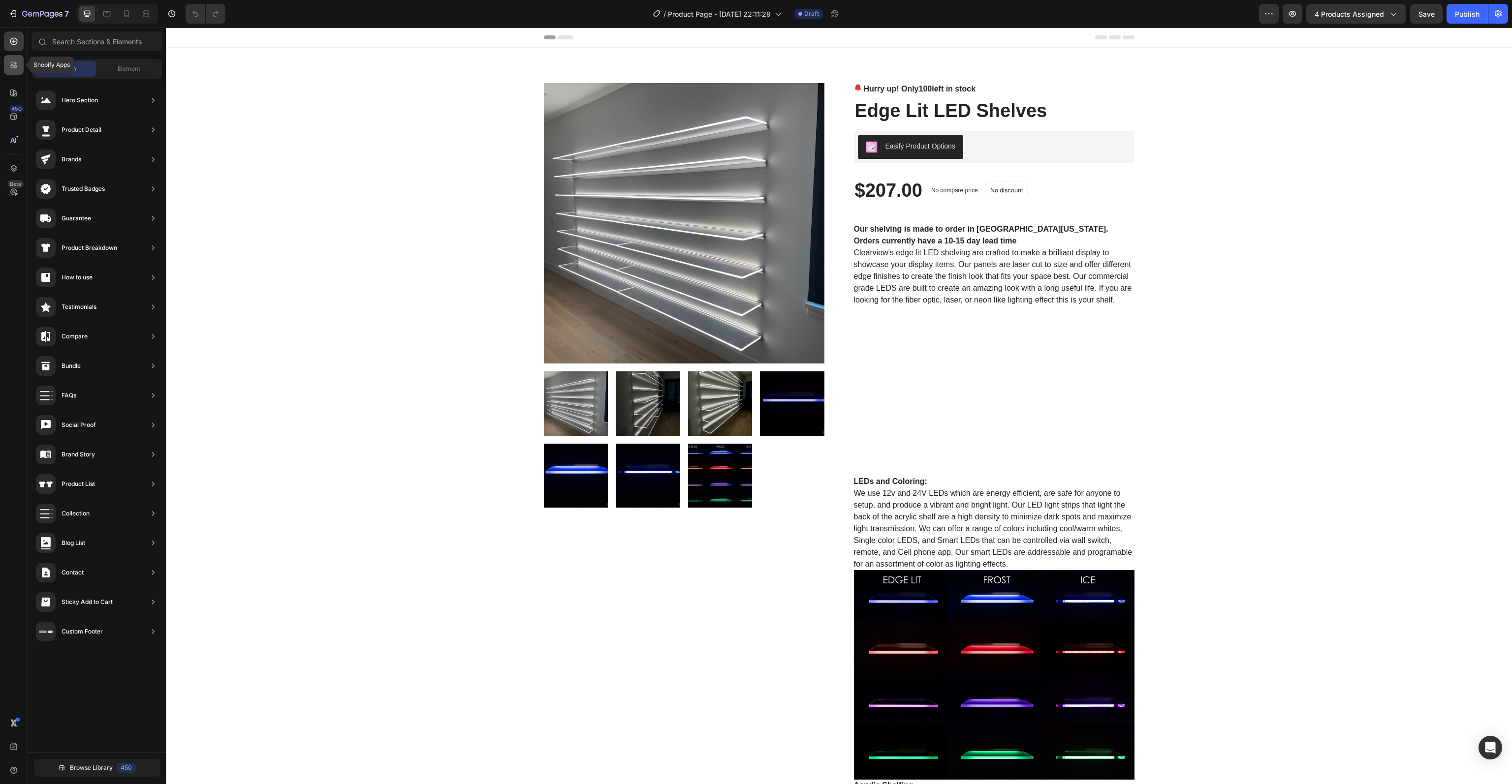
click at [8, 69] on div at bounding box center [13, 64] width 20 height 20
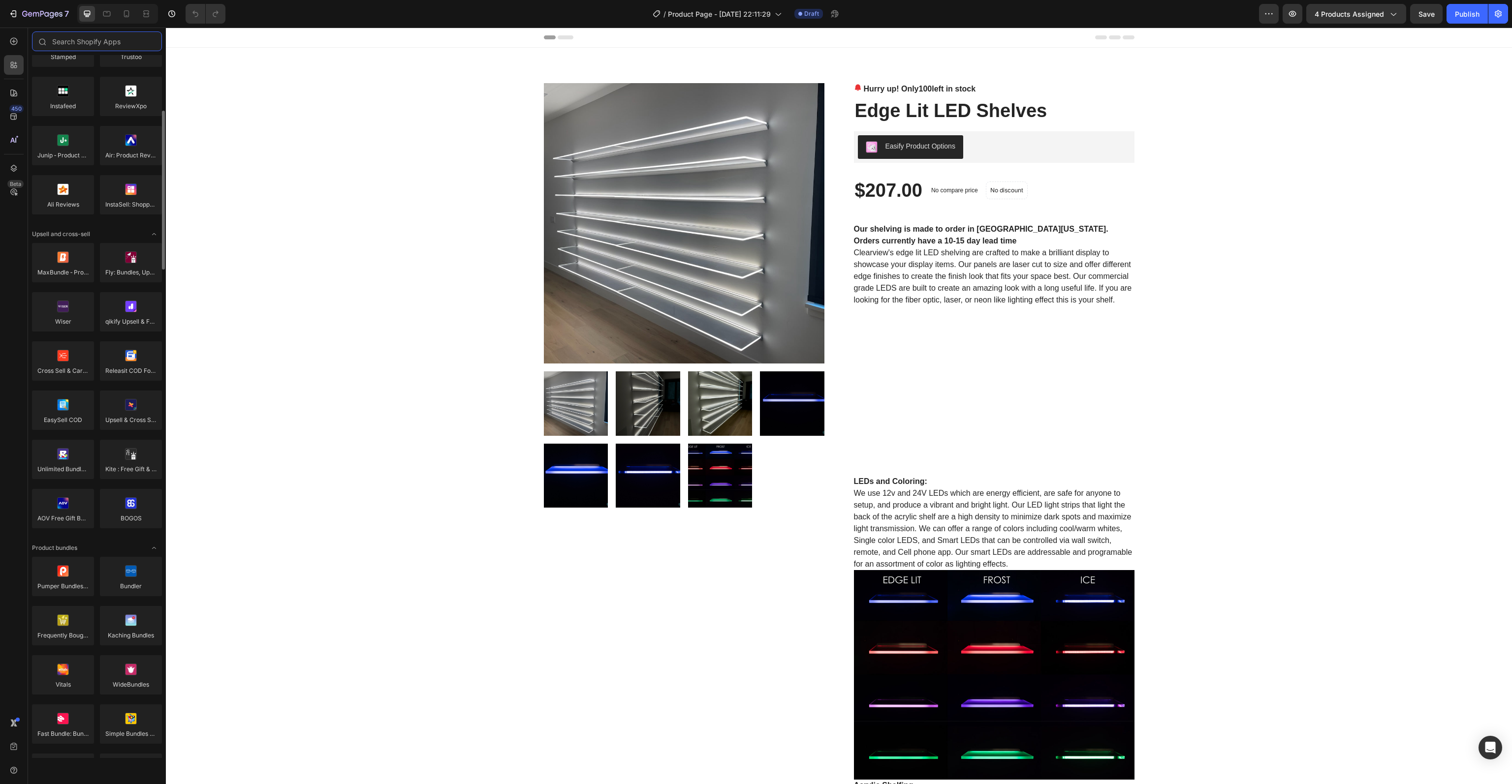
scroll to position [443, 0]
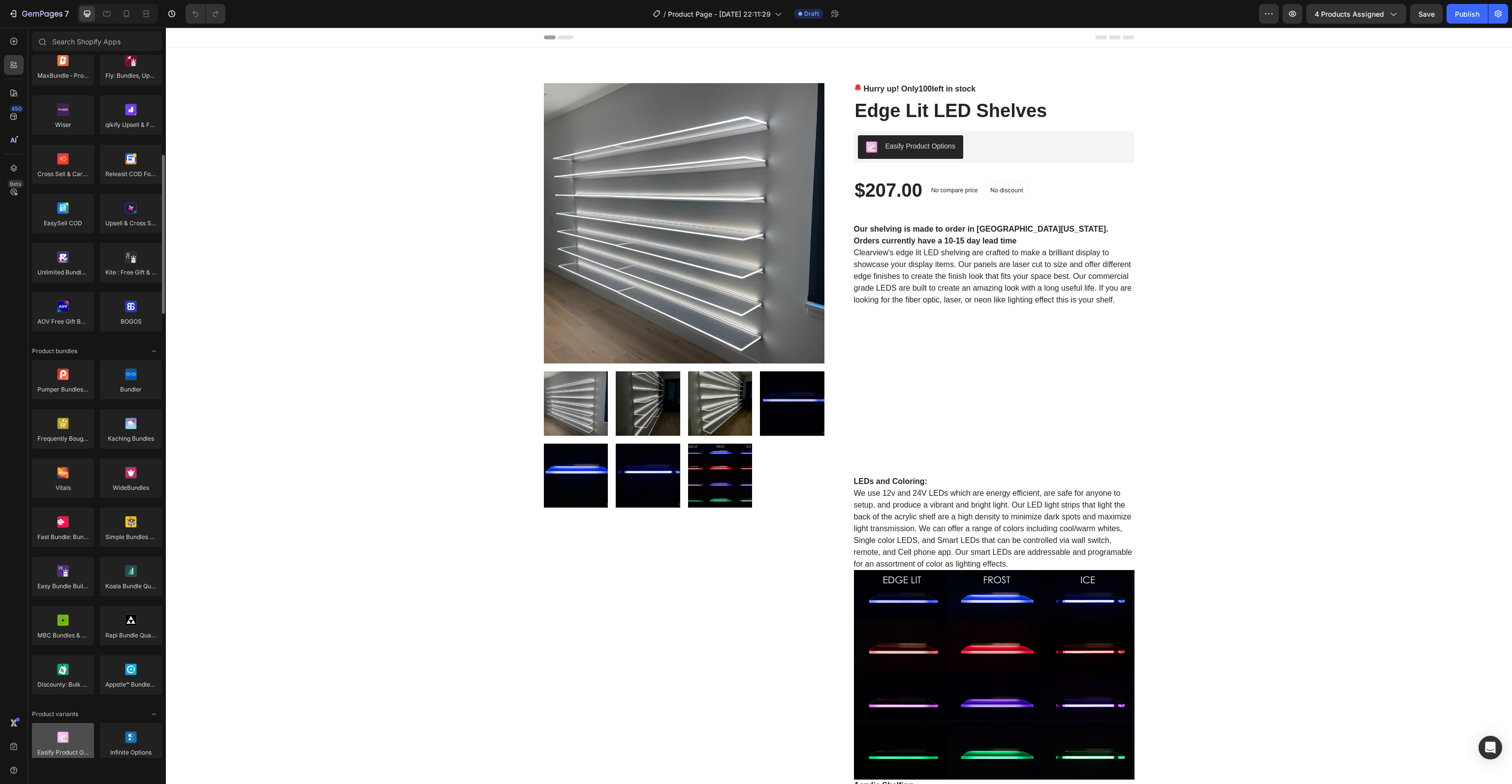
click at [62, 727] on div at bounding box center [63, 743] width 62 height 40
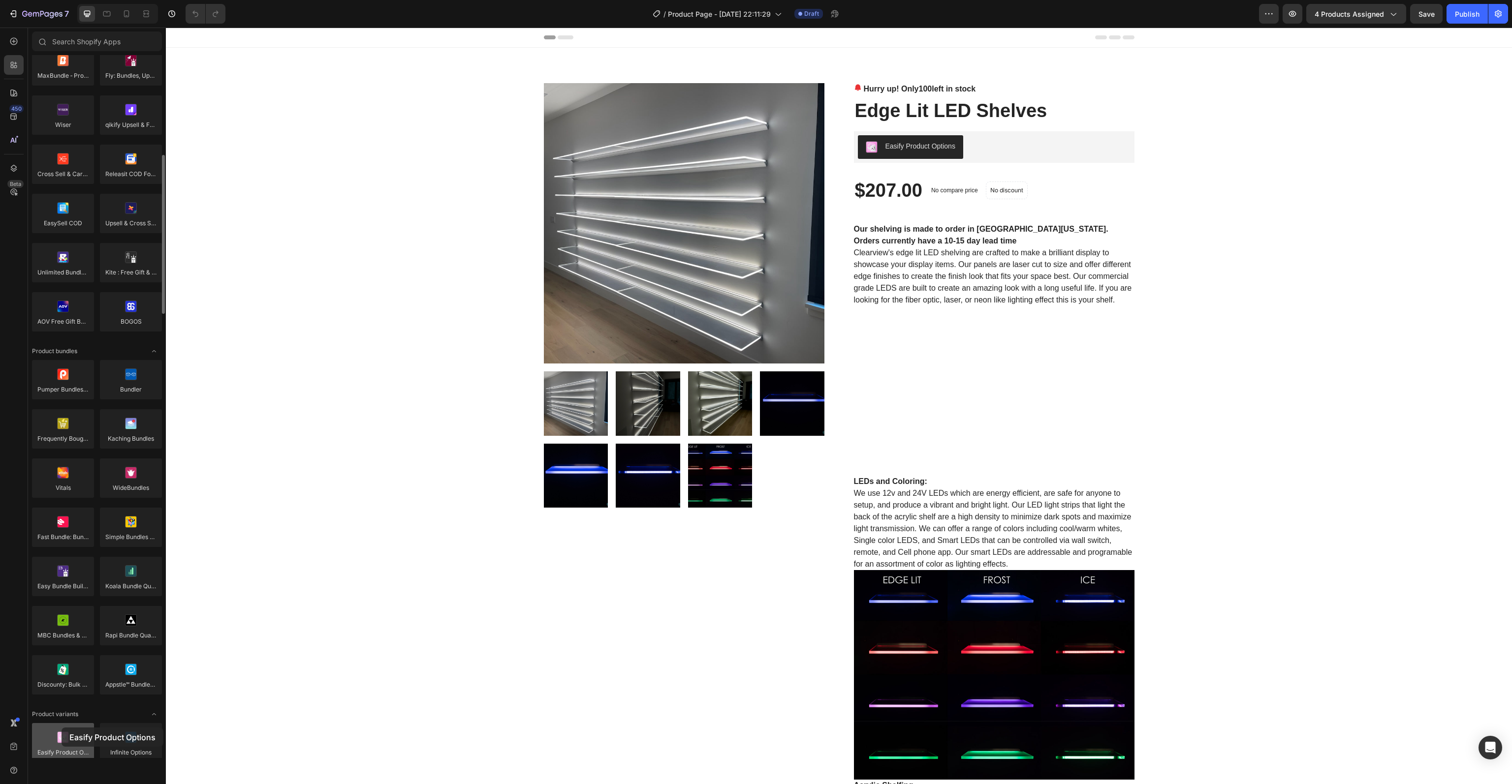
click at [62, 727] on div at bounding box center [63, 743] width 62 height 40
click at [927, 152] on div "Easify Product Options" at bounding box center [910, 147] width 90 height 11
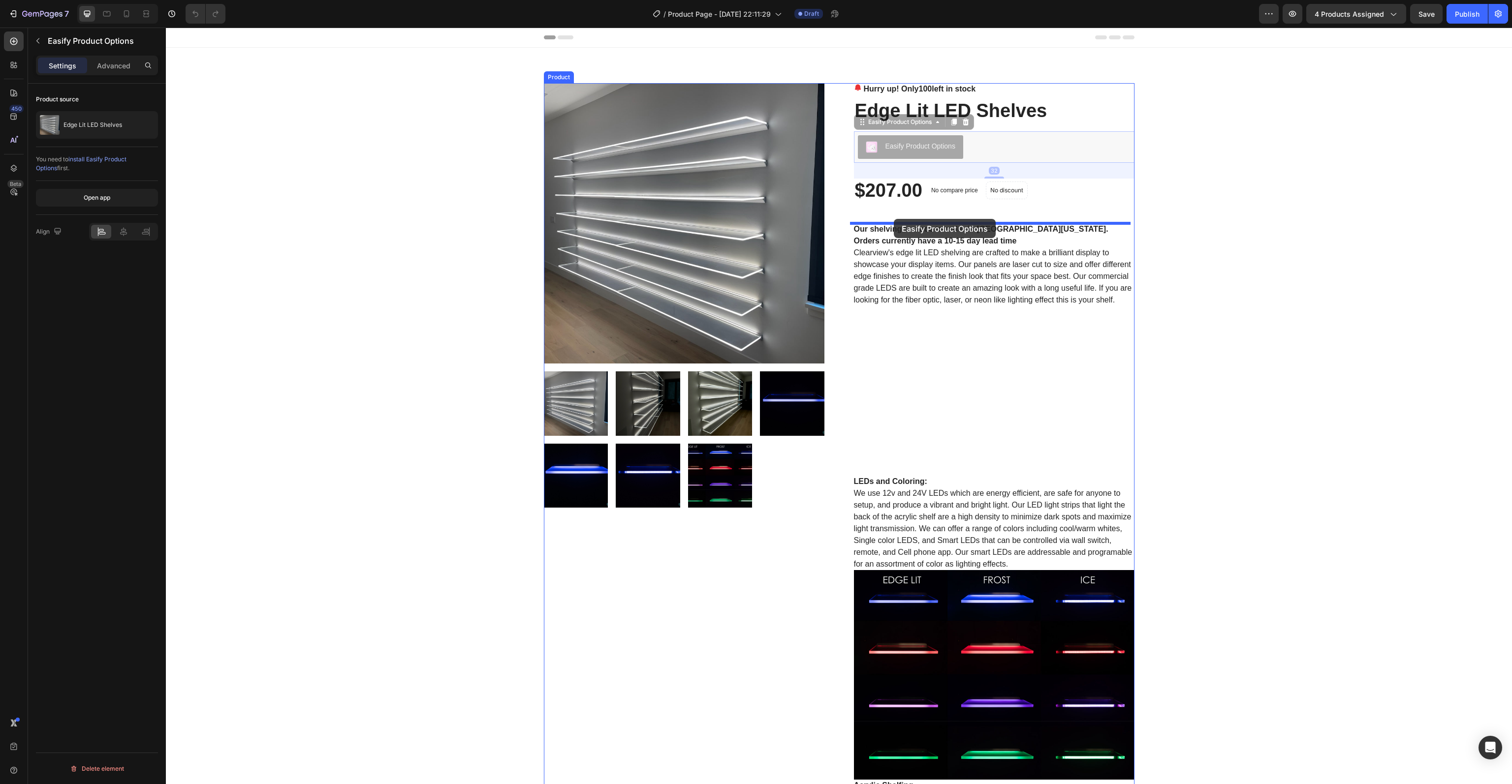
drag, startPoint x: 927, startPoint y: 147, endPoint x: 894, endPoint y: 219, distance: 79.2
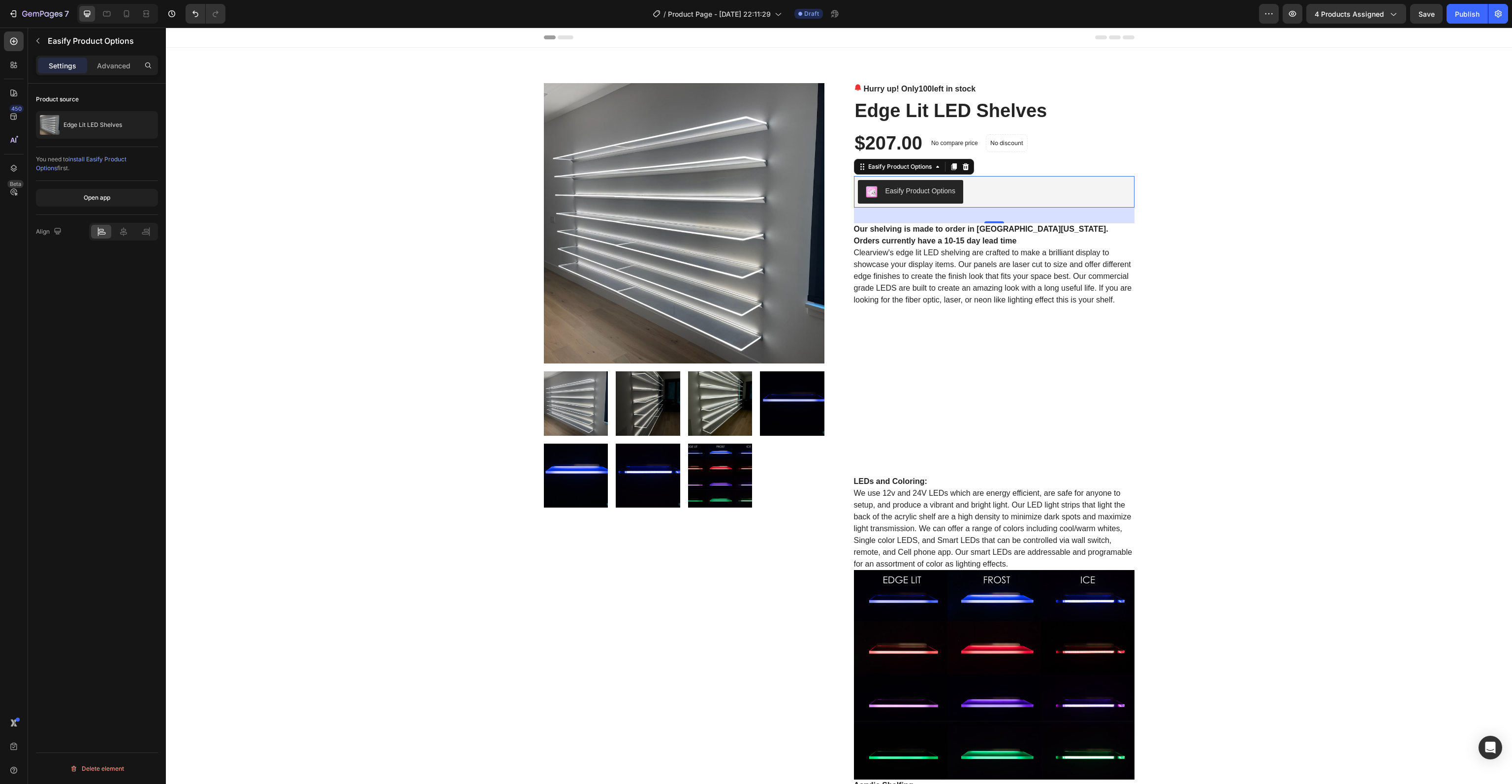
click at [899, 190] on div "Easify Product Options" at bounding box center [921, 190] width 70 height 10
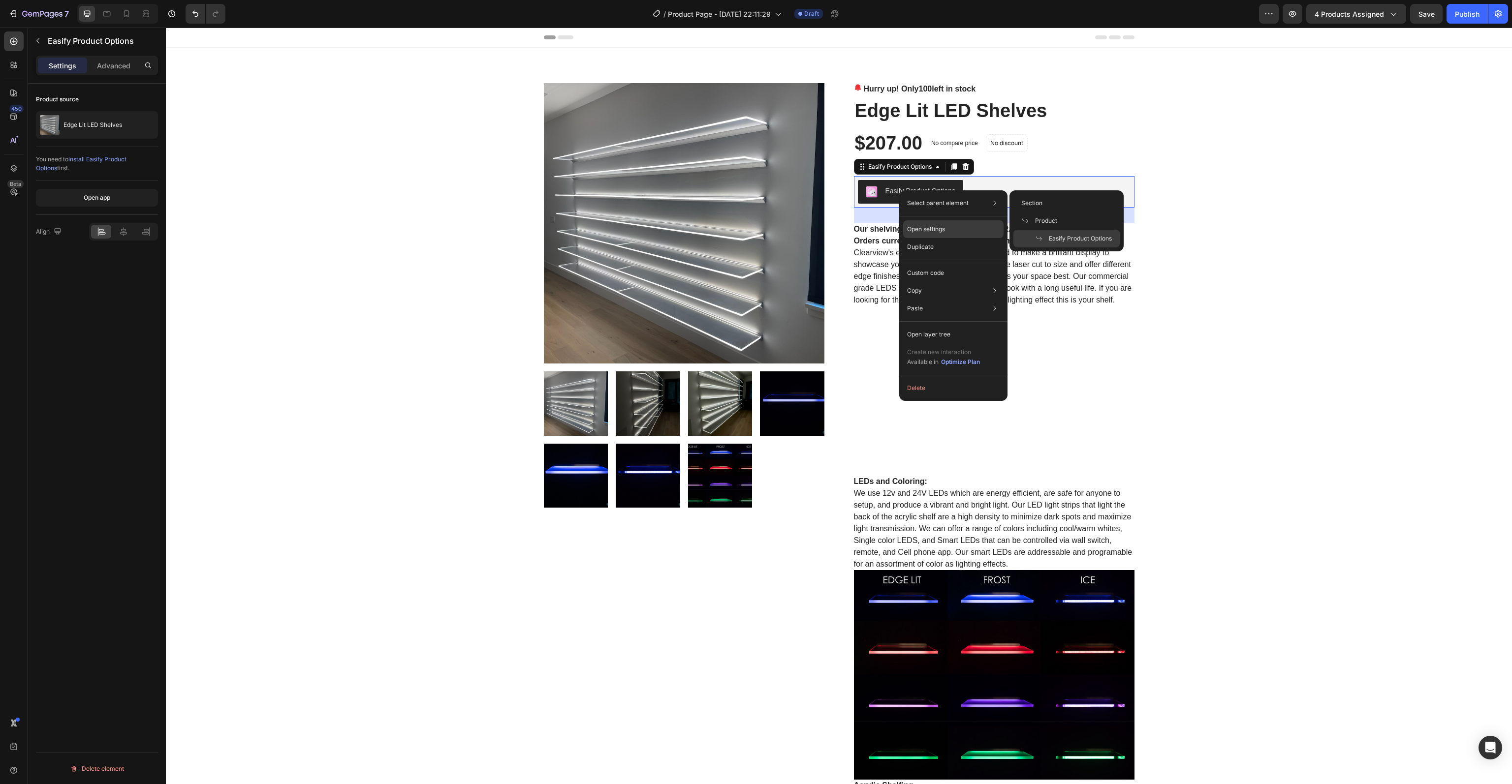
click at [924, 229] on p "Open settings" at bounding box center [927, 228] width 38 height 9
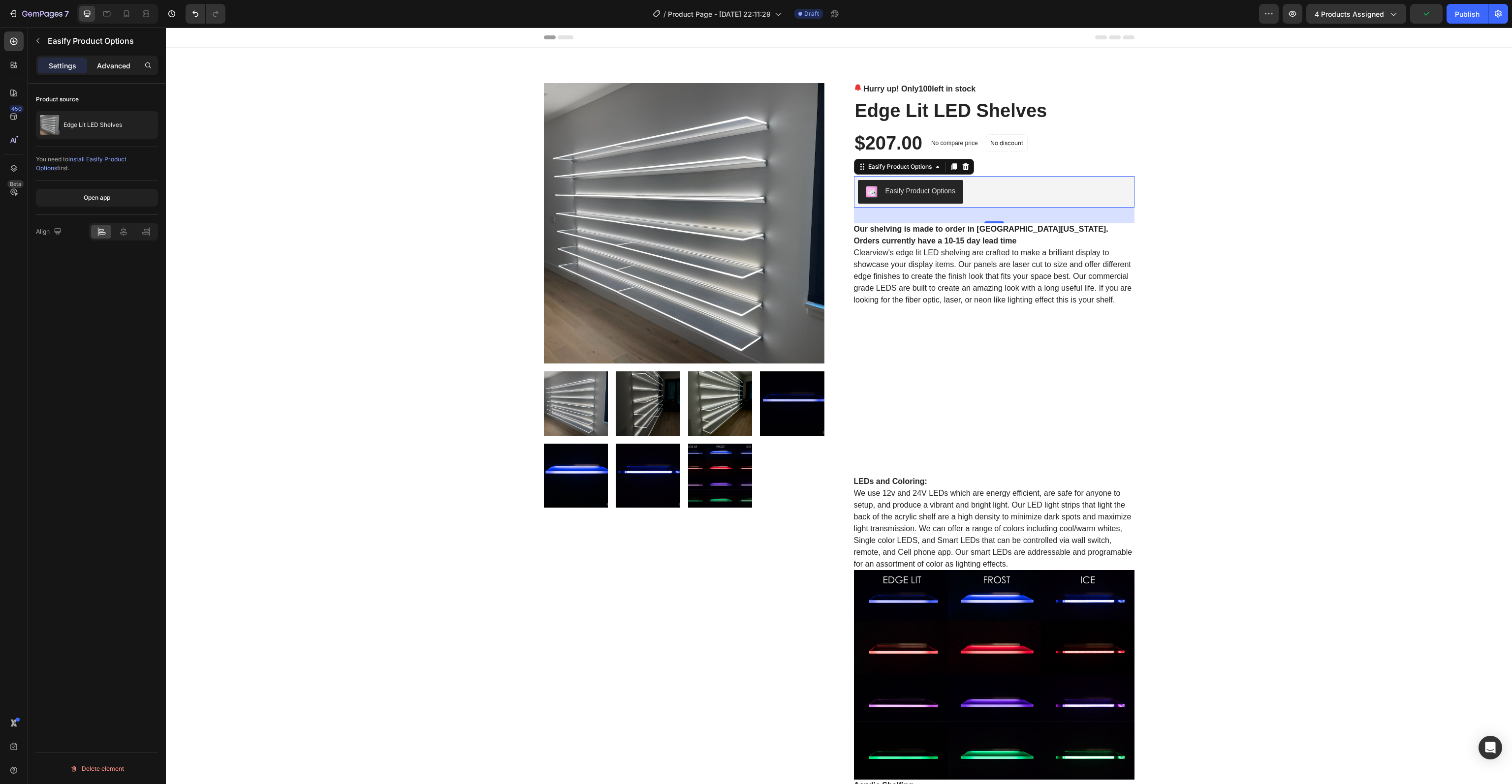
click at [110, 66] on p "Advanced" at bounding box center [113, 65] width 33 height 10
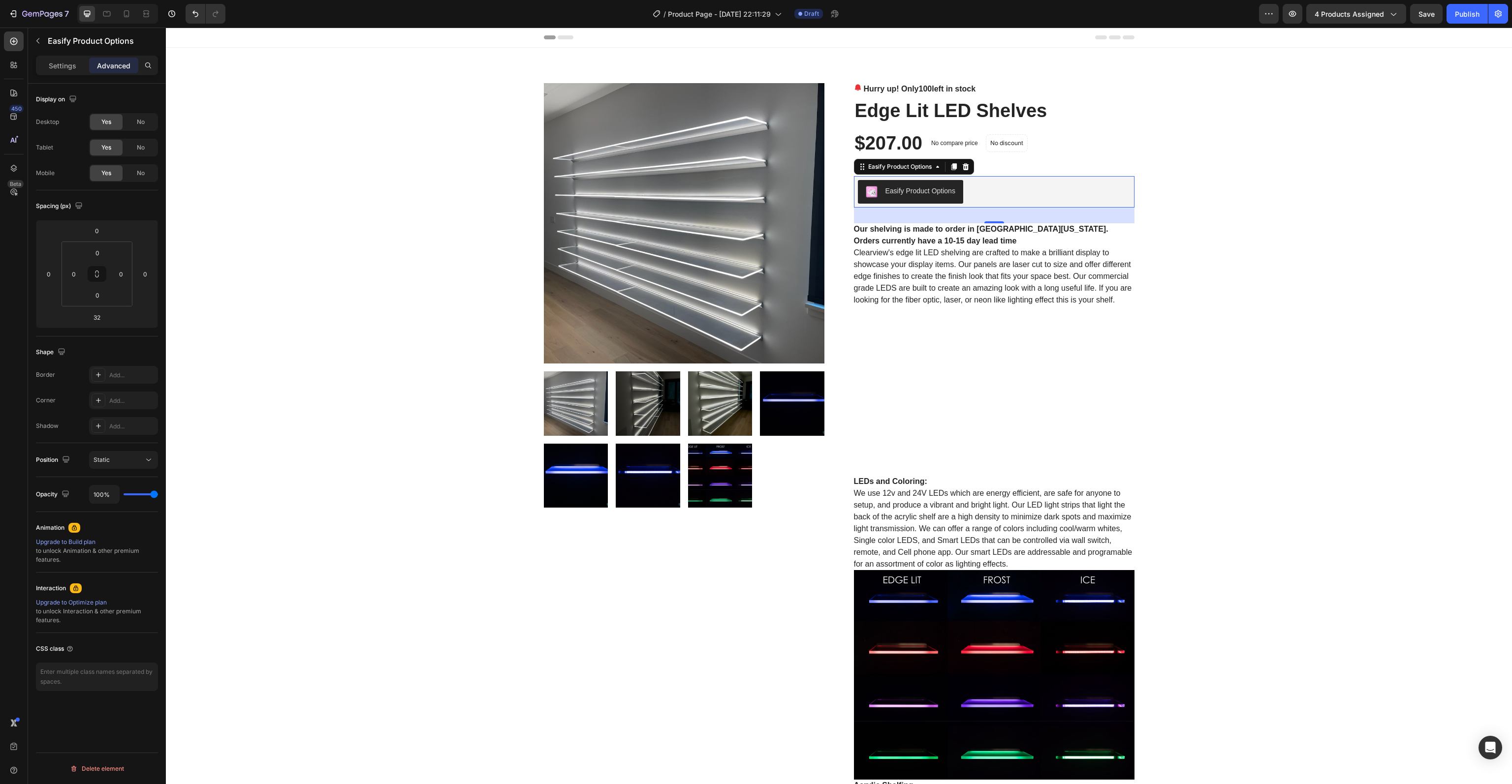
click at [990, 192] on div "Easify Product Options" at bounding box center [995, 191] width 273 height 24
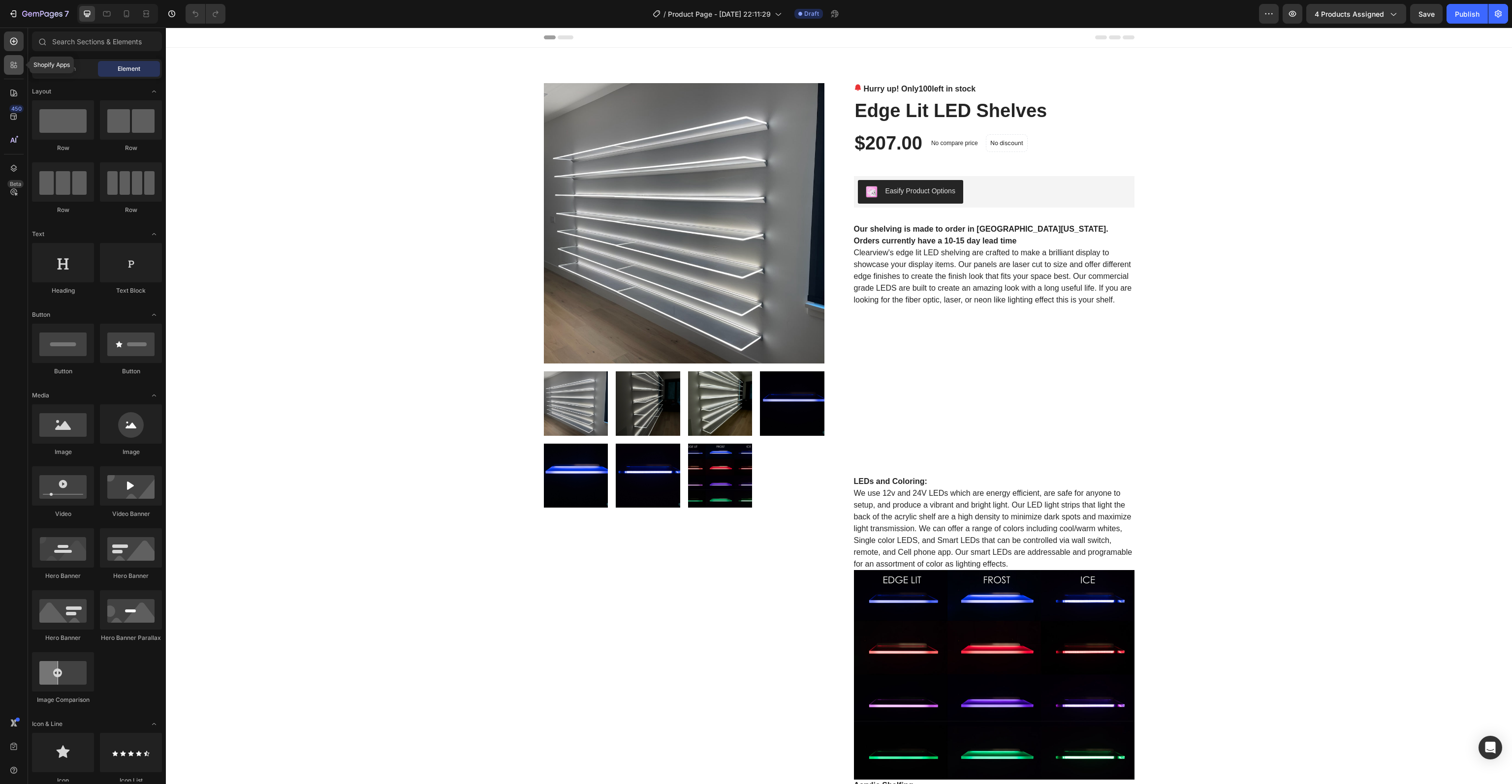
click at [22, 66] on div at bounding box center [13, 64] width 20 height 20
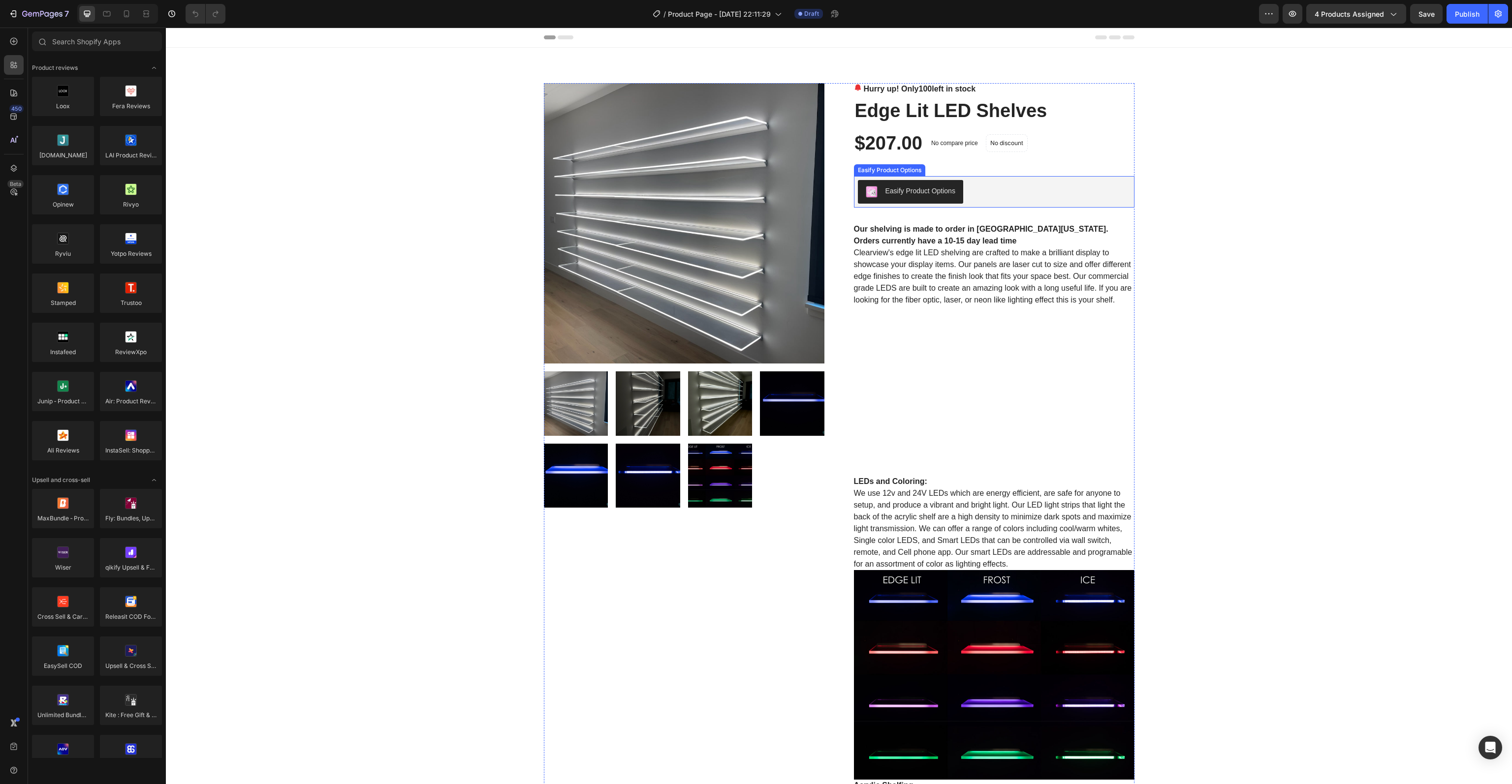
click at [890, 187] on div "Easify Product Options" at bounding box center [921, 190] width 70 height 10
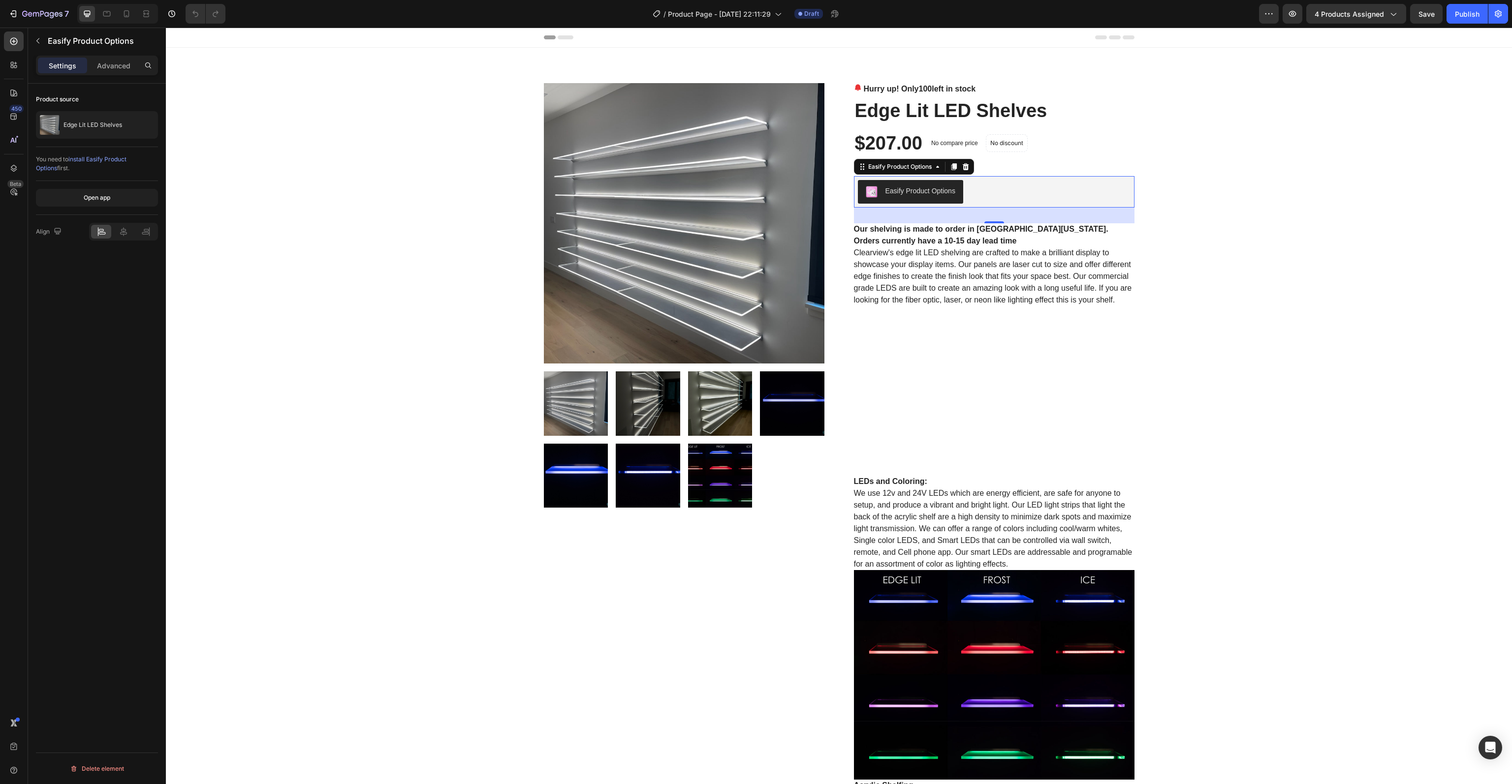
click at [973, 194] on div "Easify Product Options" at bounding box center [995, 191] width 273 height 24
click at [37, 38] on icon "button" at bounding box center [38, 41] width 8 height 8
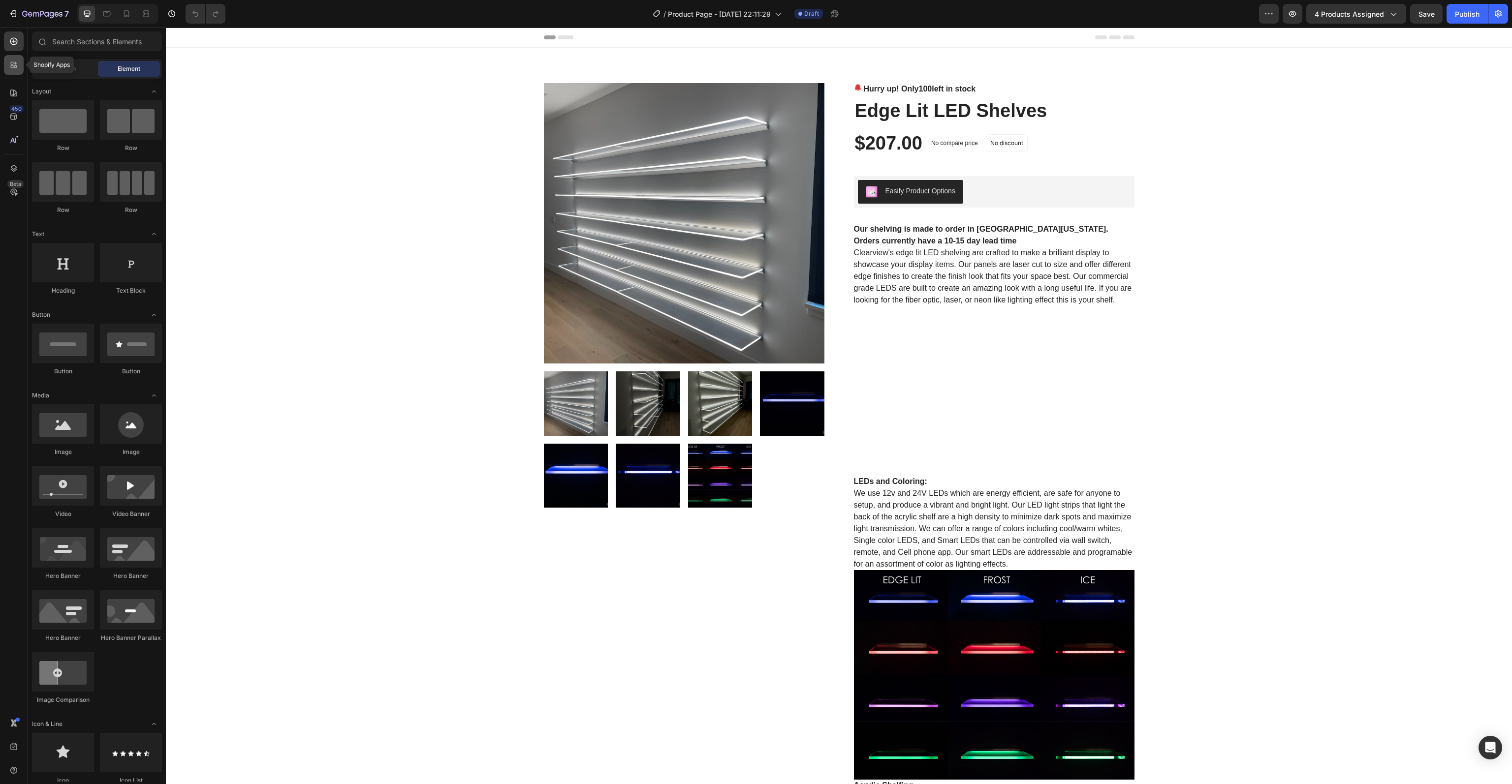
click at [14, 63] on icon at bounding box center [13, 64] width 9 height 9
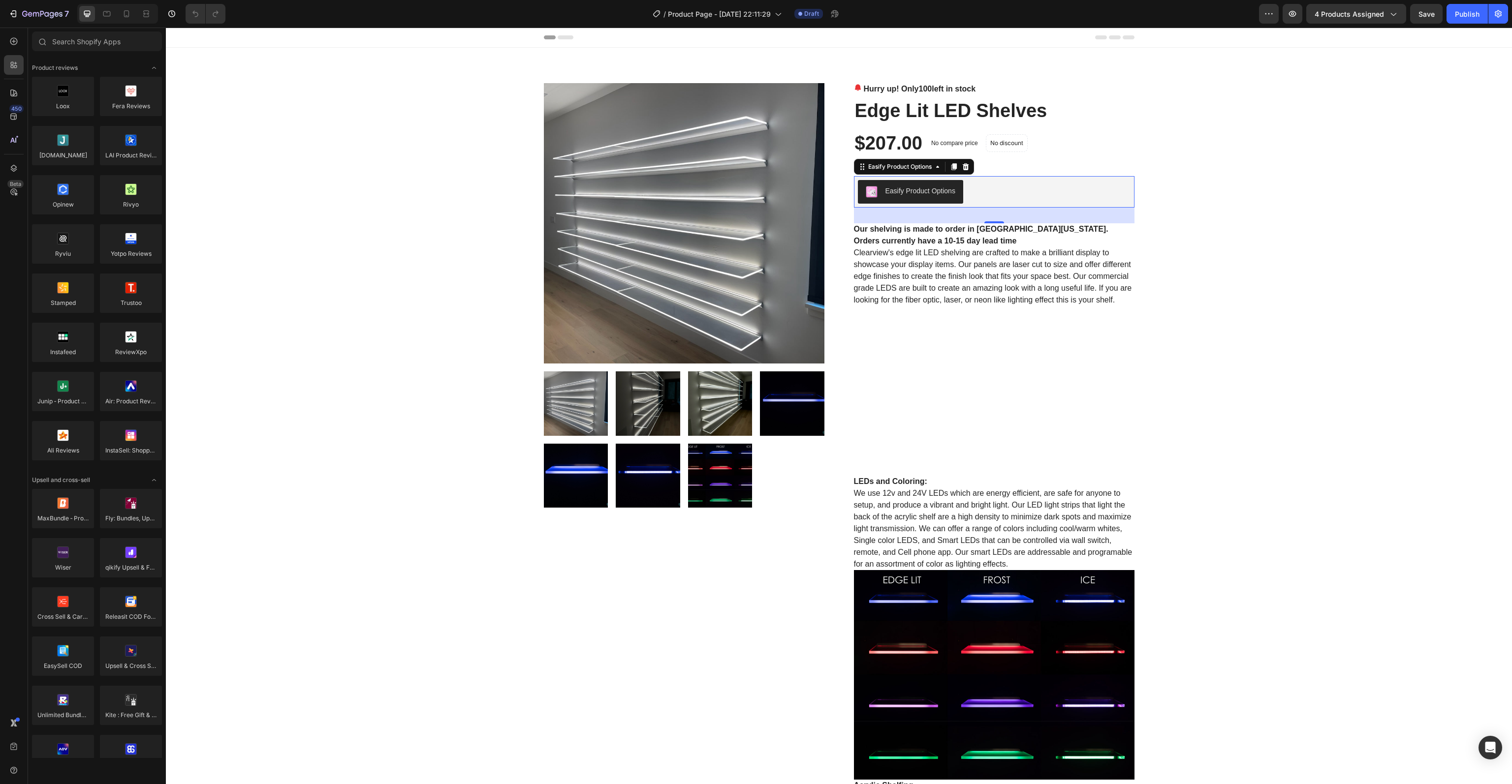
click at [957, 187] on button "Easify Product Options" at bounding box center [910, 191] width 105 height 24
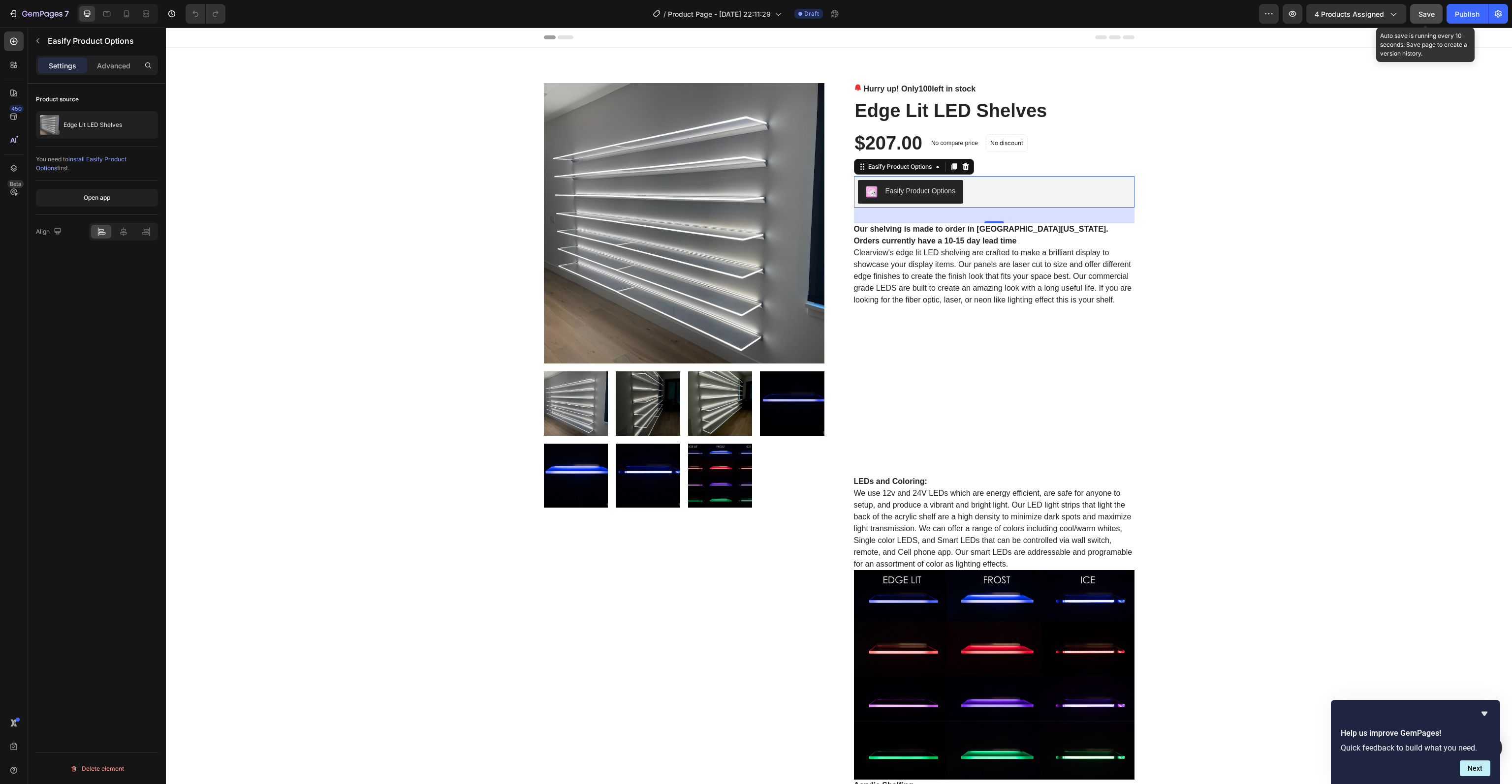
click at [1416, 14] on button "Save" at bounding box center [1427, 13] width 32 height 20
click at [1298, 17] on icon "button" at bounding box center [1292, 13] width 9 height 9
